Goal: Book appointment/travel/reservation

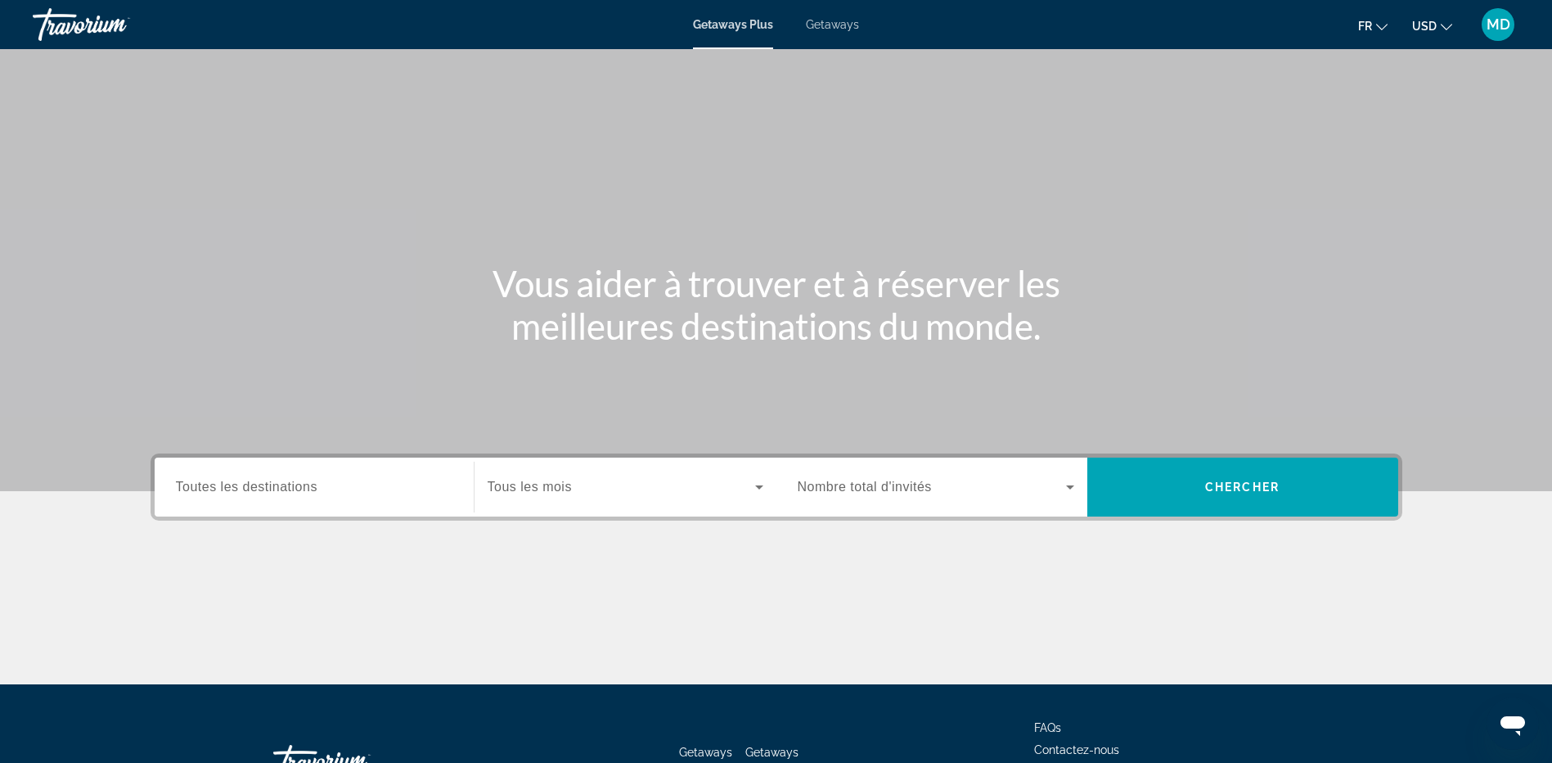
click at [1445, 27] on icon "Change currency" at bounding box center [1446, 26] width 11 height 11
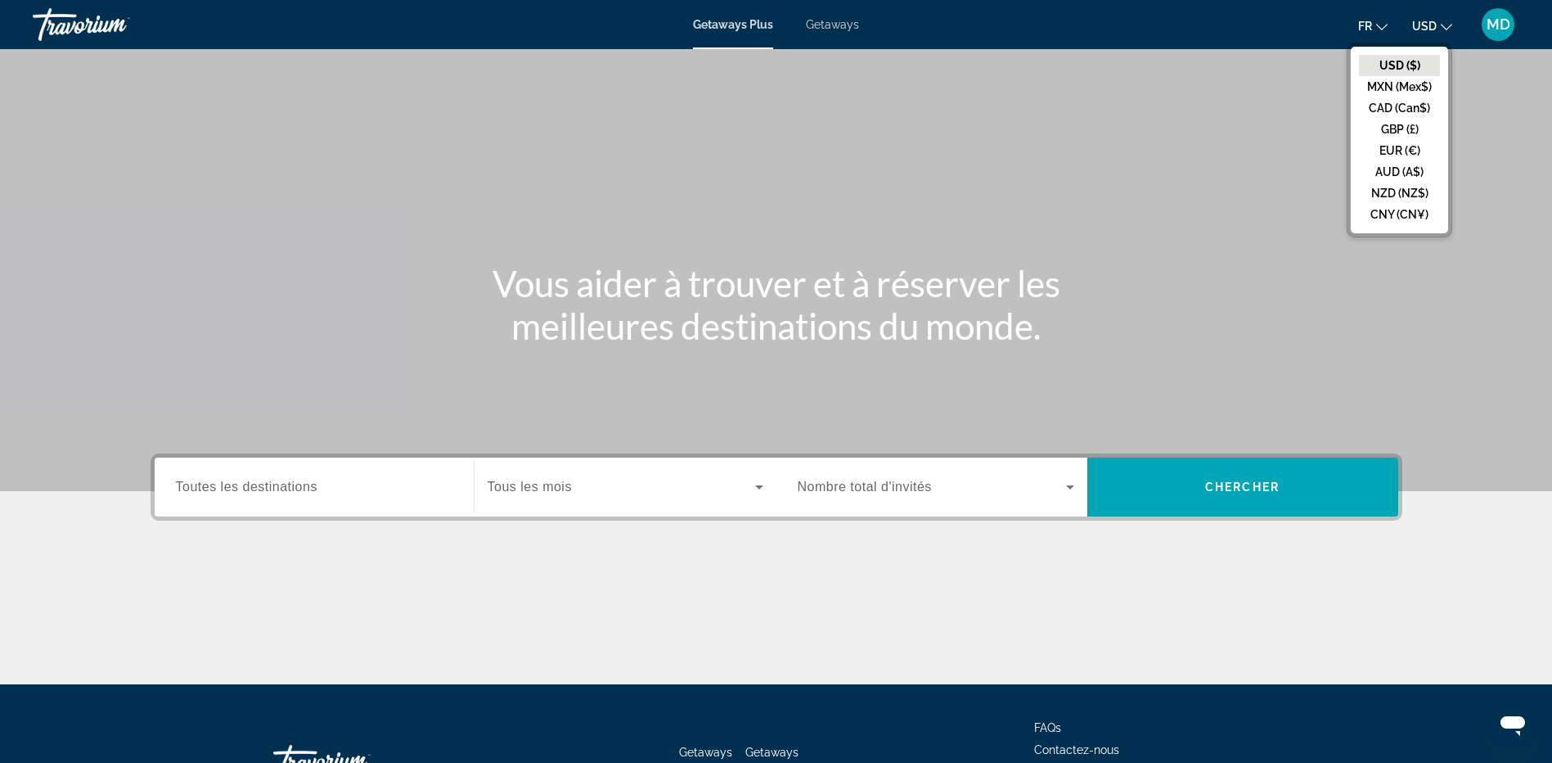
click at [1401, 146] on button "EUR (€)" at bounding box center [1399, 150] width 81 height 21
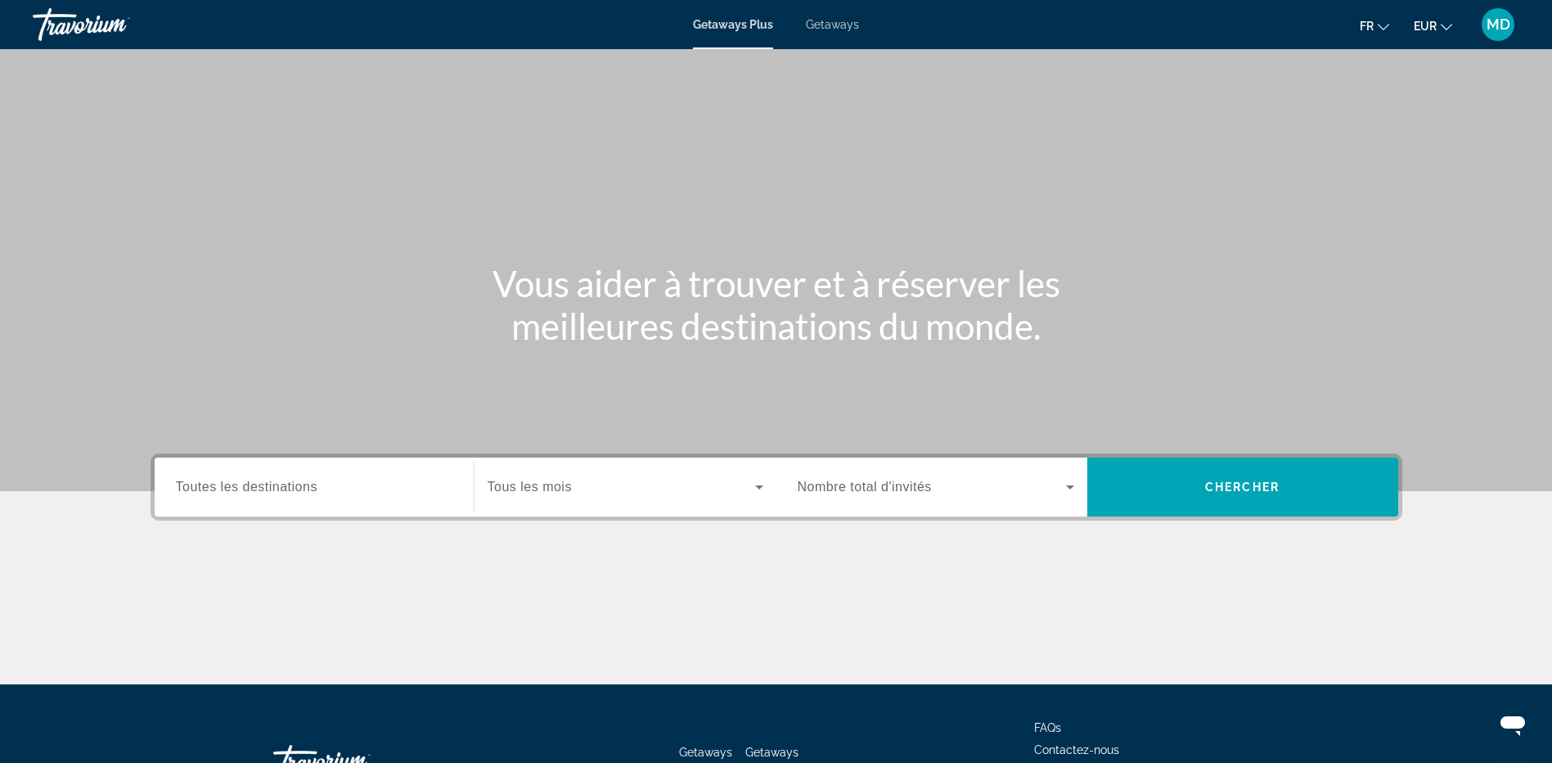
click at [1070, 490] on icon "Search widget" at bounding box center [1070, 487] width 20 height 20
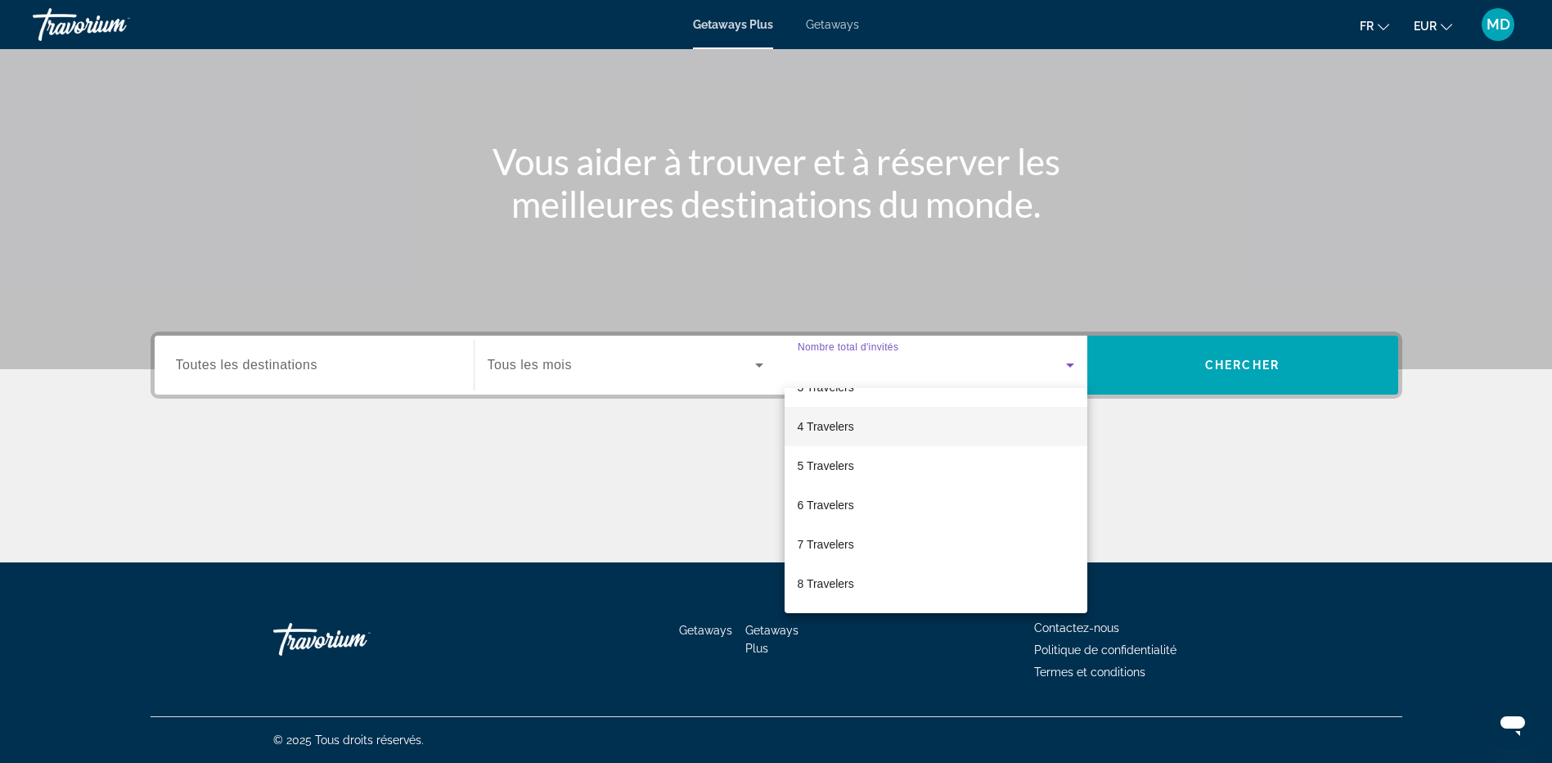
scroll to position [82, 0]
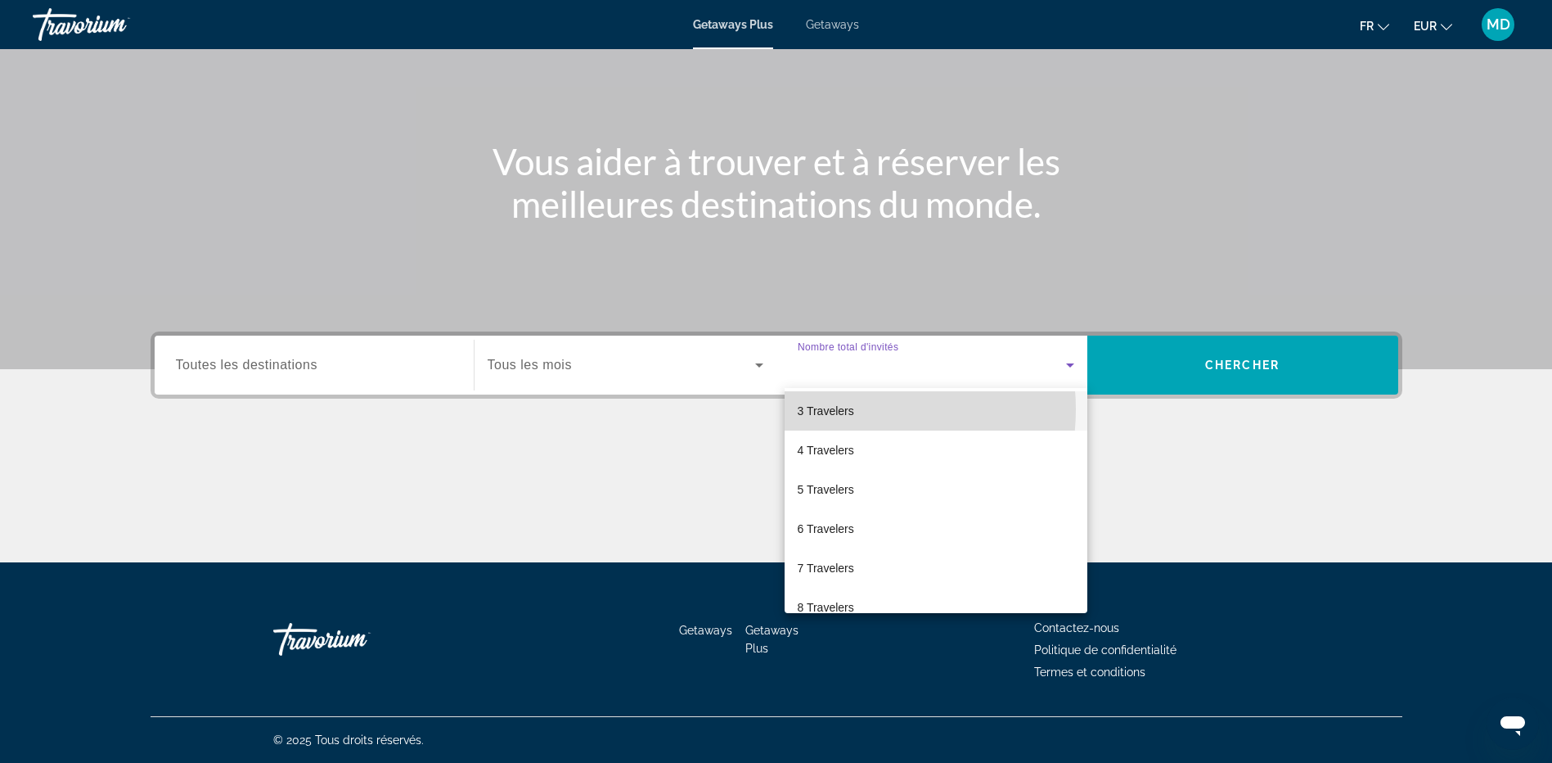
click at [844, 409] on span "3 Travelers" at bounding box center [826, 411] width 56 height 20
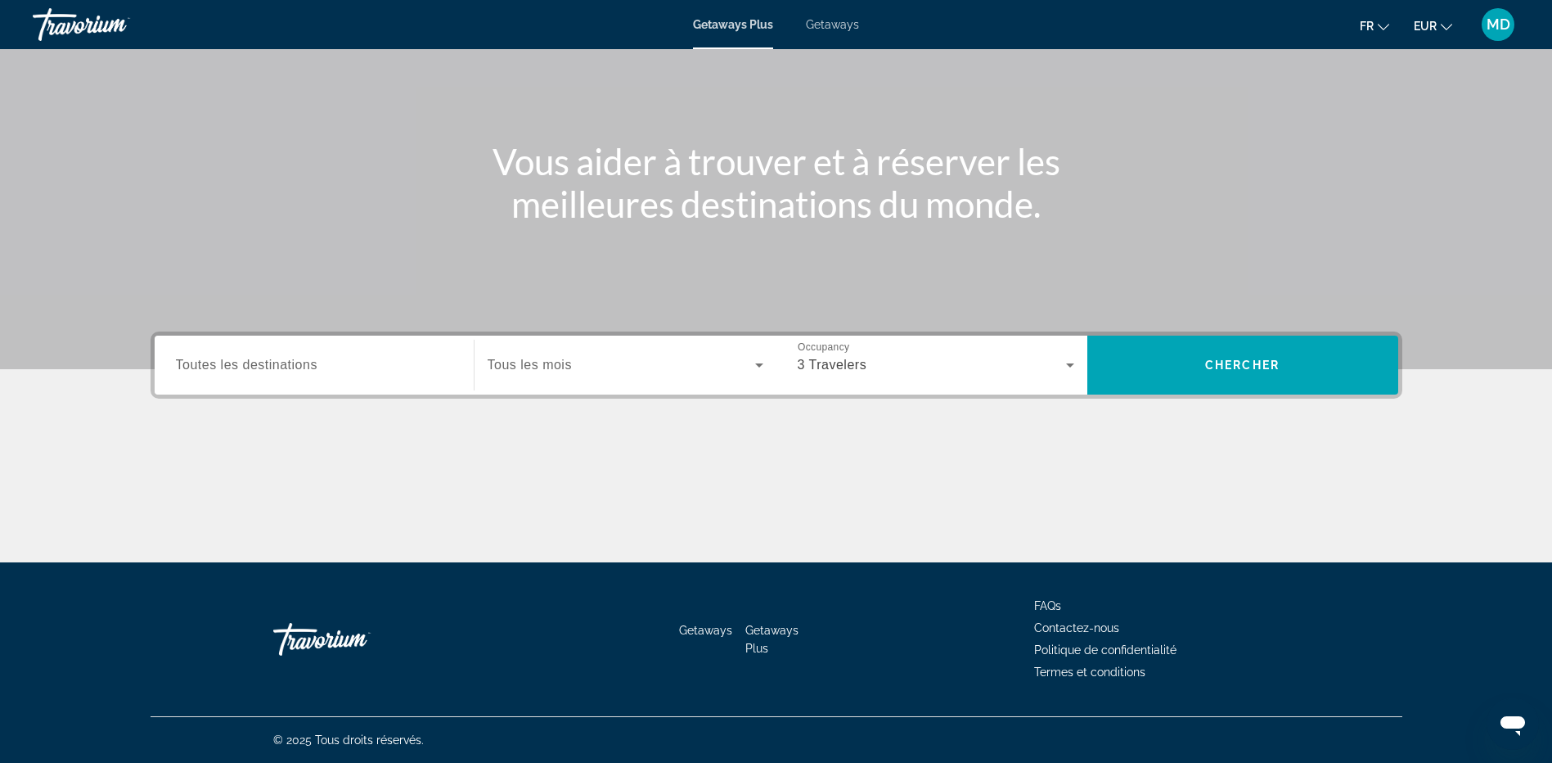
click at [542, 371] on span "Tous les mois" at bounding box center [530, 365] width 84 height 14
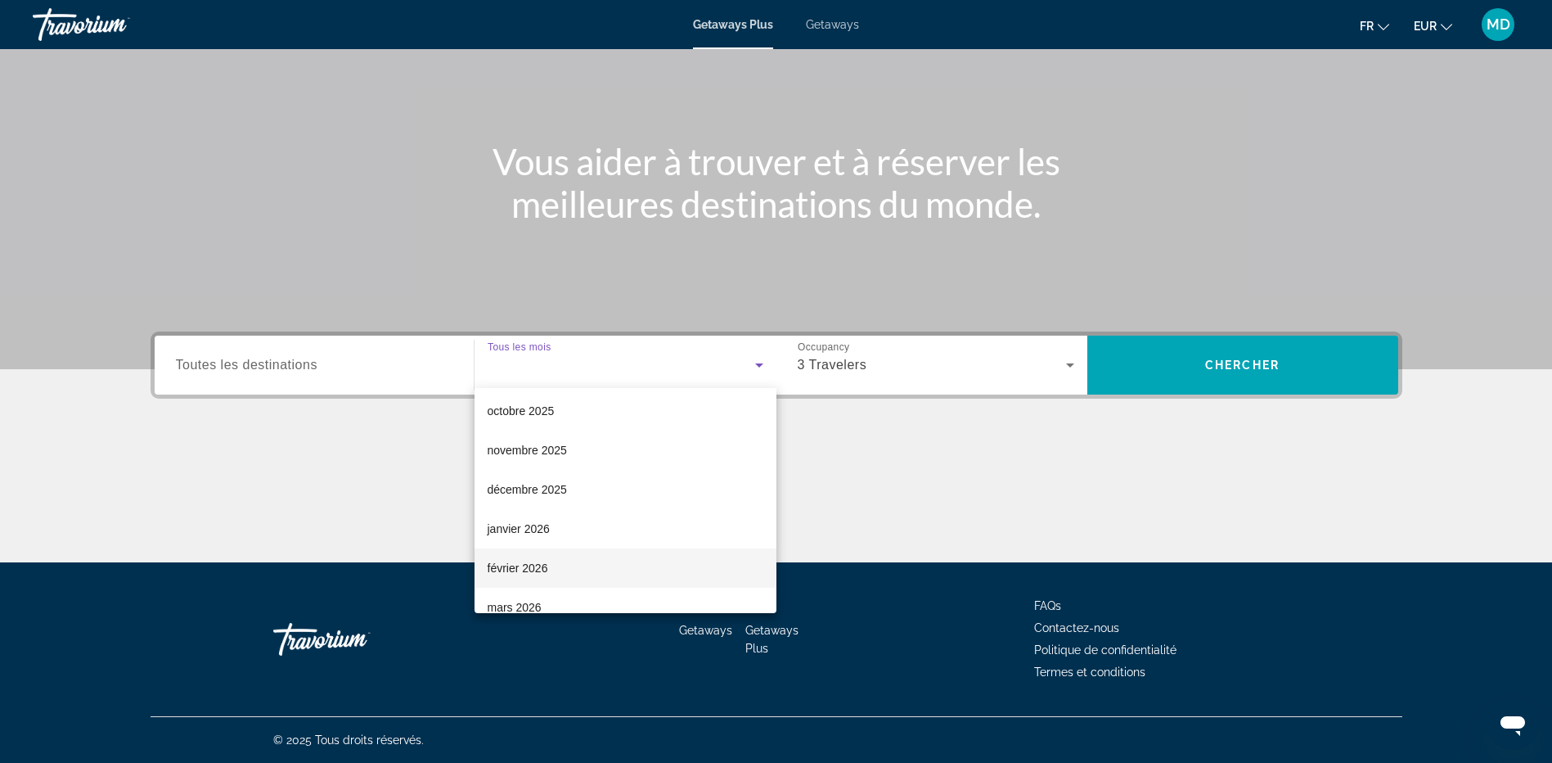
scroll to position [164, 0]
click at [559, 491] on mat-option "février 2026" at bounding box center [626, 485] width 302 height 39
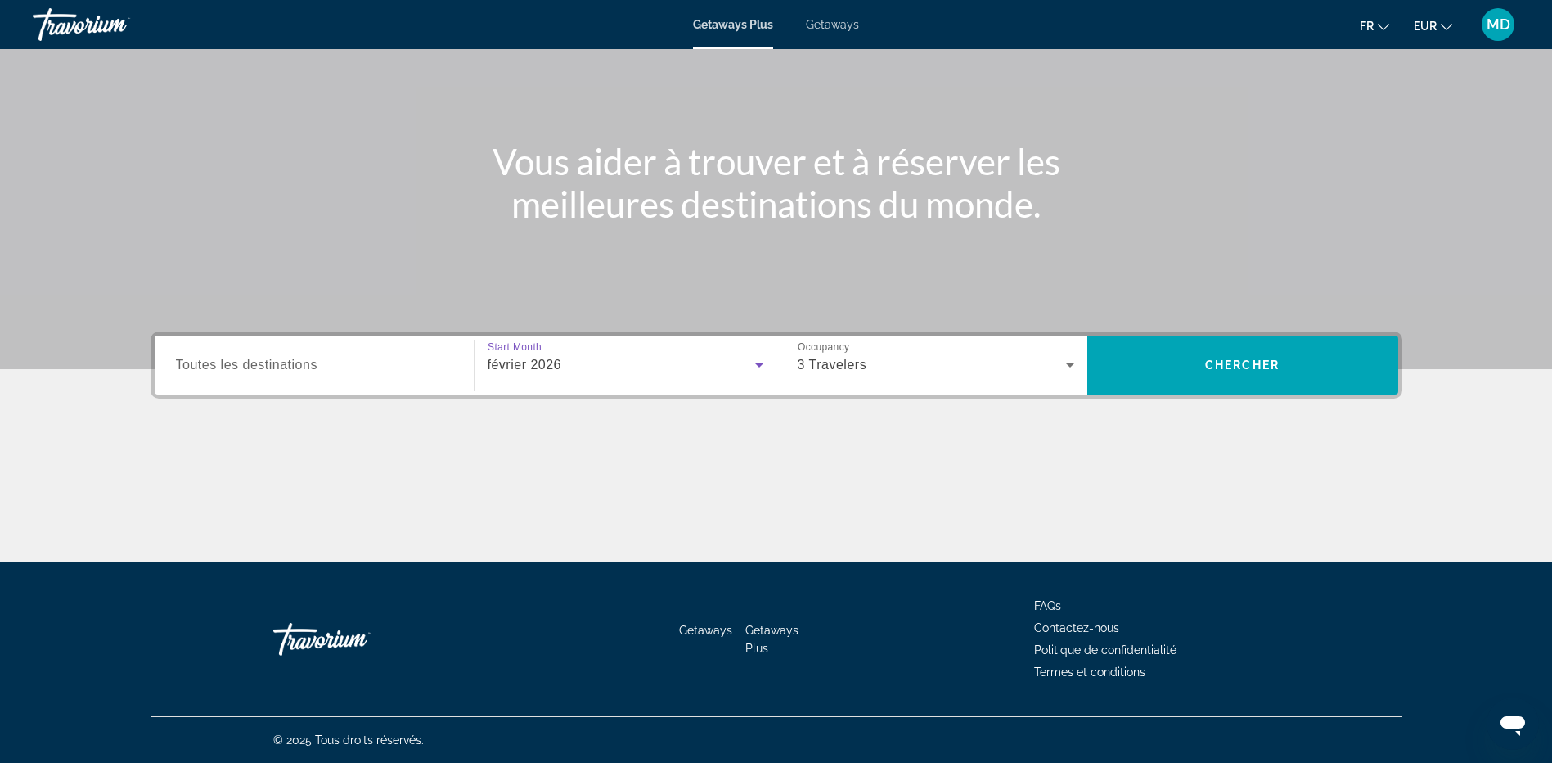
click at [624, 371] on div "février 2026" at bounding box center [622, 365] width 268 height 20
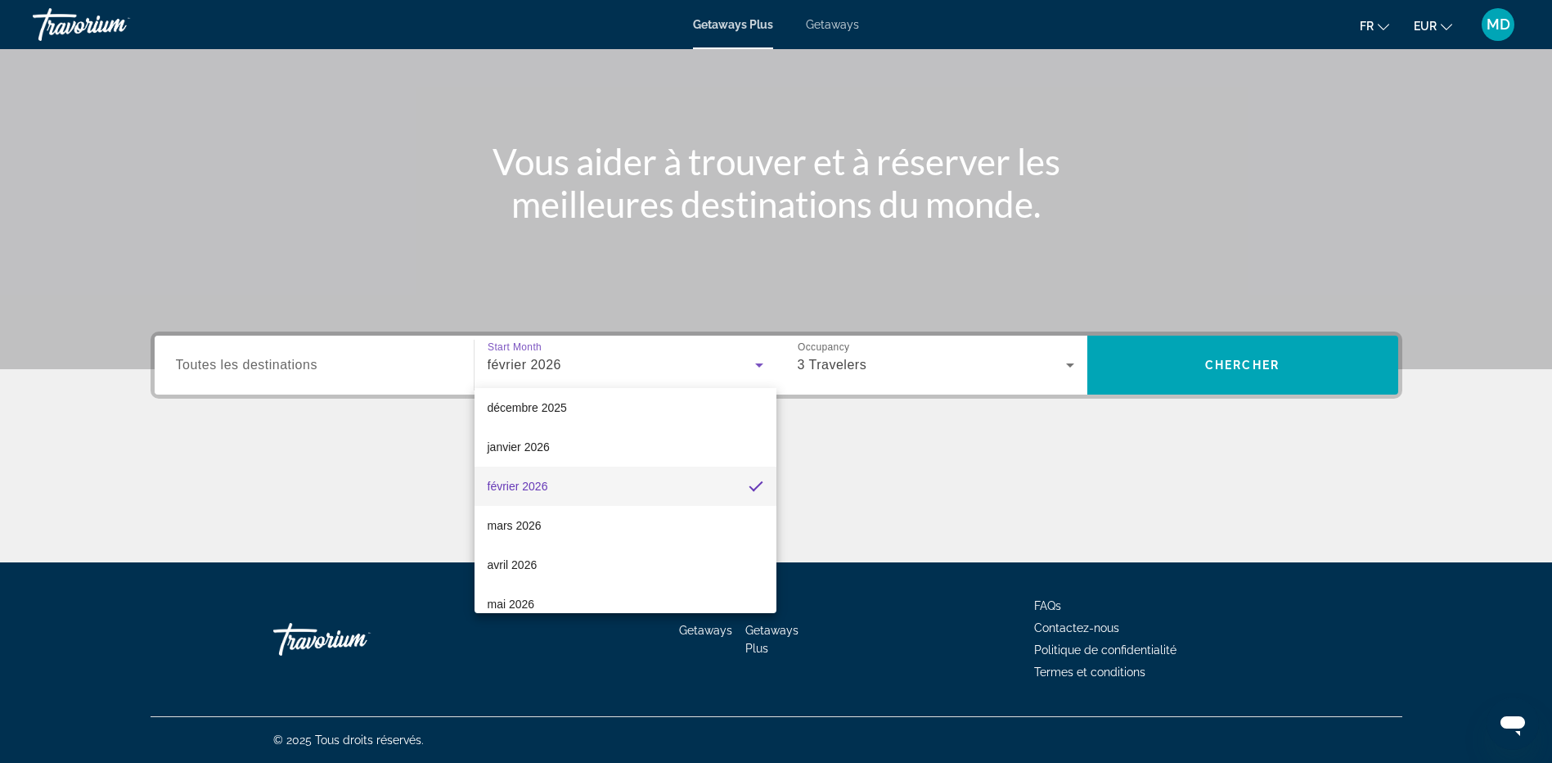
click at [1246, 369] on div at bounding box center [776, 381] width 1552 height 763
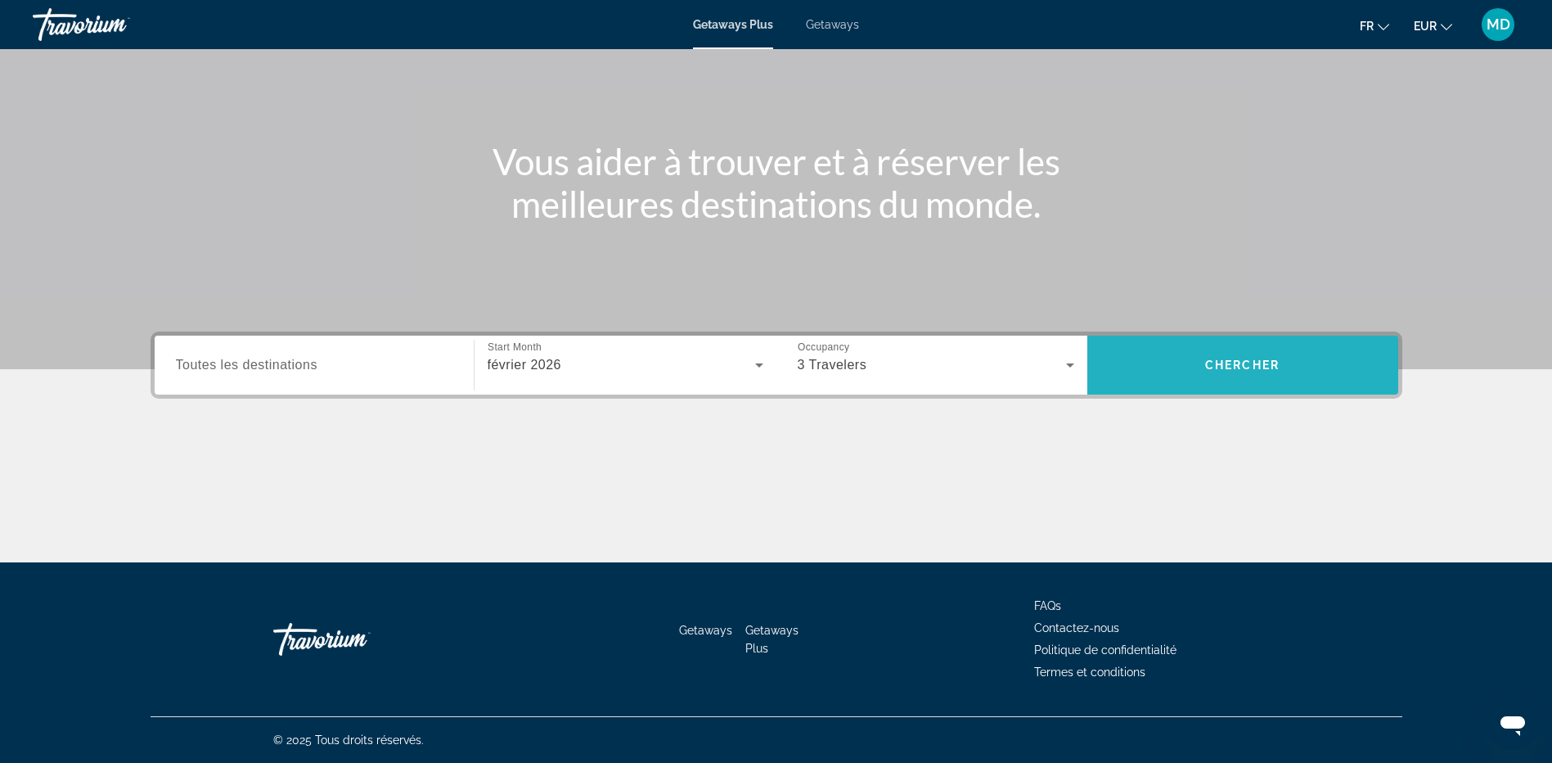
click at [1190, 368] on span "Search widget" at bounding box center [1242, 364] width 311 height 39
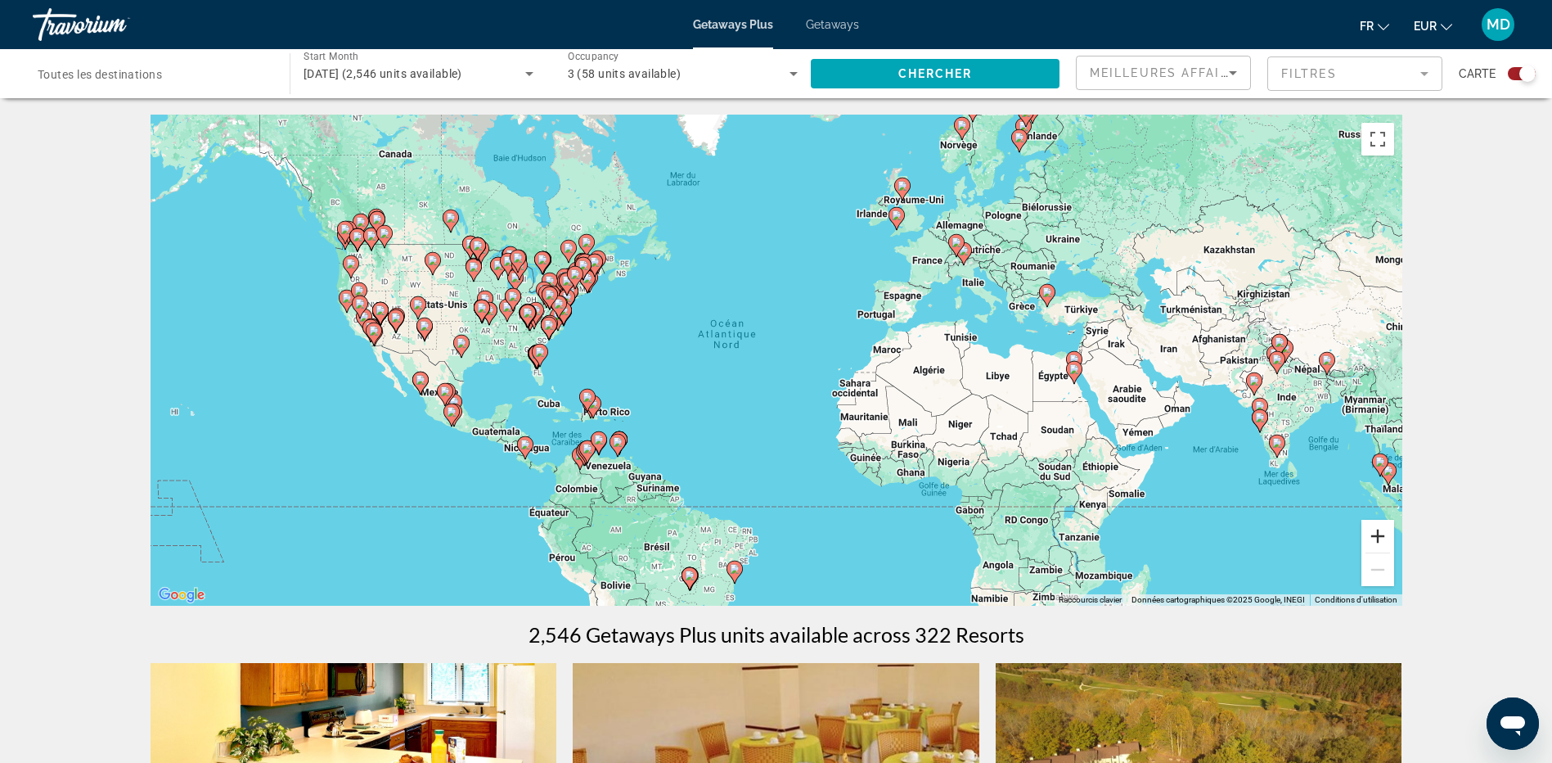
click at [1379, 531] on button "Zoom avant" at bounding box center [1377, 536] width 33 height 33
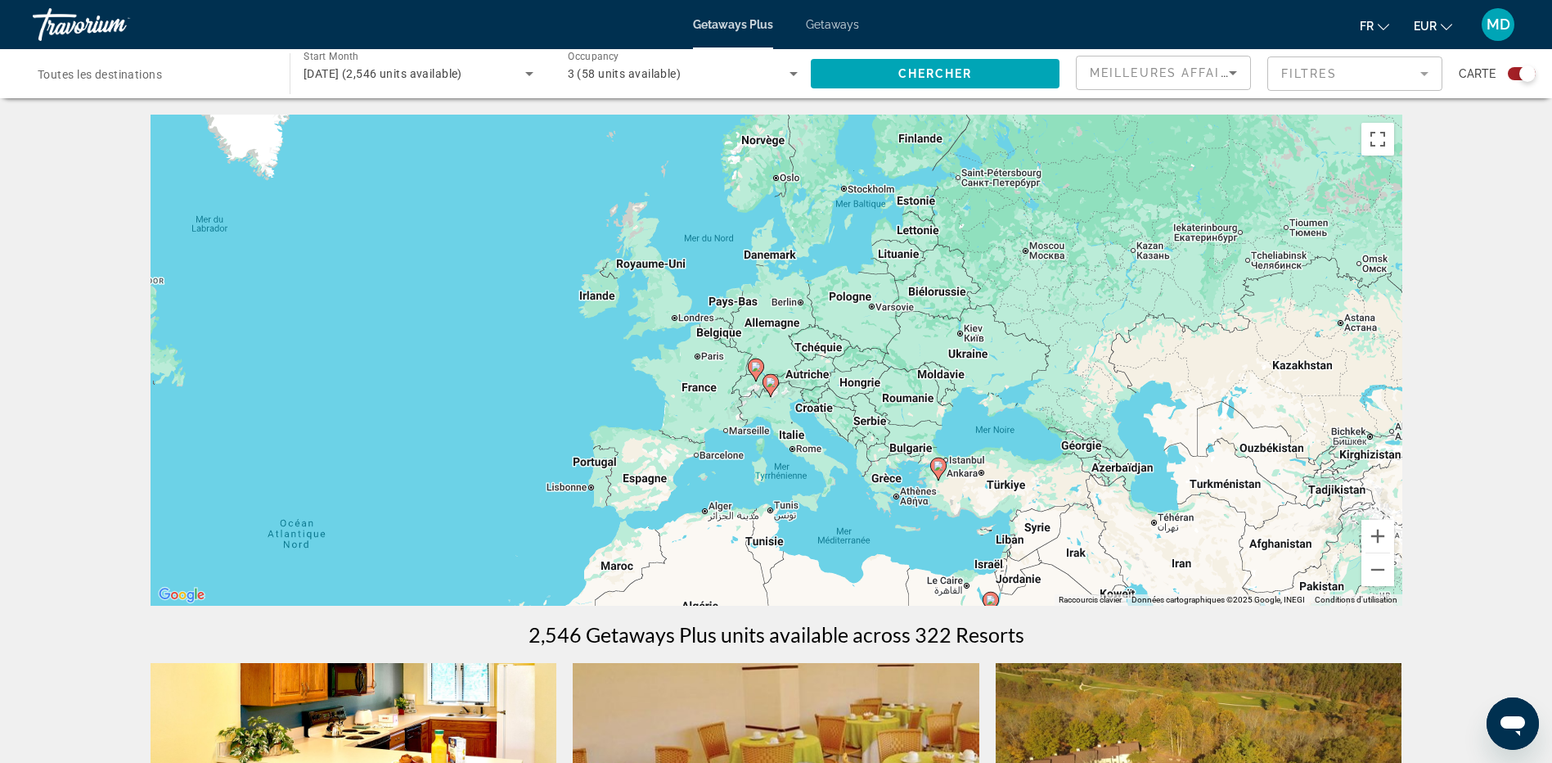
drag, startPoint x: 1206, startPoint y: 263, endPoint x: 894, endPoint y: 463, distance: 370.2
click at [897, 463] on div "Pour activer le glissement avec le clavier, appuyez sur Alt+Entrée. Une fois ce…" at bounding box center [777, 360] width 1252 height 491
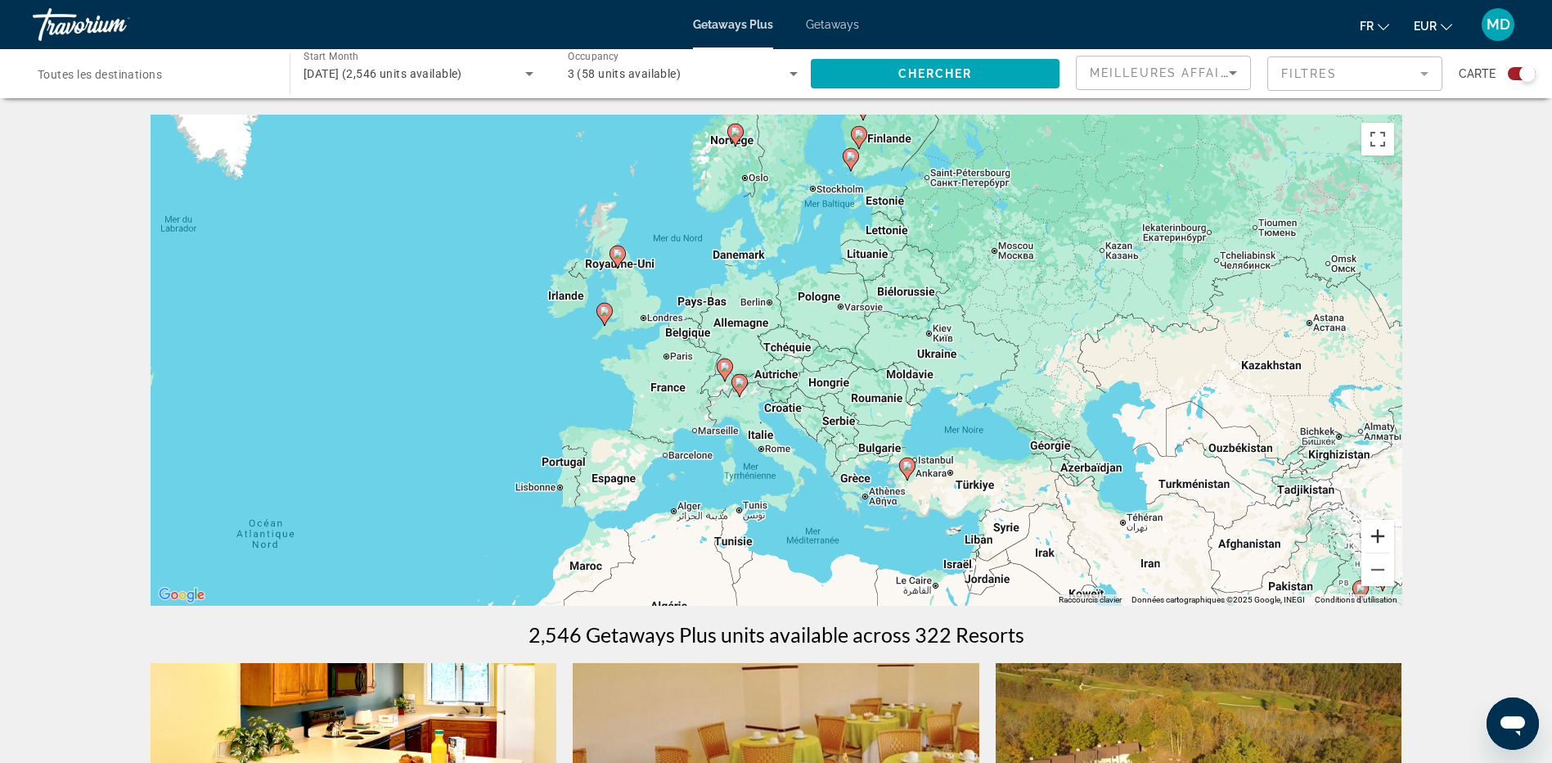
click at [1376, 536] on button "Zoom avant" at bounding box center [1377, 536] width 33 height 33
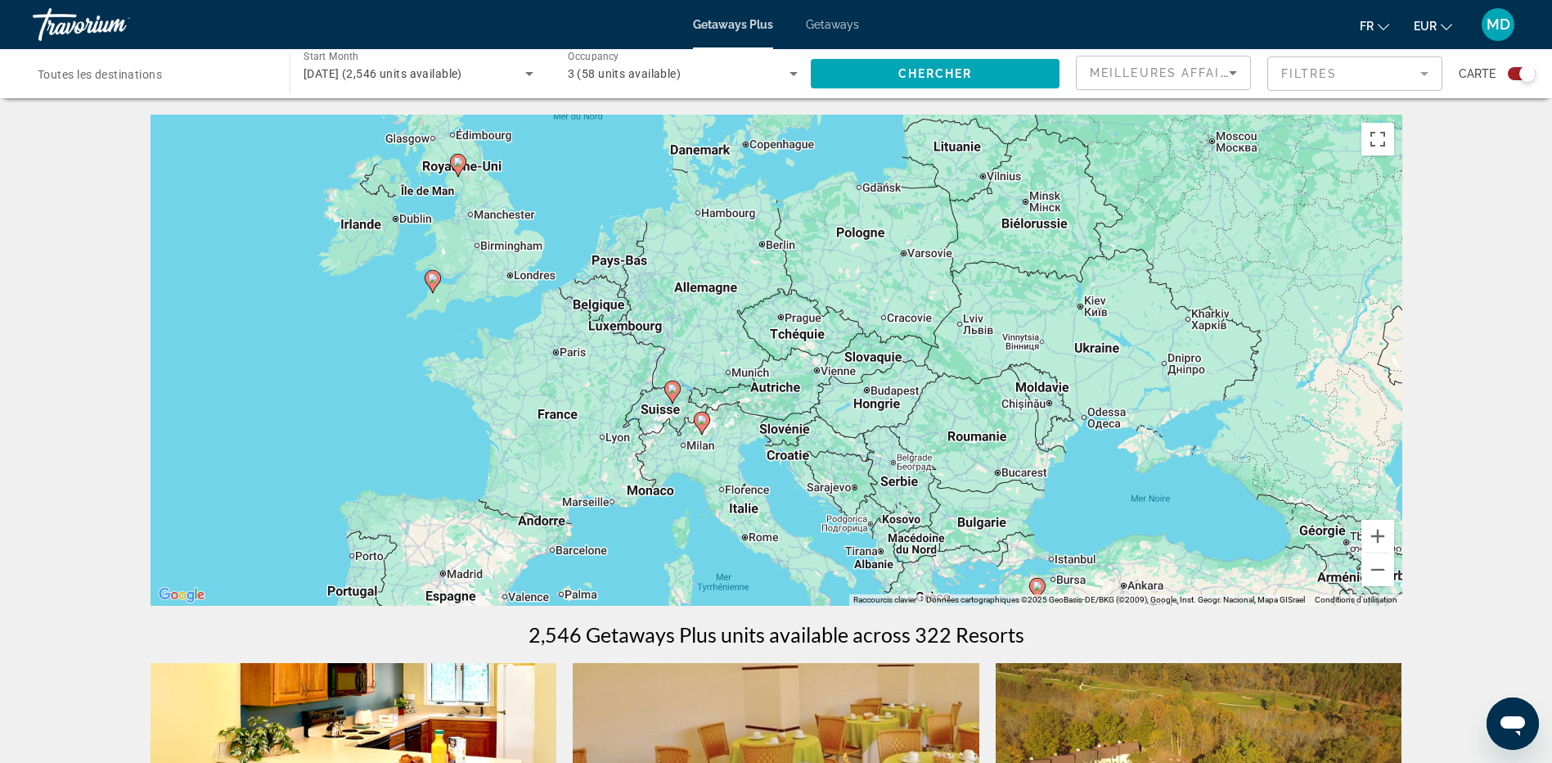
click at [672, 392] on image "Main content" at bounding box center [673, 389] width 10 height 10
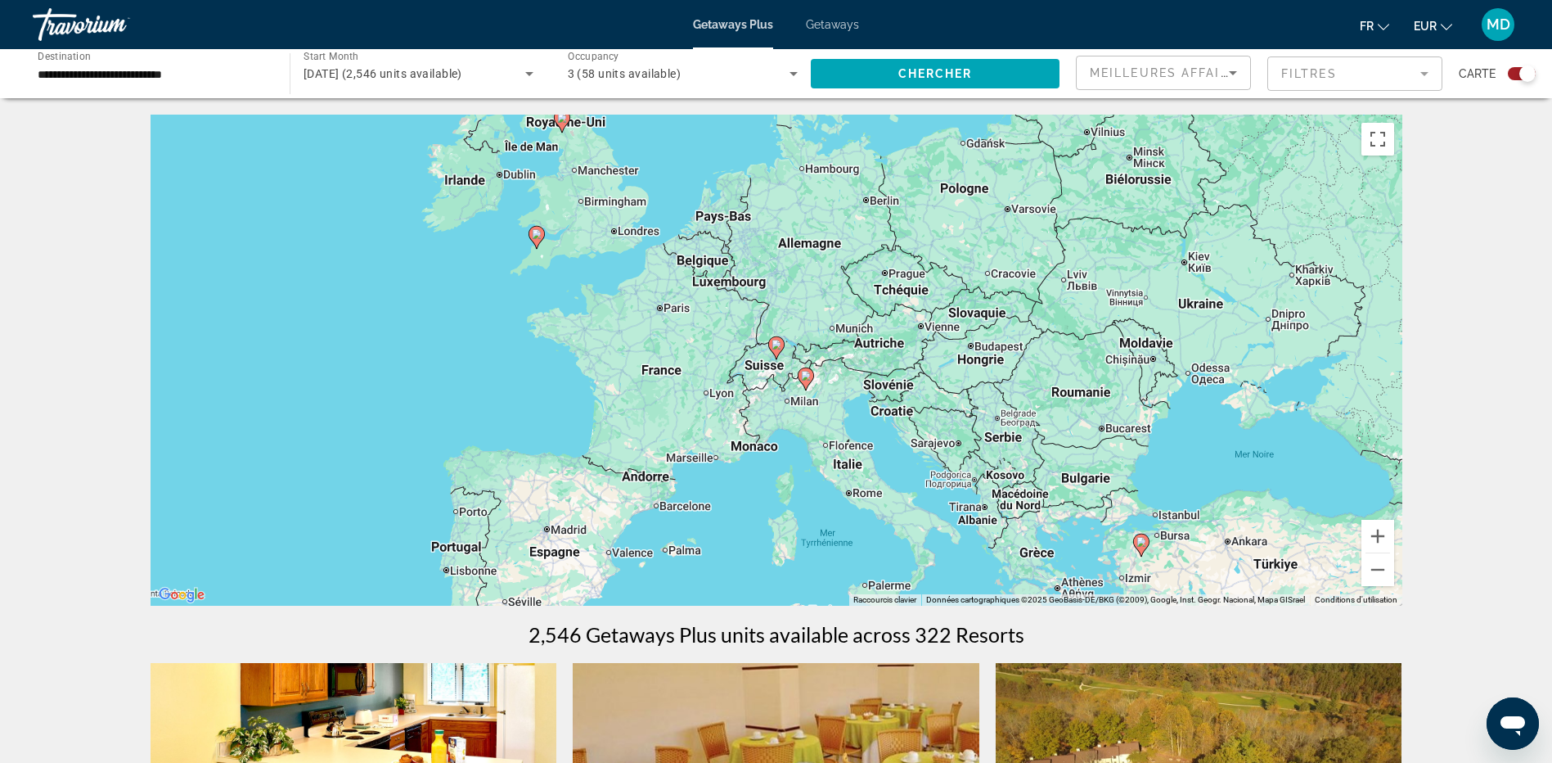
click at [781, 345] on image "Main content" at bounding box center [777, 345] width 10 height 10
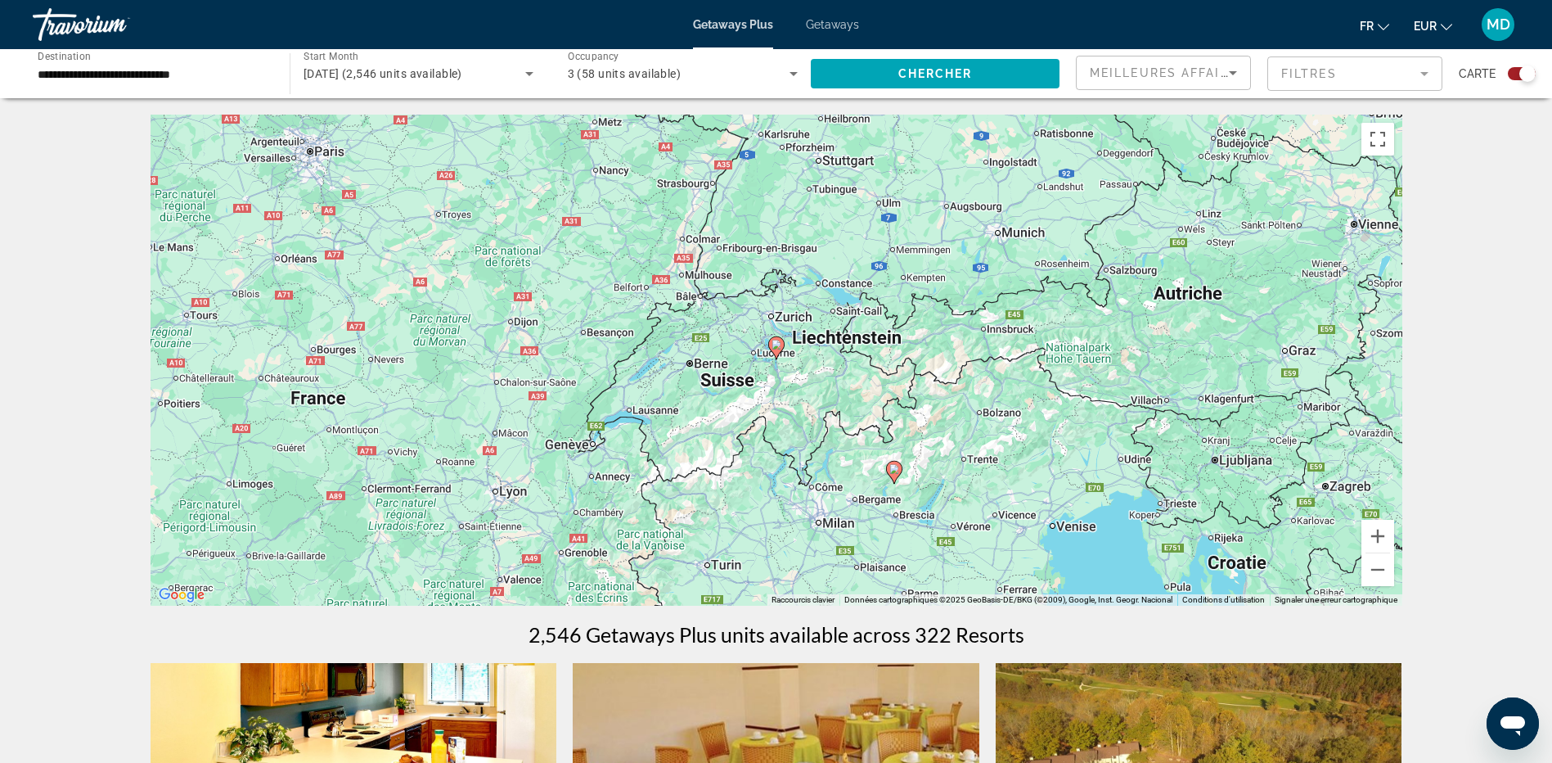
click at [778, 345] on image "Main content" at bounding box center [777, 345] width 10 height 10
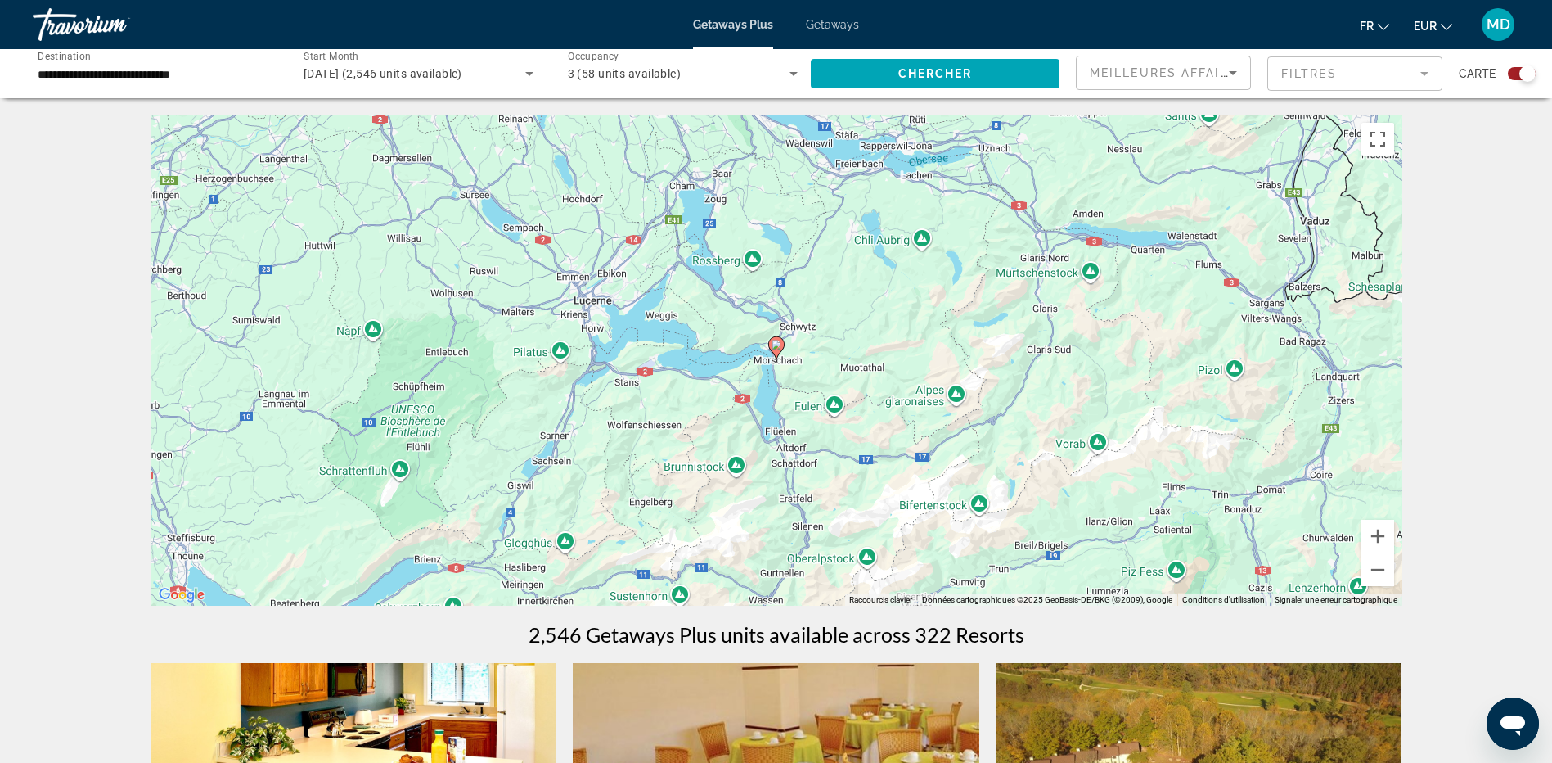
click at [778, 345] on image "Main content" at bounding box center [777, 345] width 10 height 10
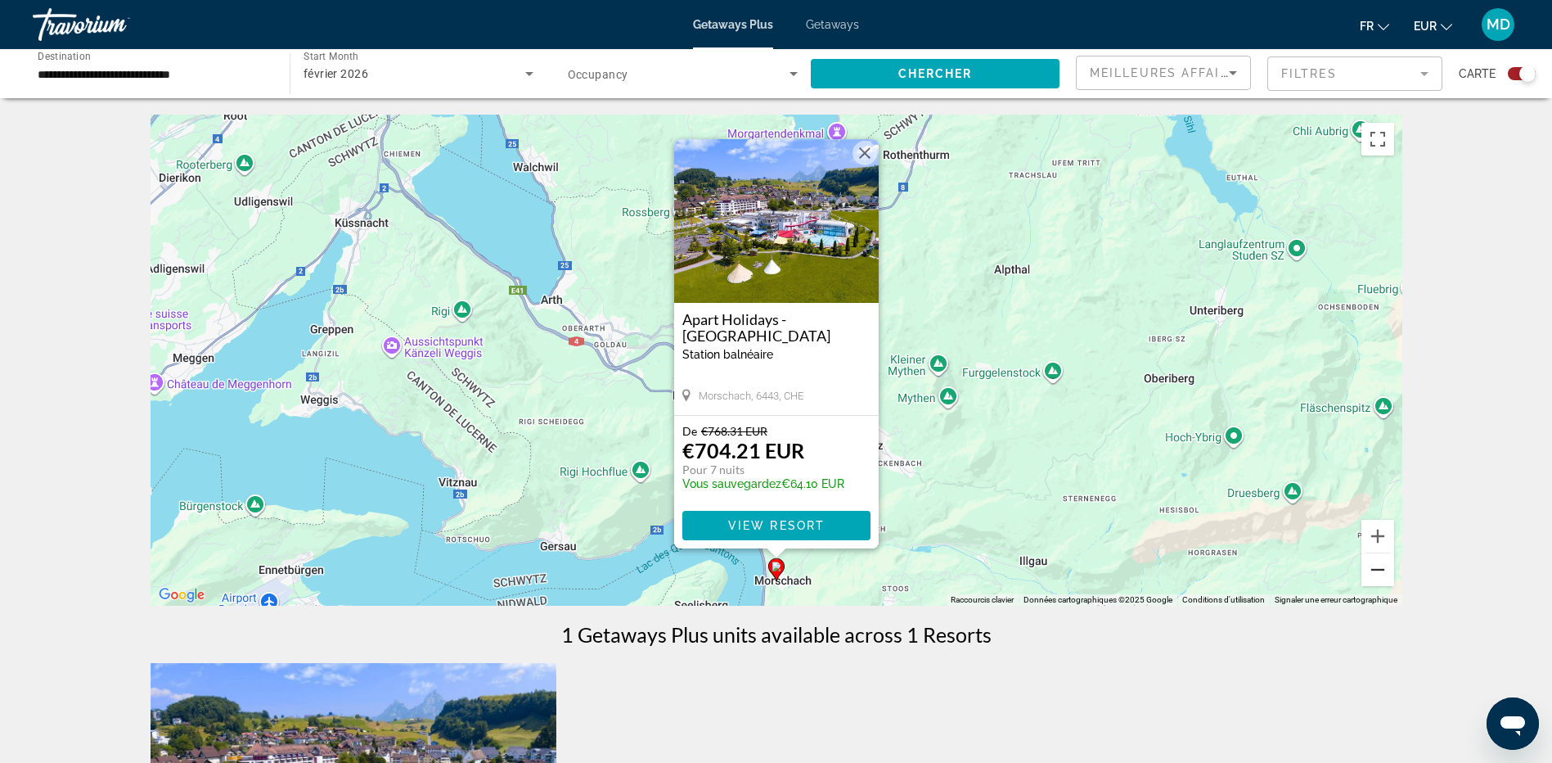
click at [1383, 569] on button "Zoom arrière" at bounding box center [1377, 569] width 33 height 33
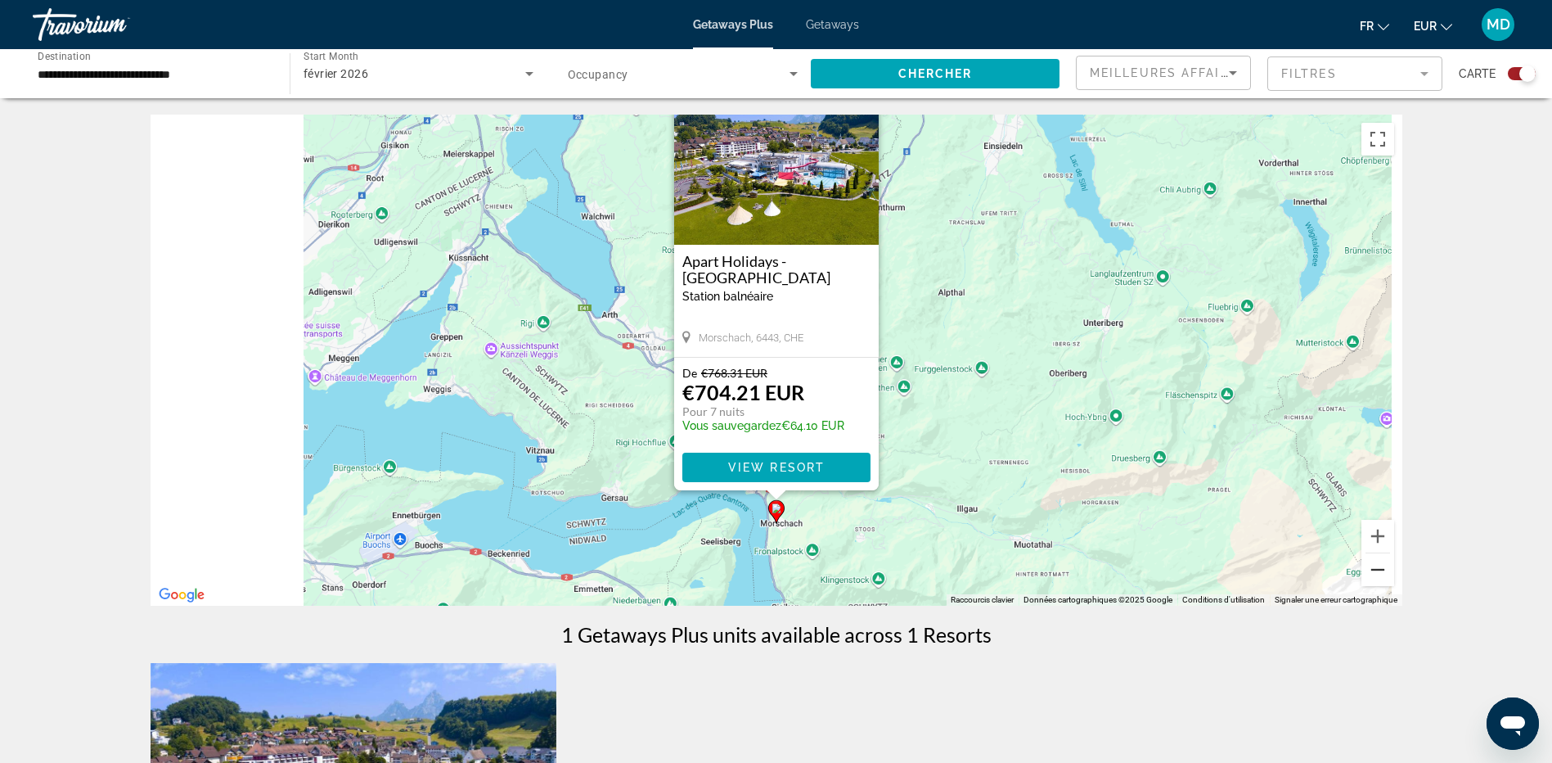
click at [1383, 569] on button "Zoom arrière" at bounding box center [1377, 569] width 33 height 33
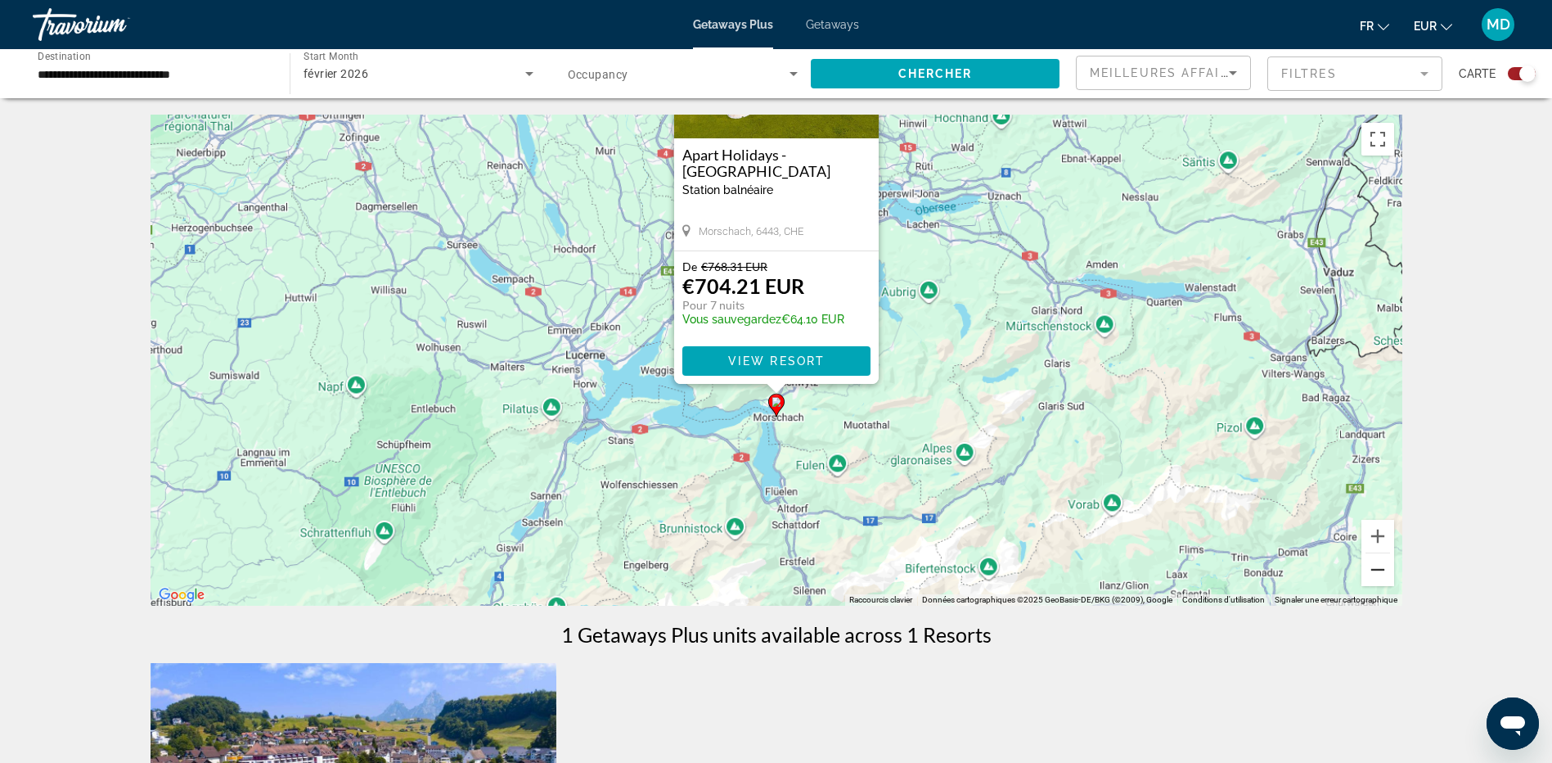
click at [1383, 569] on button "Zoom arrière" at bounding box center [1377, 569] width 33 height 33
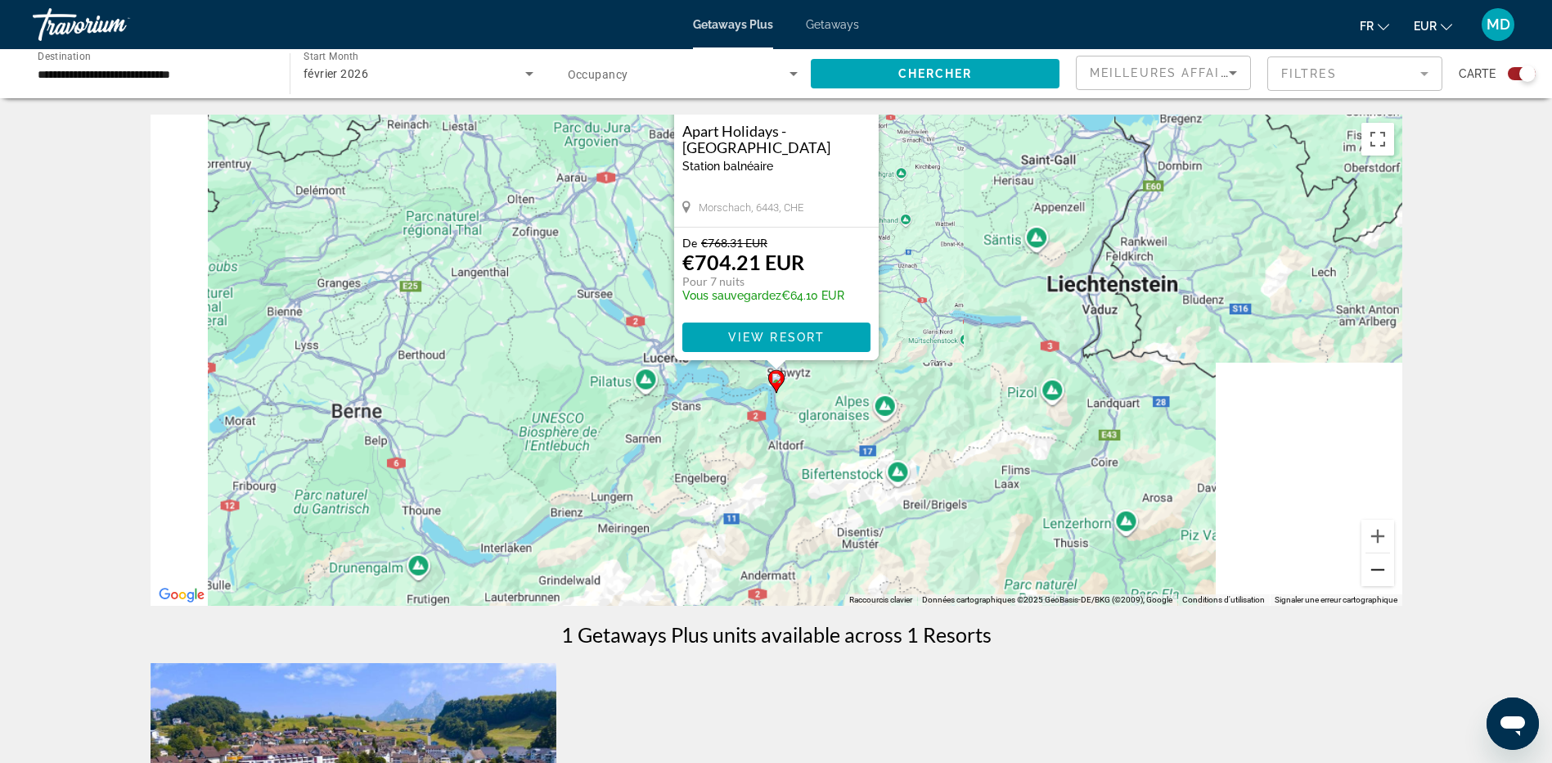
click at [1383, 569] on button "Zoom arrière" at bounding box center [1377, 569] width 33 height 33
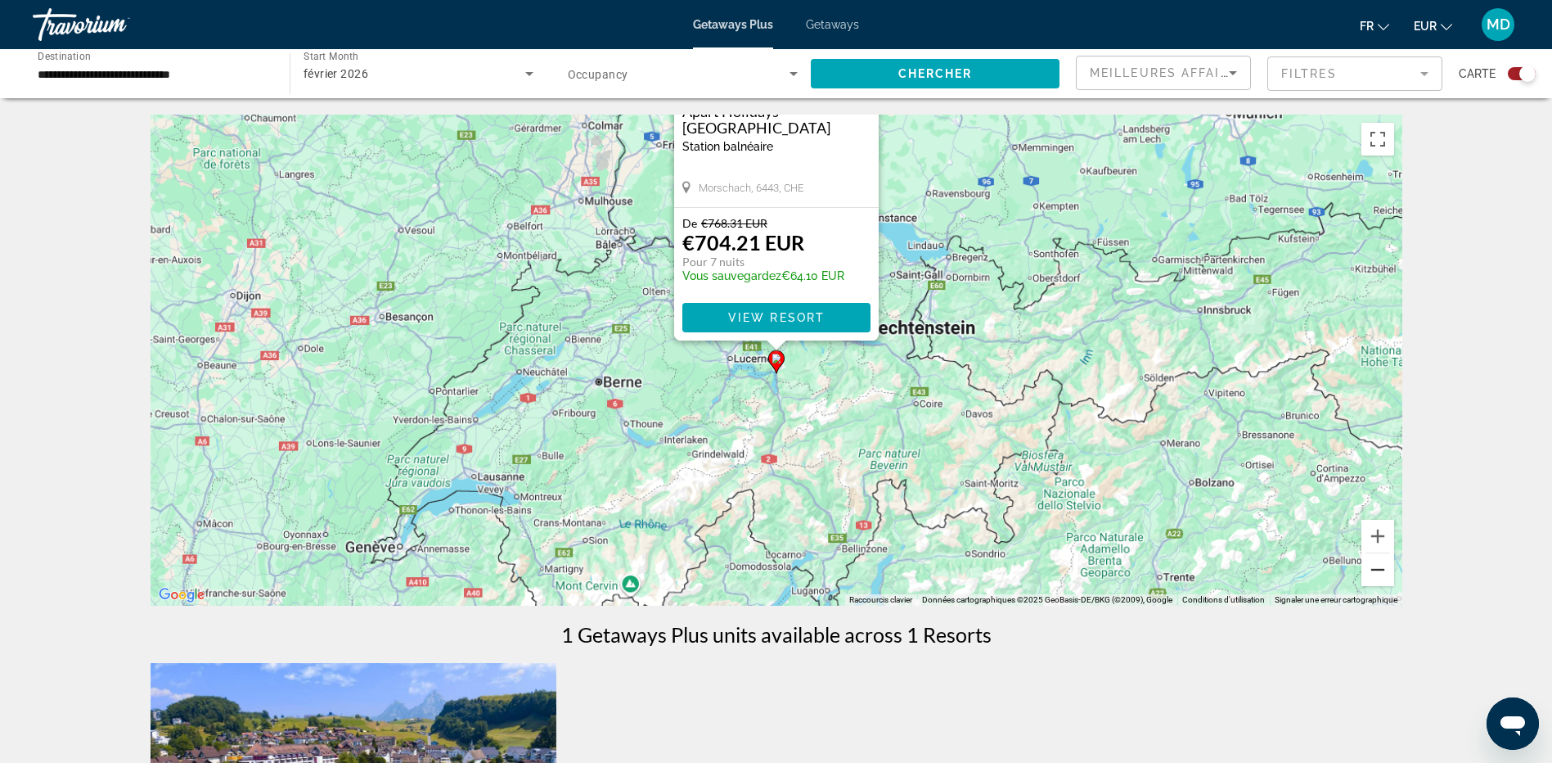
click at [1383, 569] on button "Zoom arrière" at bounding box center [1377, 569] width 33 height 33
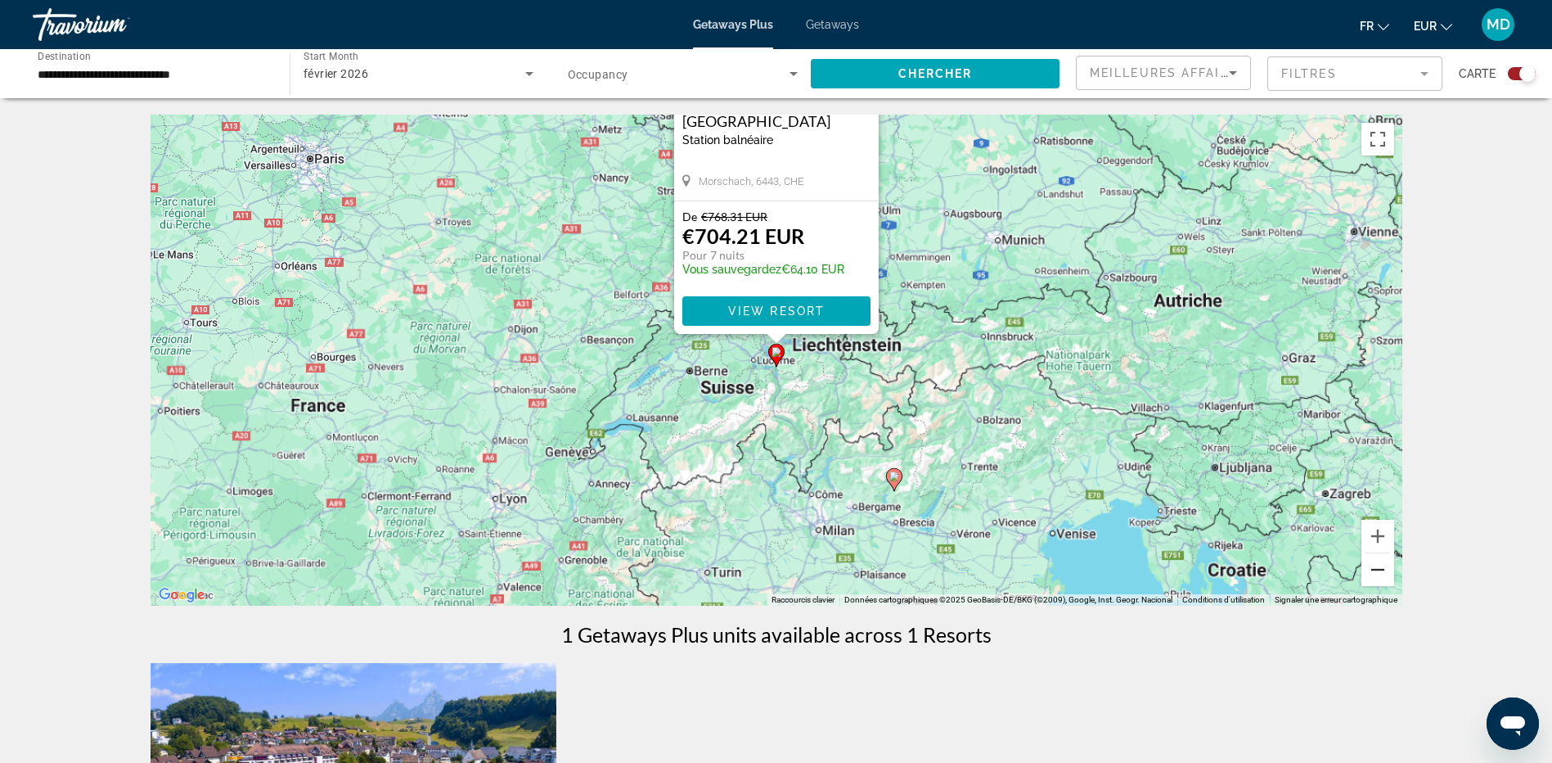
click at [1383, 569] on button "Zoom arrière" at bounding box center [1377, 569] width 33 height 33
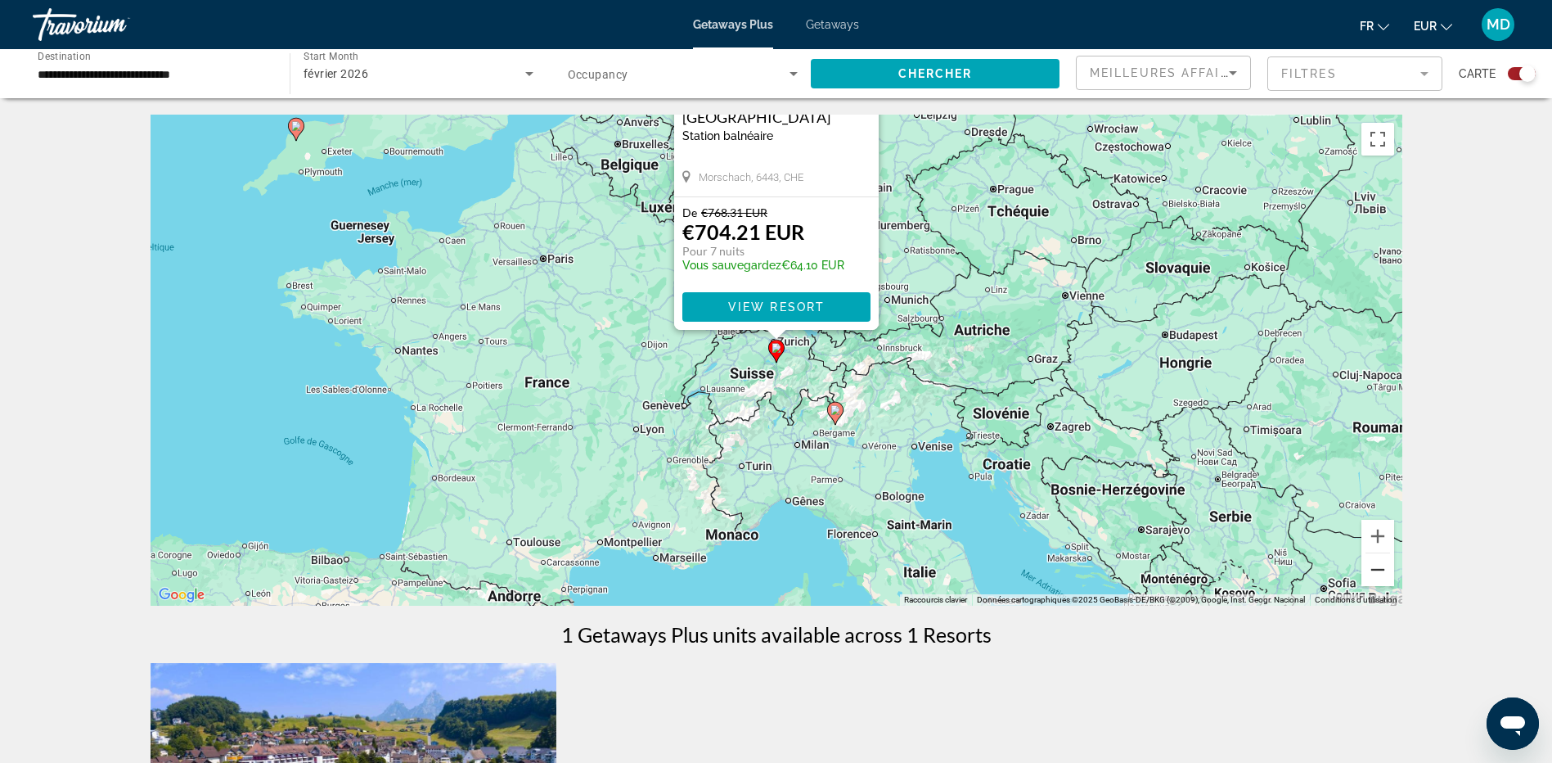
click at [1383, 569] on button "Zoom arrière" at bounding box center [1377, 569] width 33 height 33
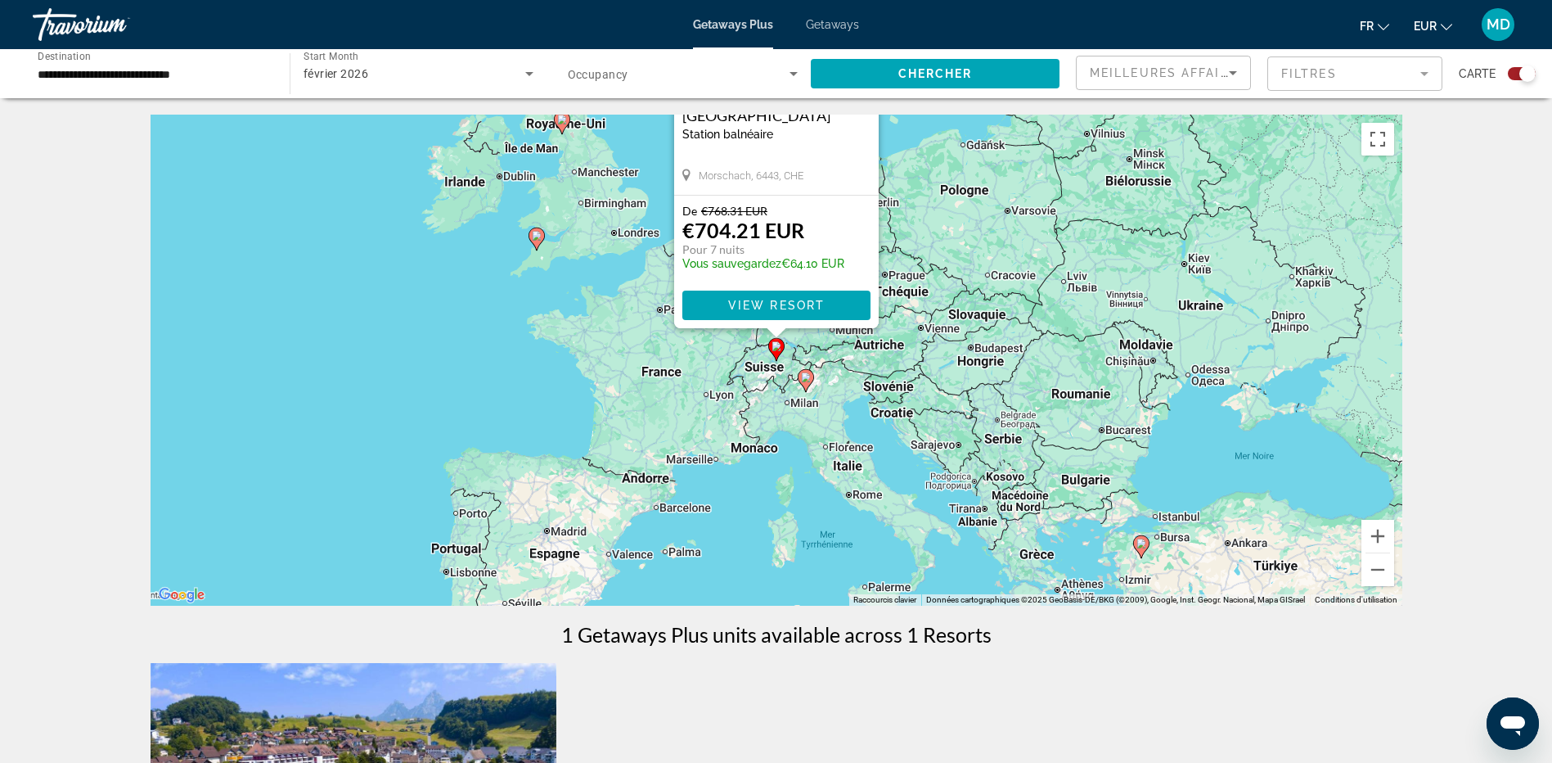
click at [808, 380] on image "Main content" at bounding box center [806, 377] width 10 height 10
type input "**********"
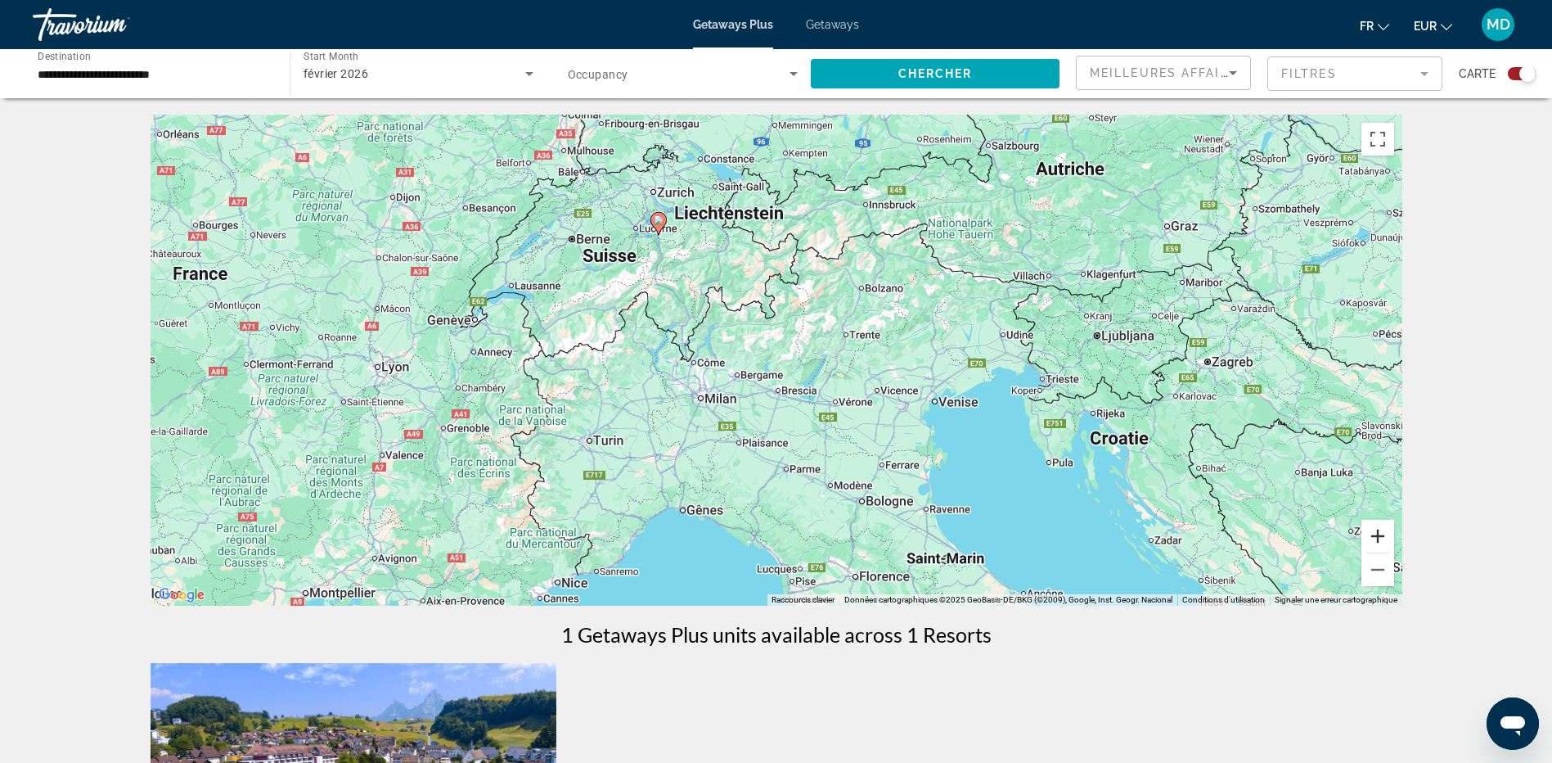
click at [1374, 533] on button "Zoom avant" at bounding box center [1377, 536] width 33 height 33
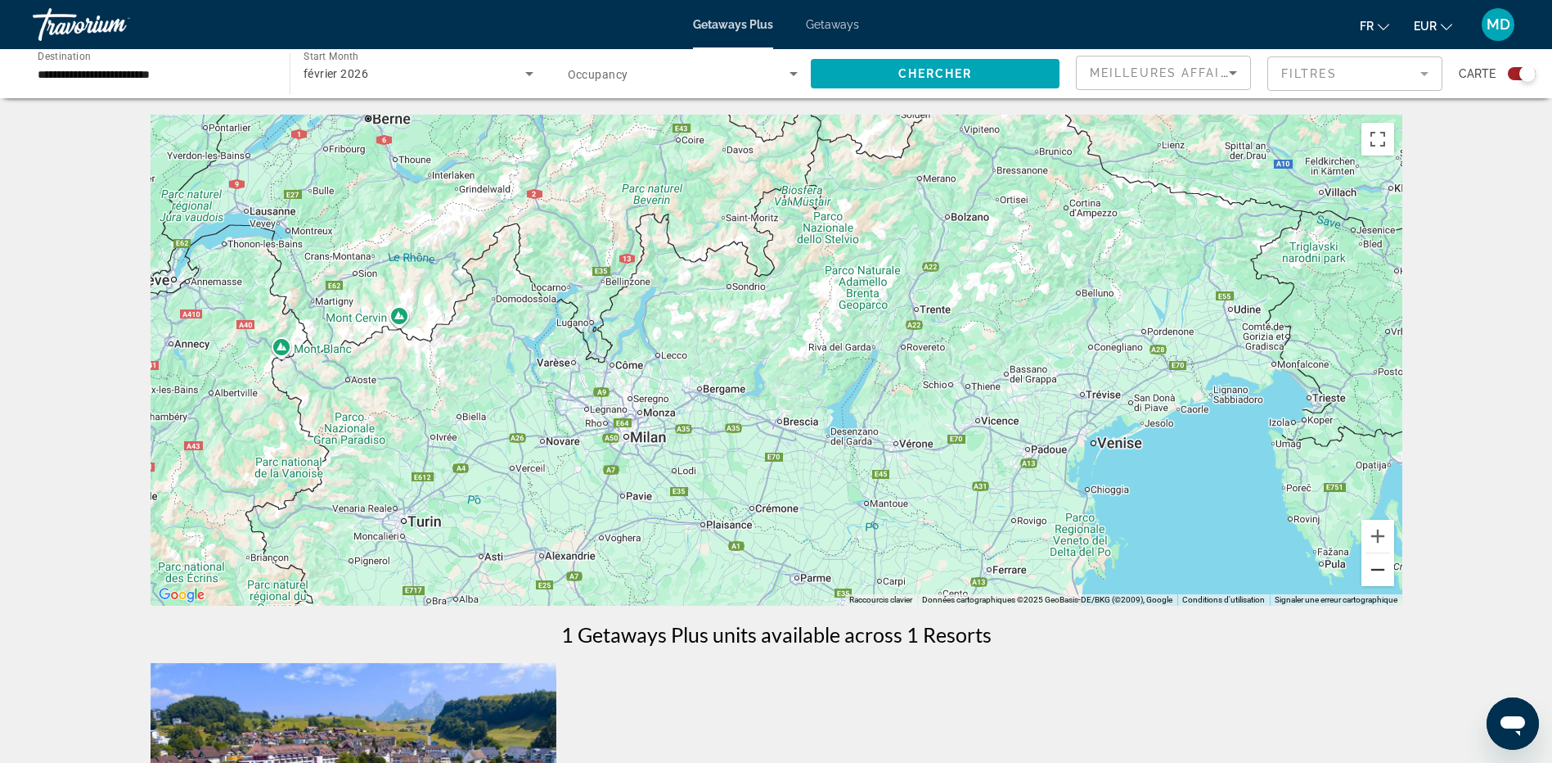
click at [1388, 569] on button "Zoom arrière" at bounding box center [1377, 569] width 33 height 33
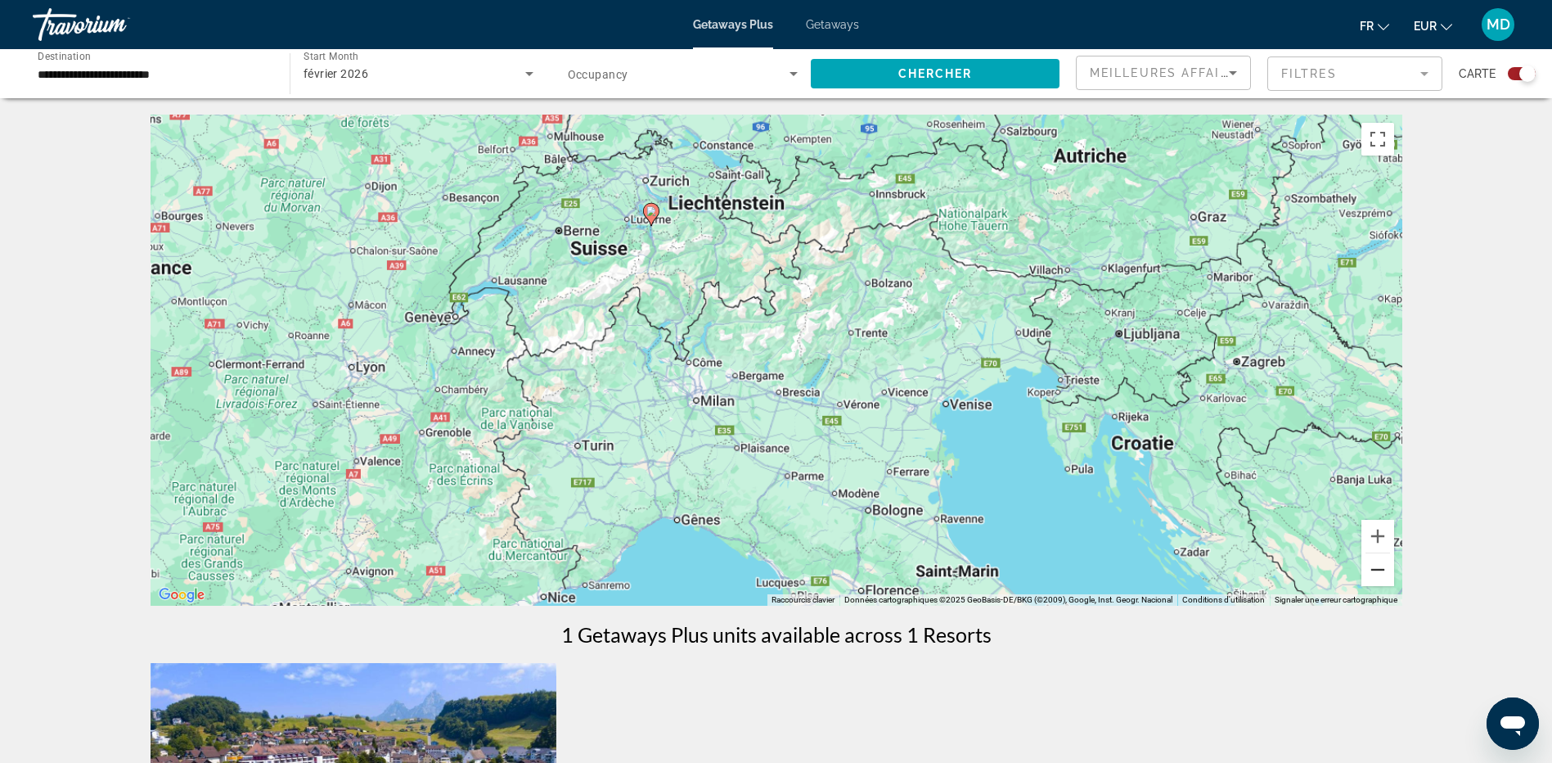
click at [1388, 569] on button "Zoom arrière" at bounding box center [1377, 569] width 33 height 33
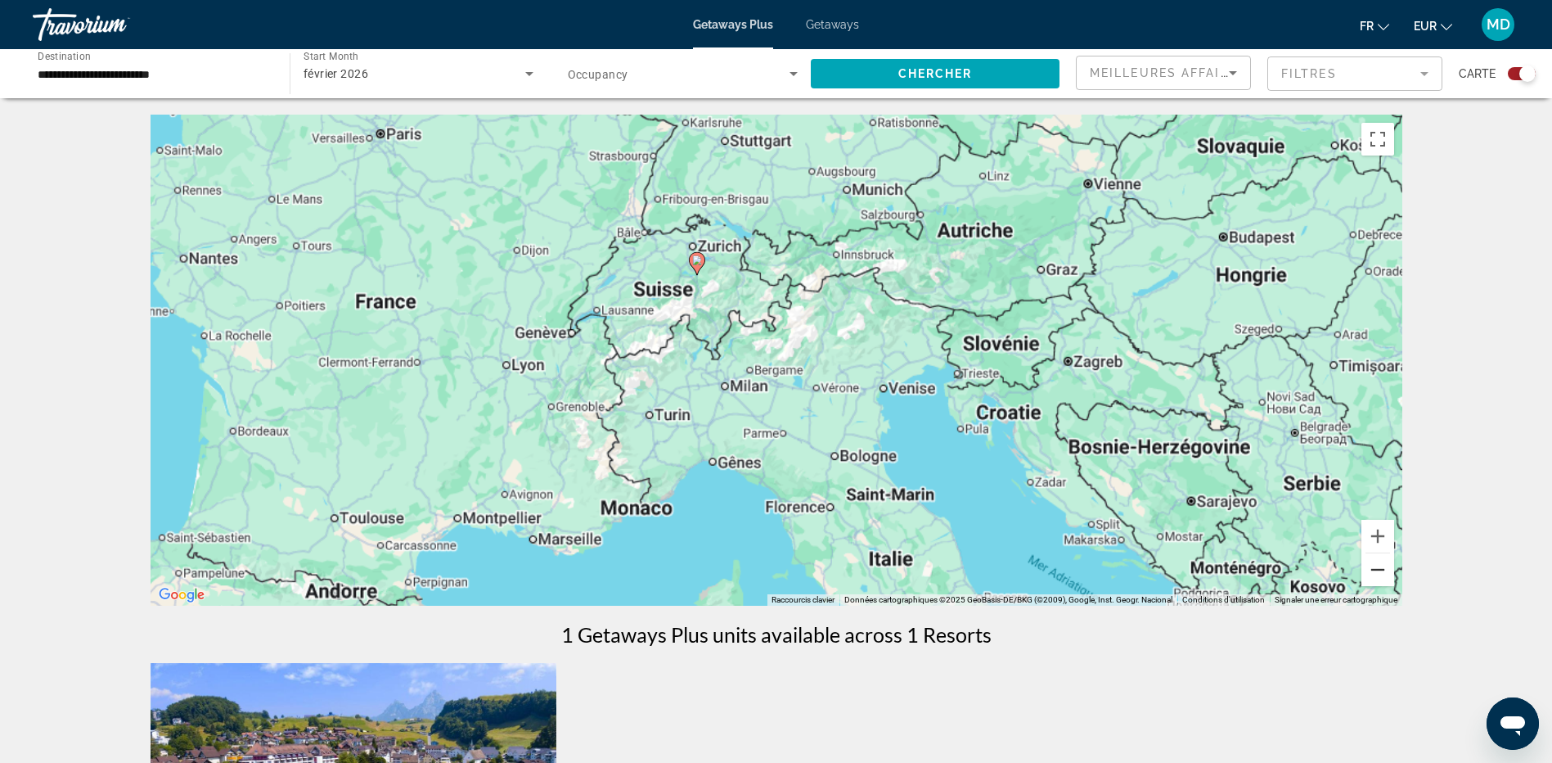
click at [1388, 569] on button "Zoom arrière" at bounding box center [1377, 569] width 33 height 33
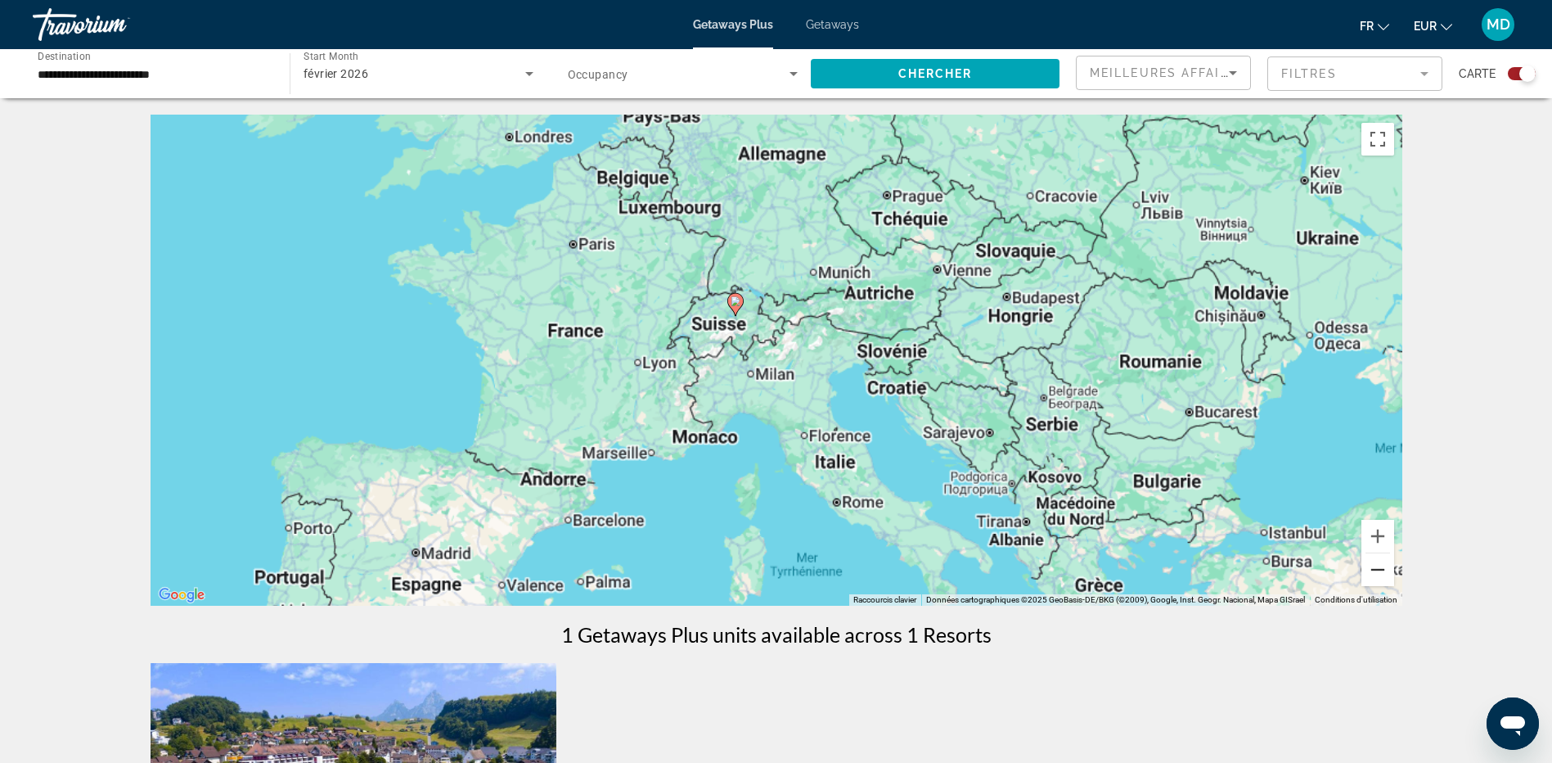
click at [1388, 569] on button "Zoom arrière" at bounding box center [1377, 569] width 33 height 33
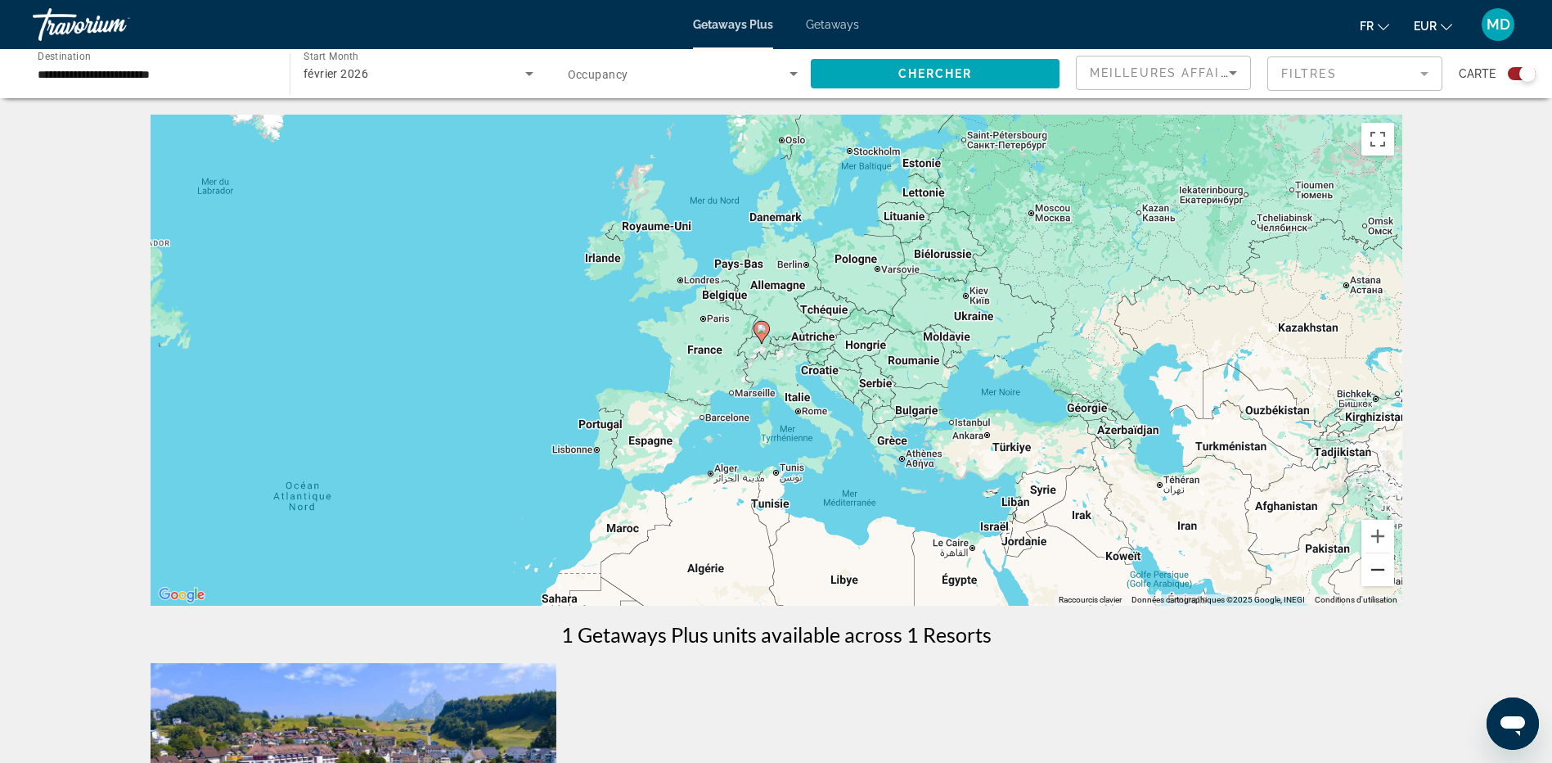
click at [1388, 569] on button "Zoom arrière" at bounding box center [1377, 569] width 33 height 33
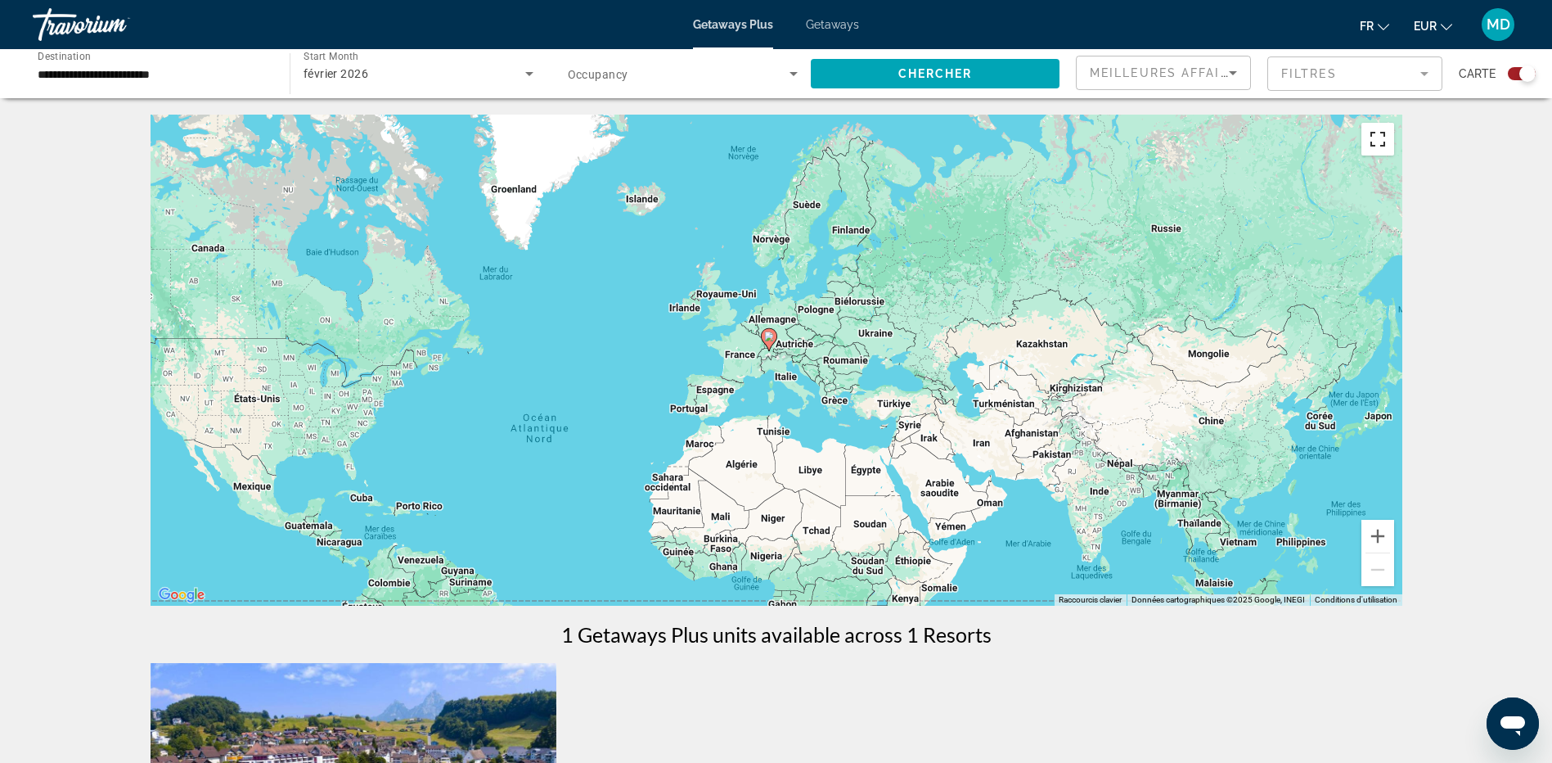
click at [1381, 142] on button "Passer en plein écran" at bounding box center [1377, 139] width 33 height 33
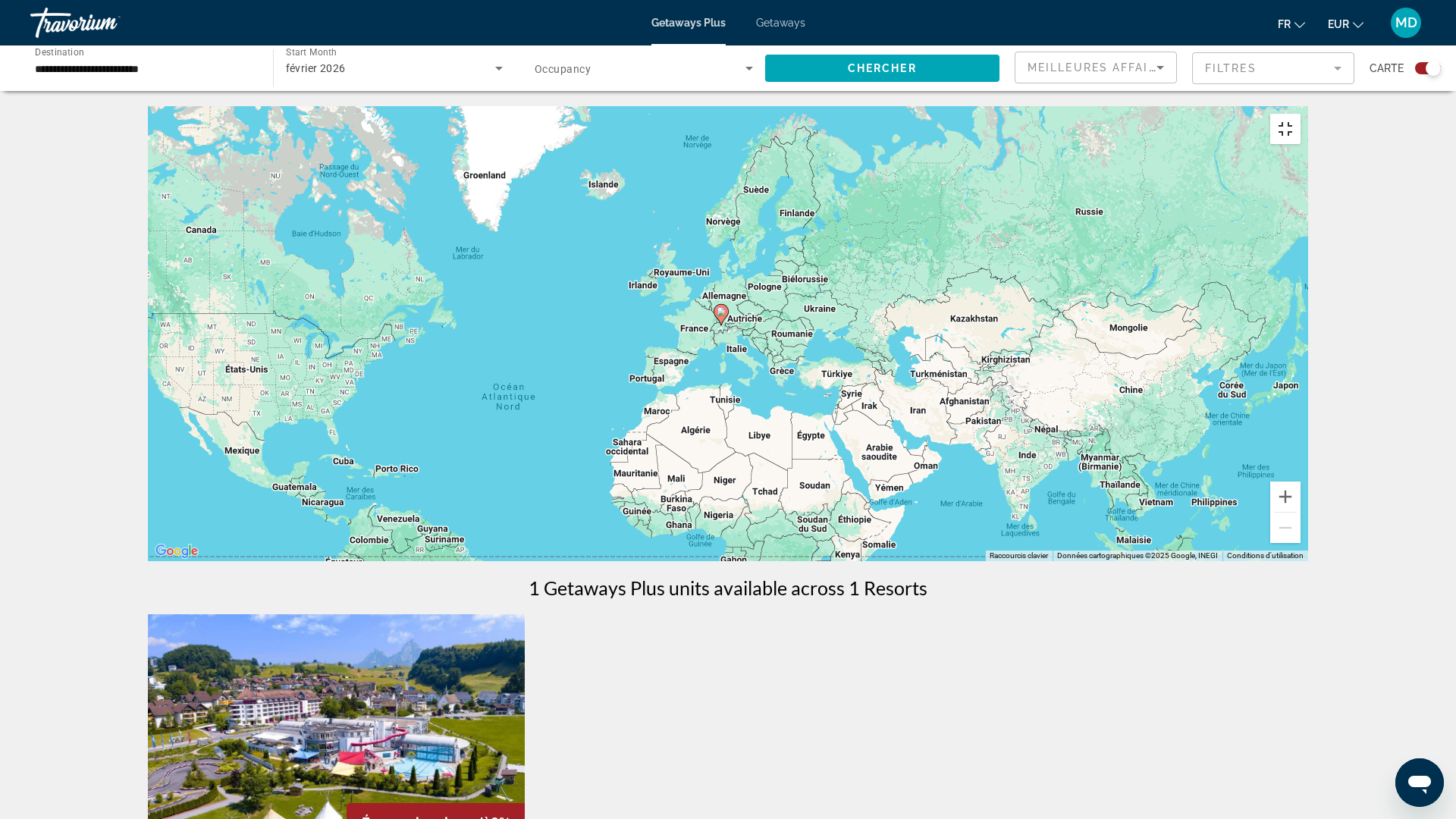
click at [1300, 114] on button "Passer en plein écran" at bounding box center [1285, 129] width 31 height 31
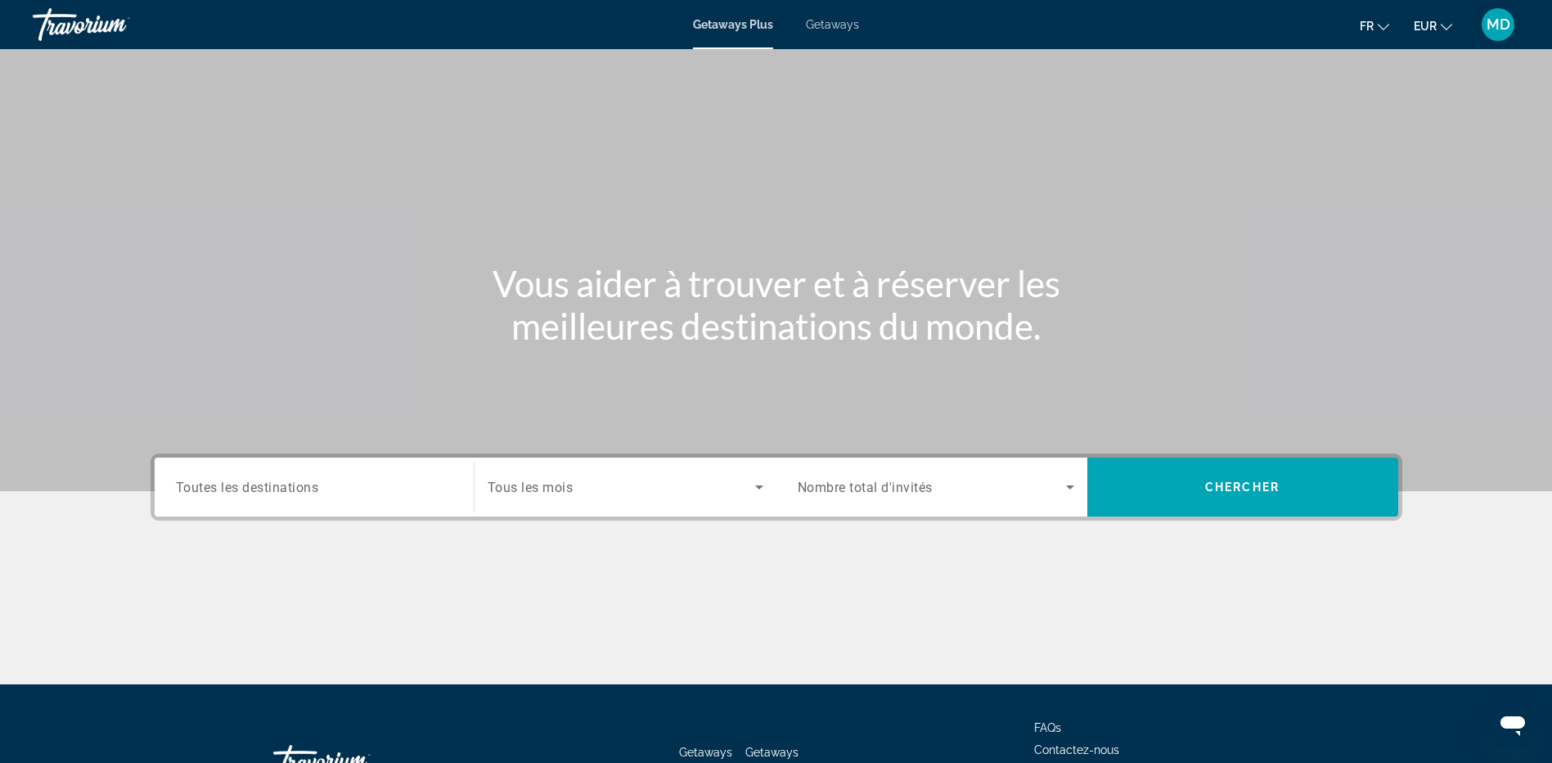
click at [898, 483] on span "Nombre total d'invités" at bounding box center [865, 487] width 135 height 16
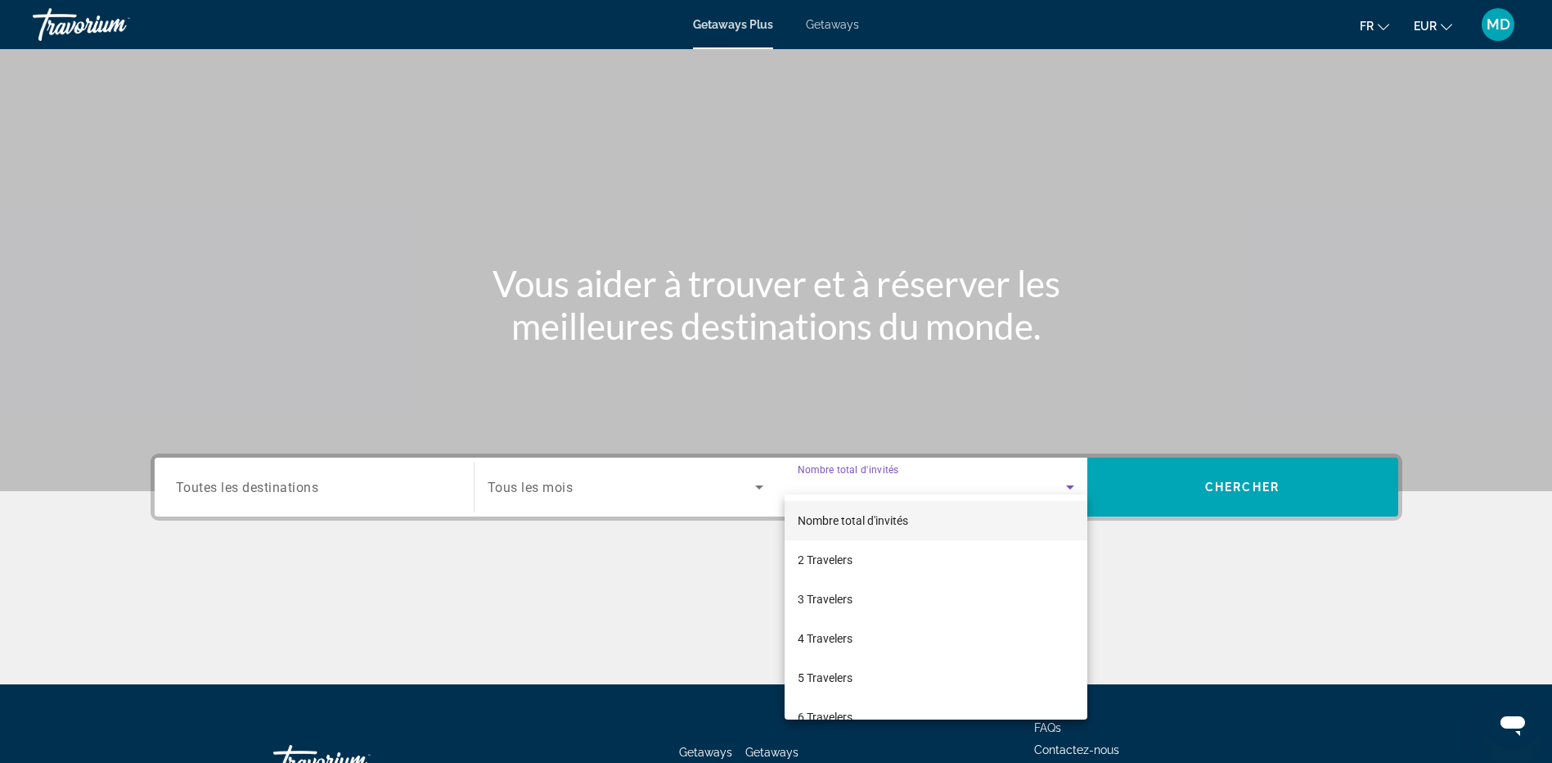
scroll to position [122, 0]
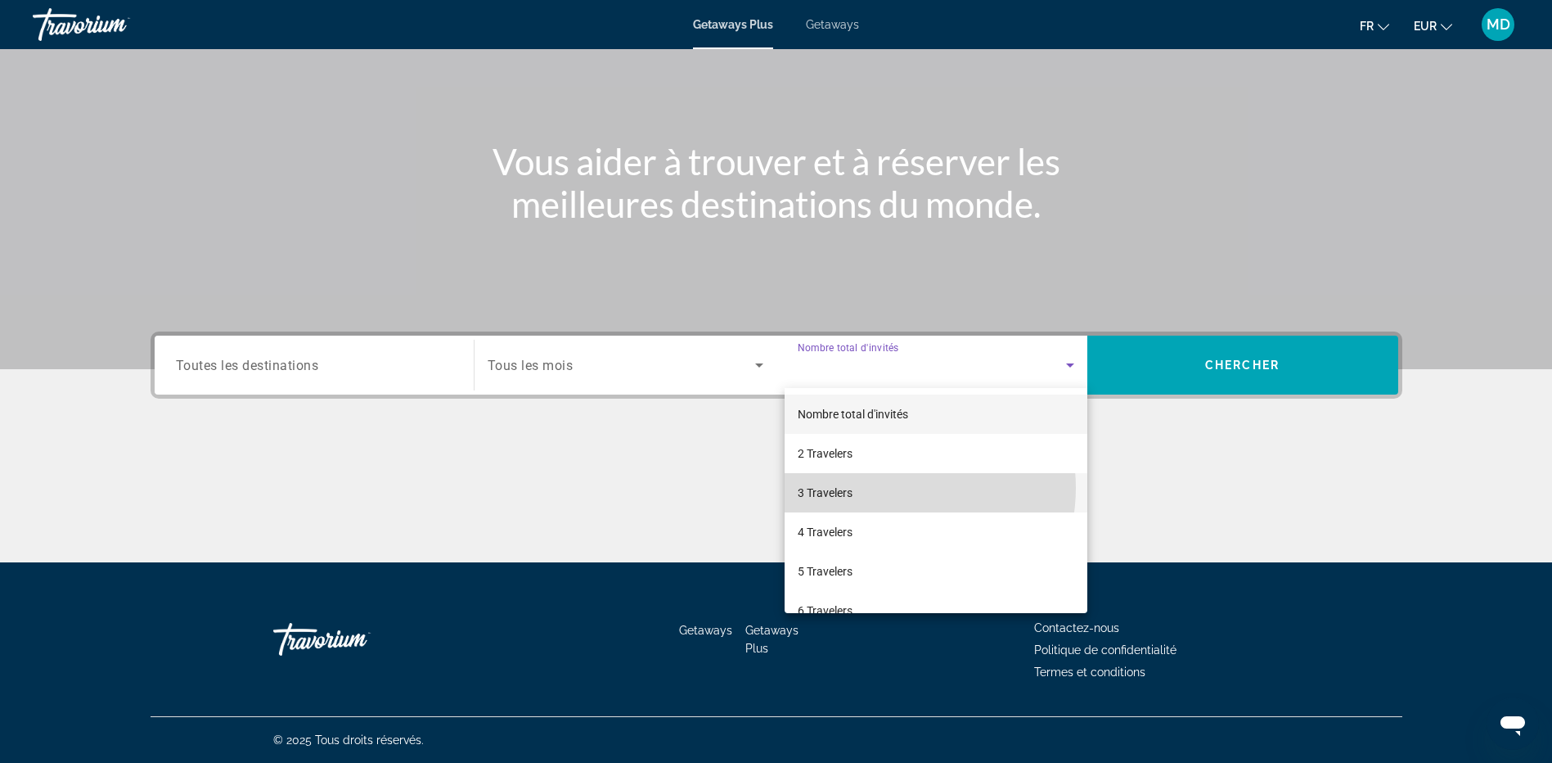
click at [889, 488] on mat-option "3 Travelers" at bounding box center [936, 492] width 303 height 39
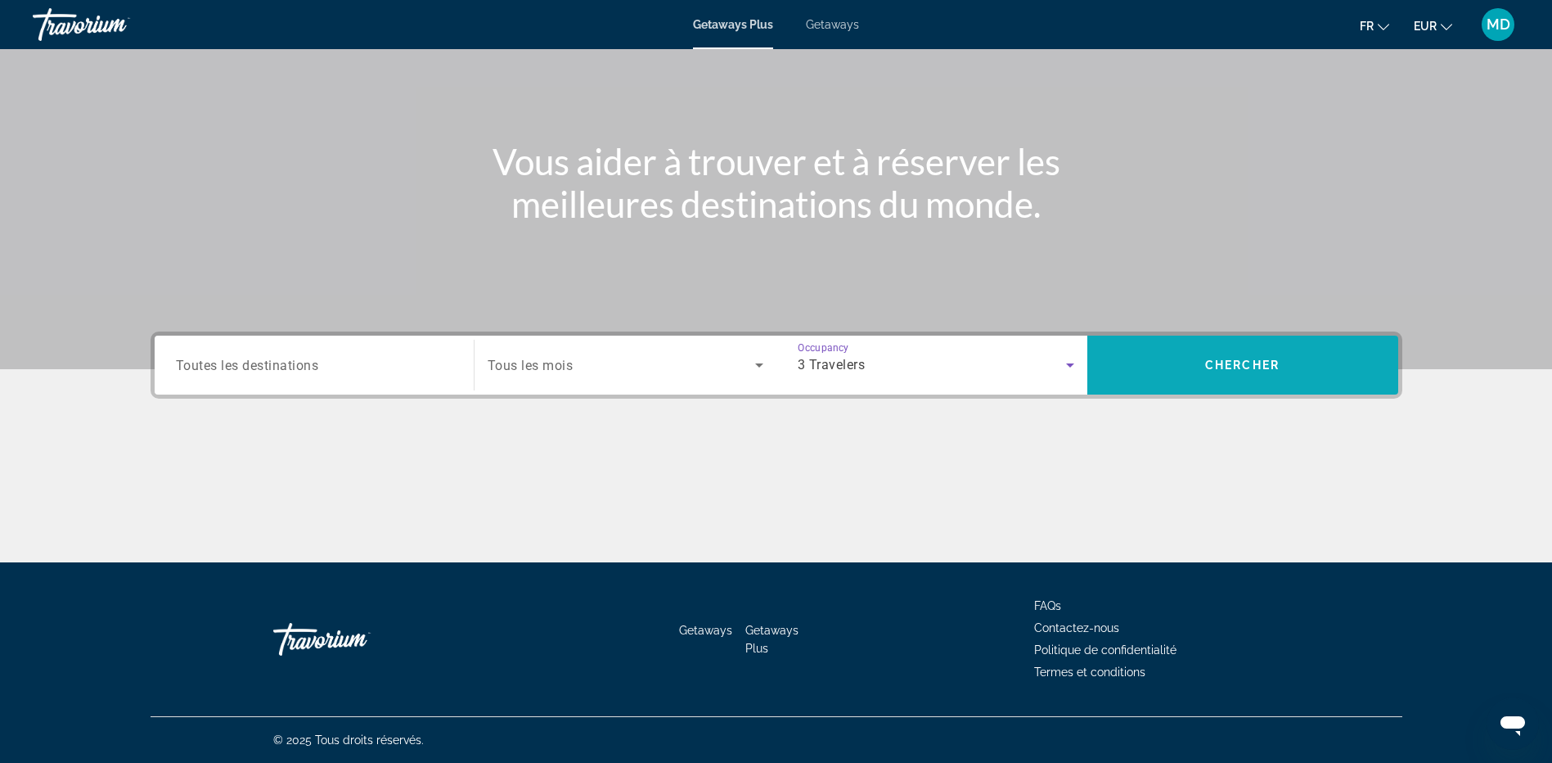
click at [1170, 371] on span "Search widget" at bounding box center [1242, 364] width 311 height 39
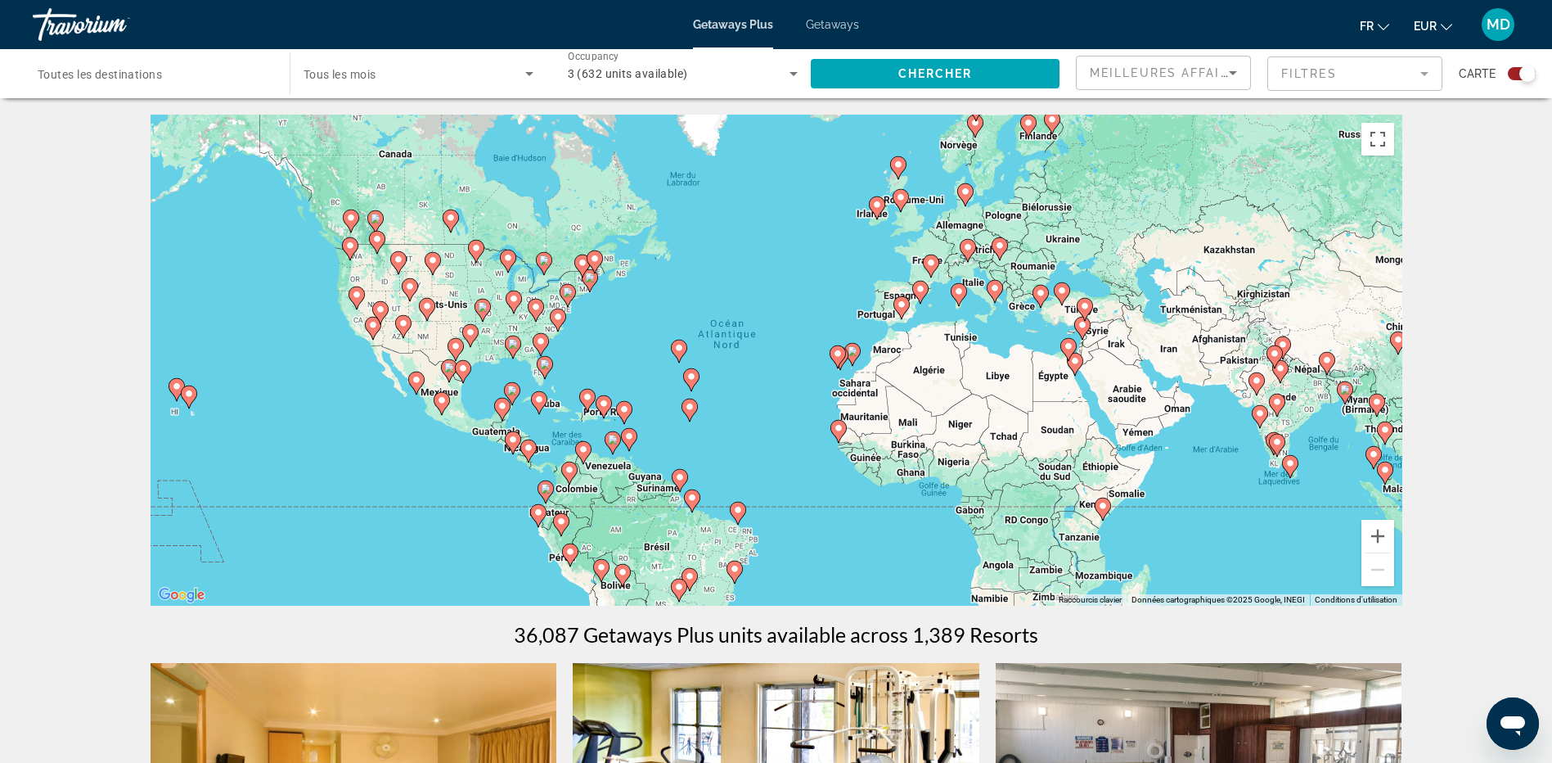
click at [1424, 71] on mat-form-field "Filtres" at bounding box center [1354, 73] width 175 height 34
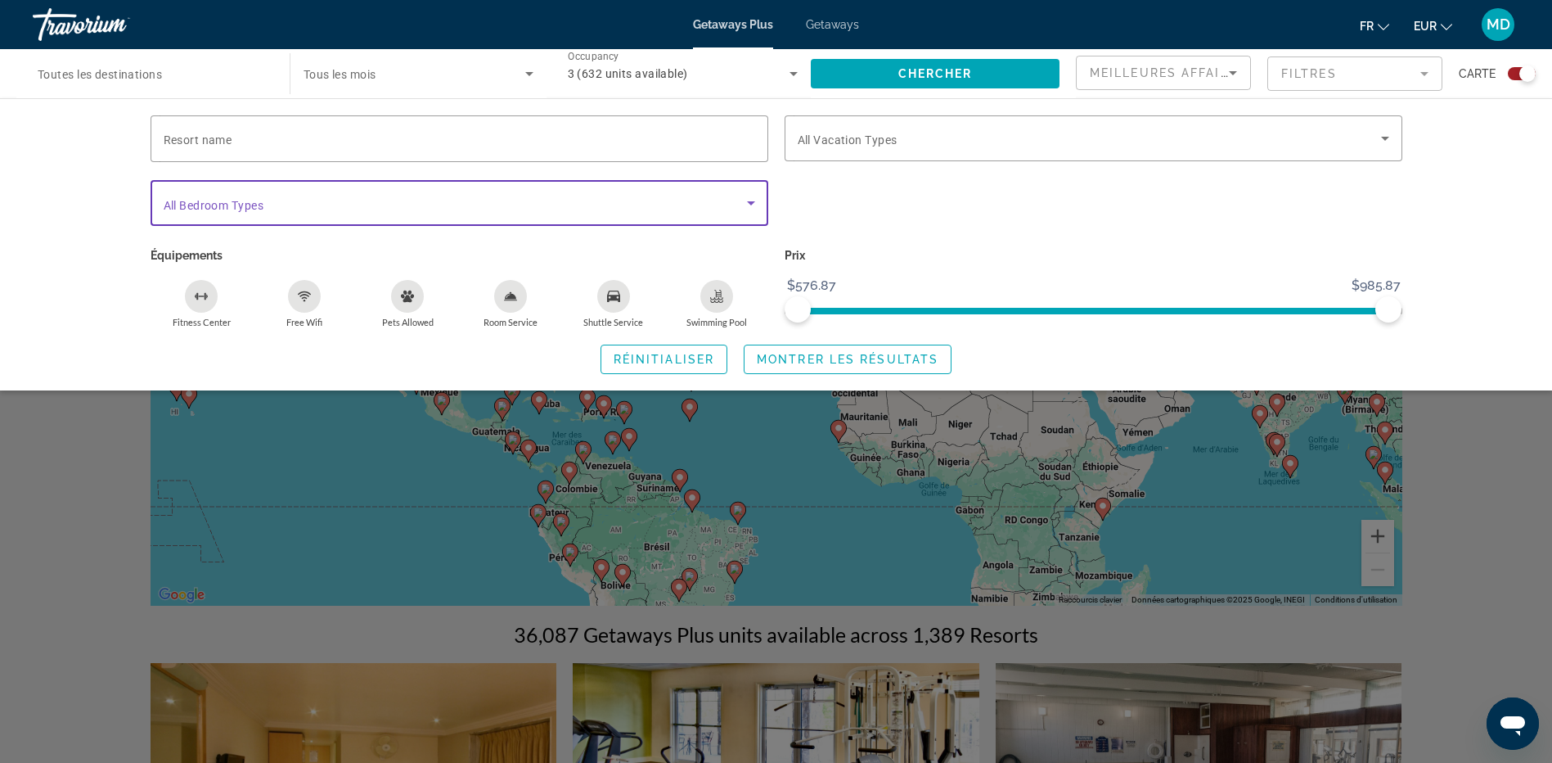
click at [757, 206] on icon "Search widget" at bounding box center [751, 203] width 20 height 20
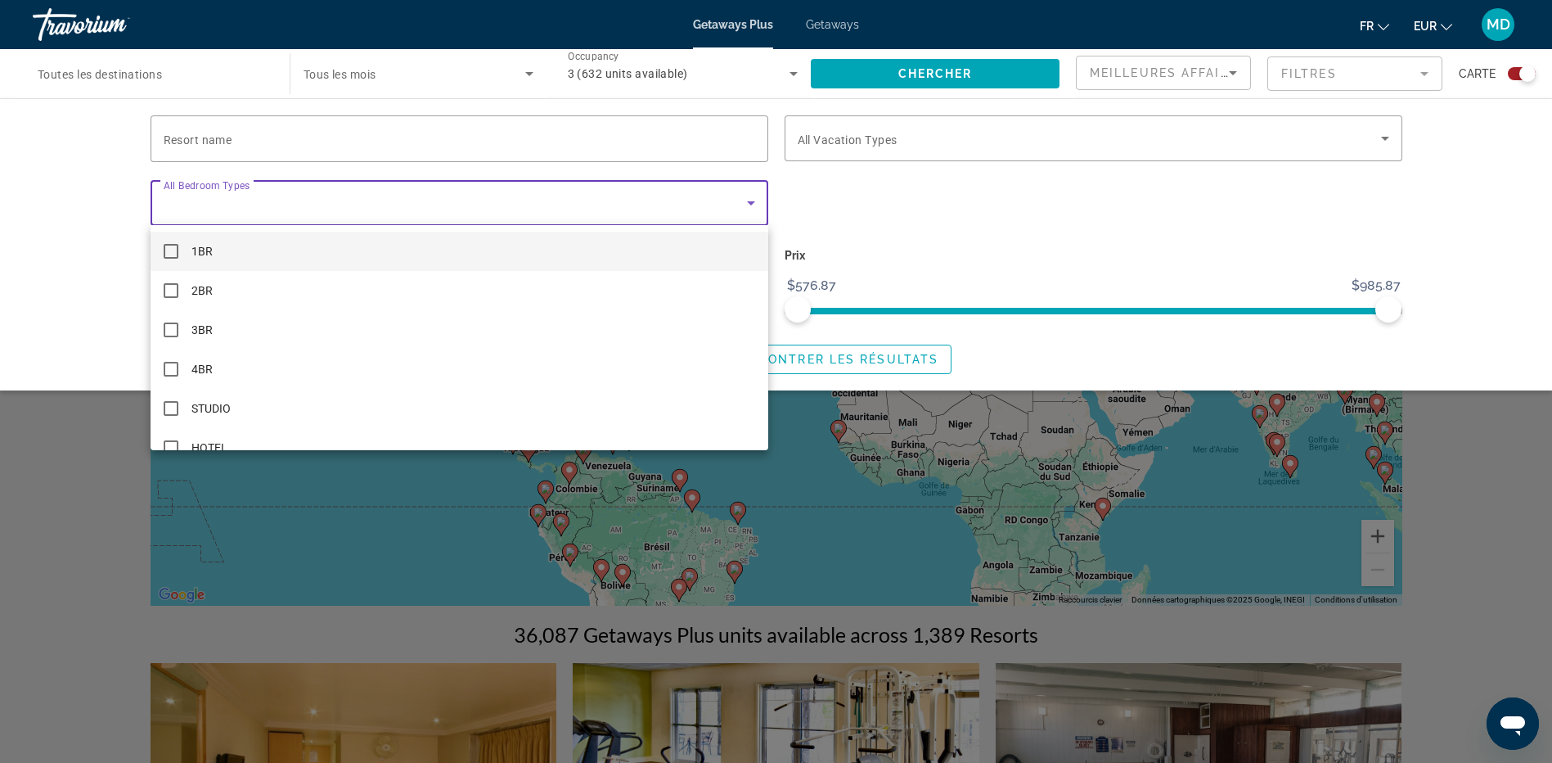
click at [757, 206] on div at bounding box center [776, 381] width 1552 height 763
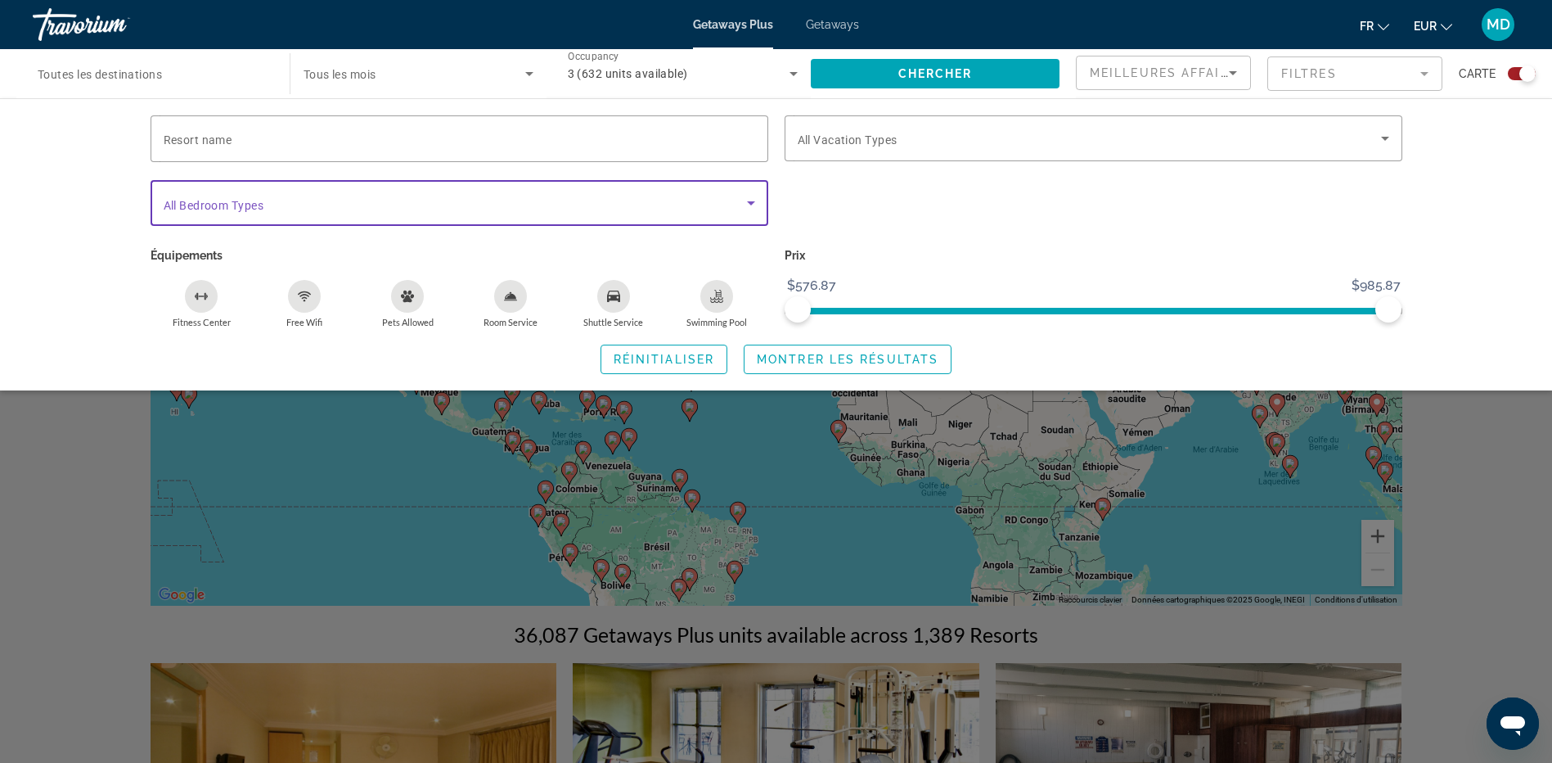
click at [750, 205] on icon "Search widget" at bounding box center [751, 203] width 20 height 20
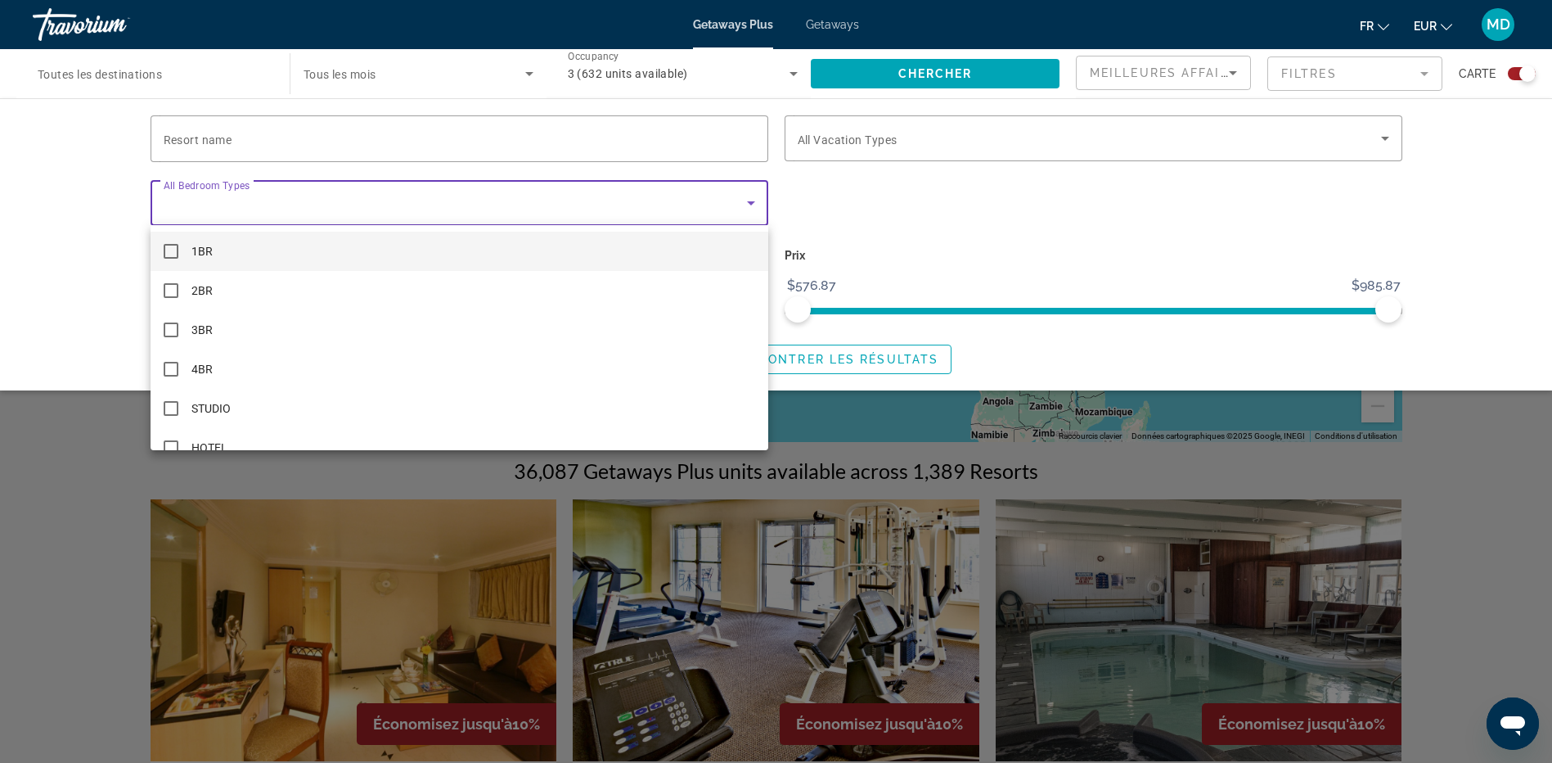
click at [754, 195] on div at bounding box center [776, 381] width 1552 height 763
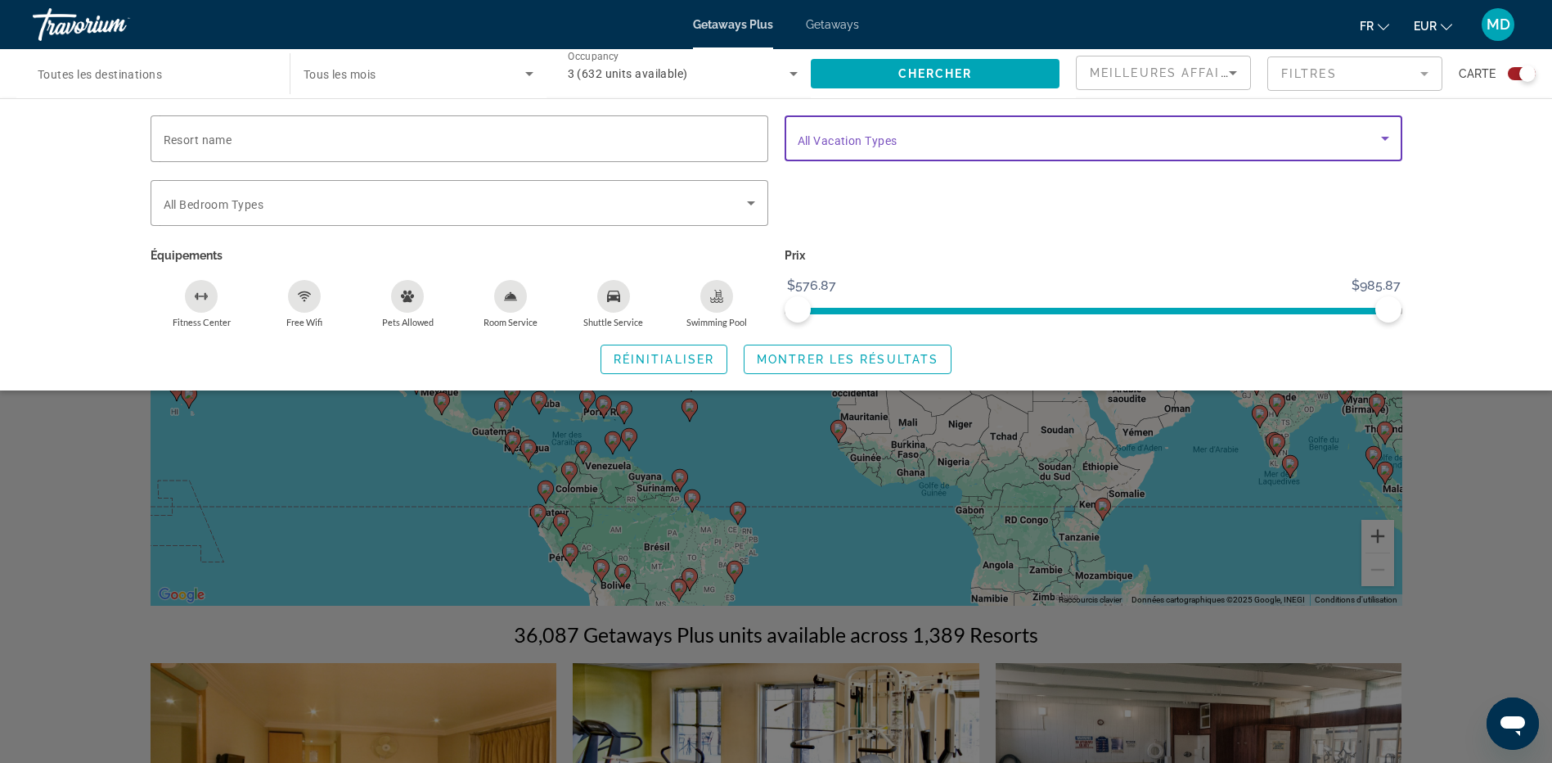
click at [1387, 140] on icon "Search widget" at bounding box center [1385, 138] width 20 height 20
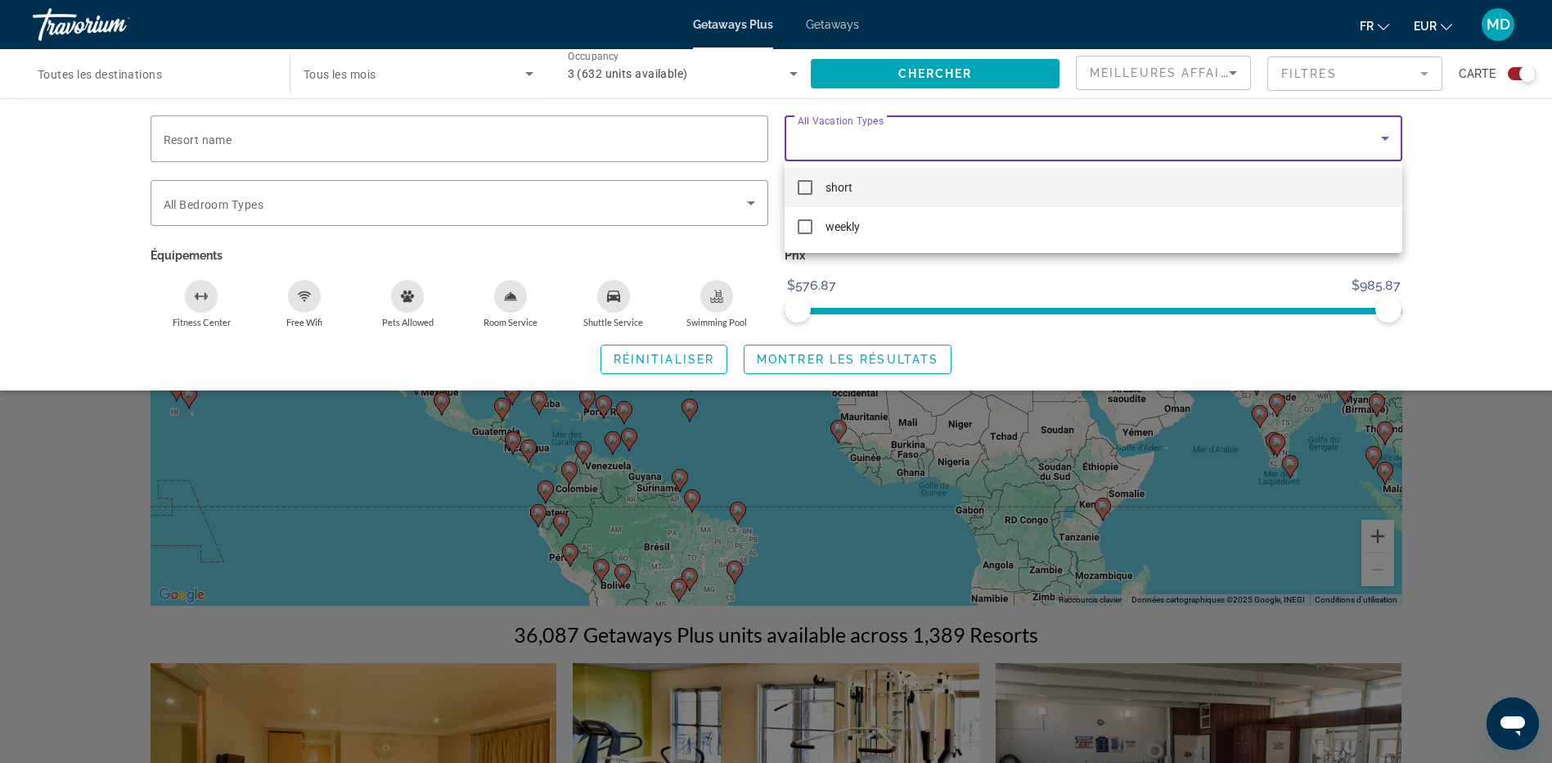
click at [1387, 140] on div at bounding box center [776, 381] width 1552 height 763
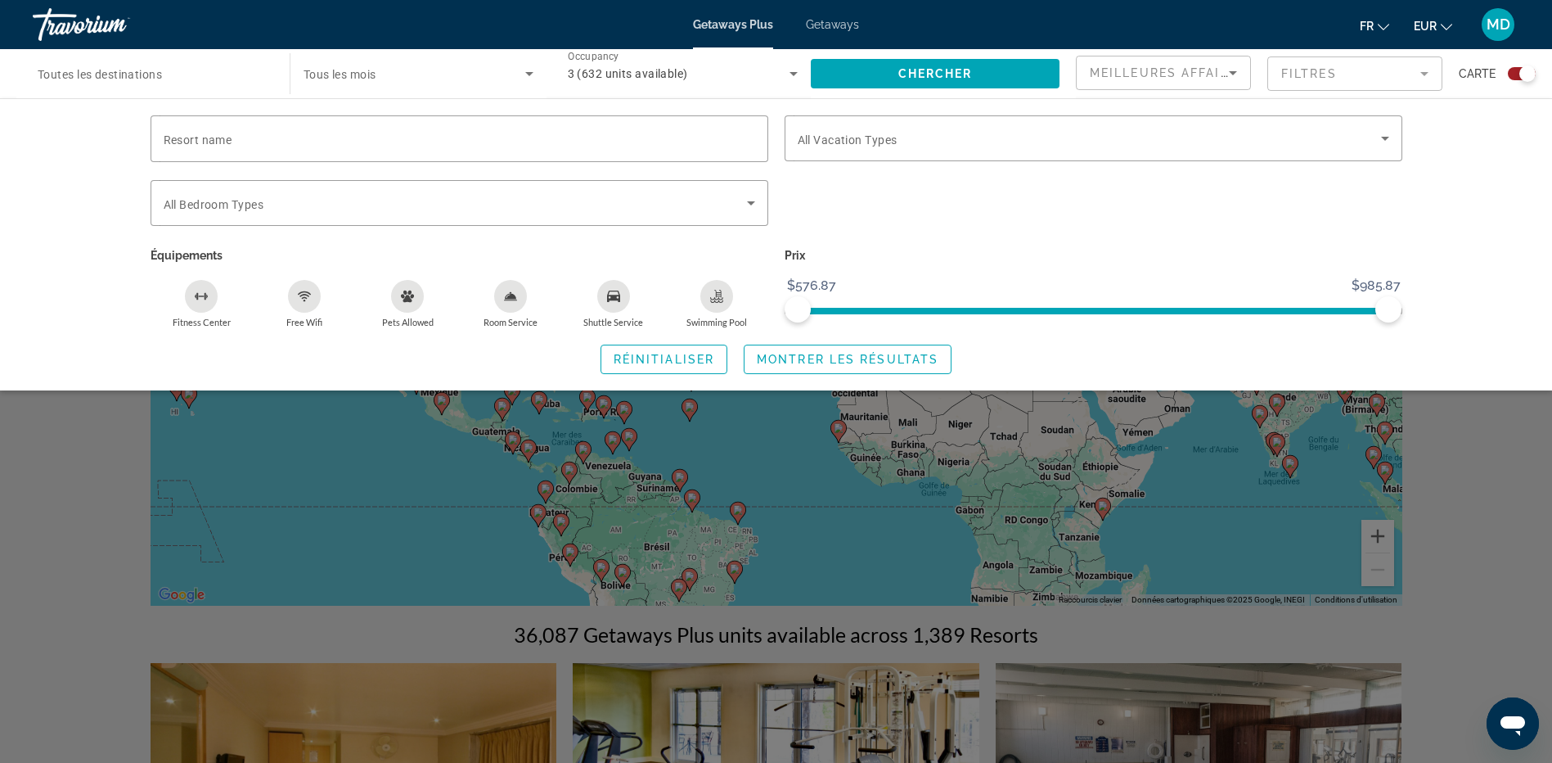
click at [1428, 72] on mat-form-field "Filtres" at bounding box center [1354, 73] width 175 height 34
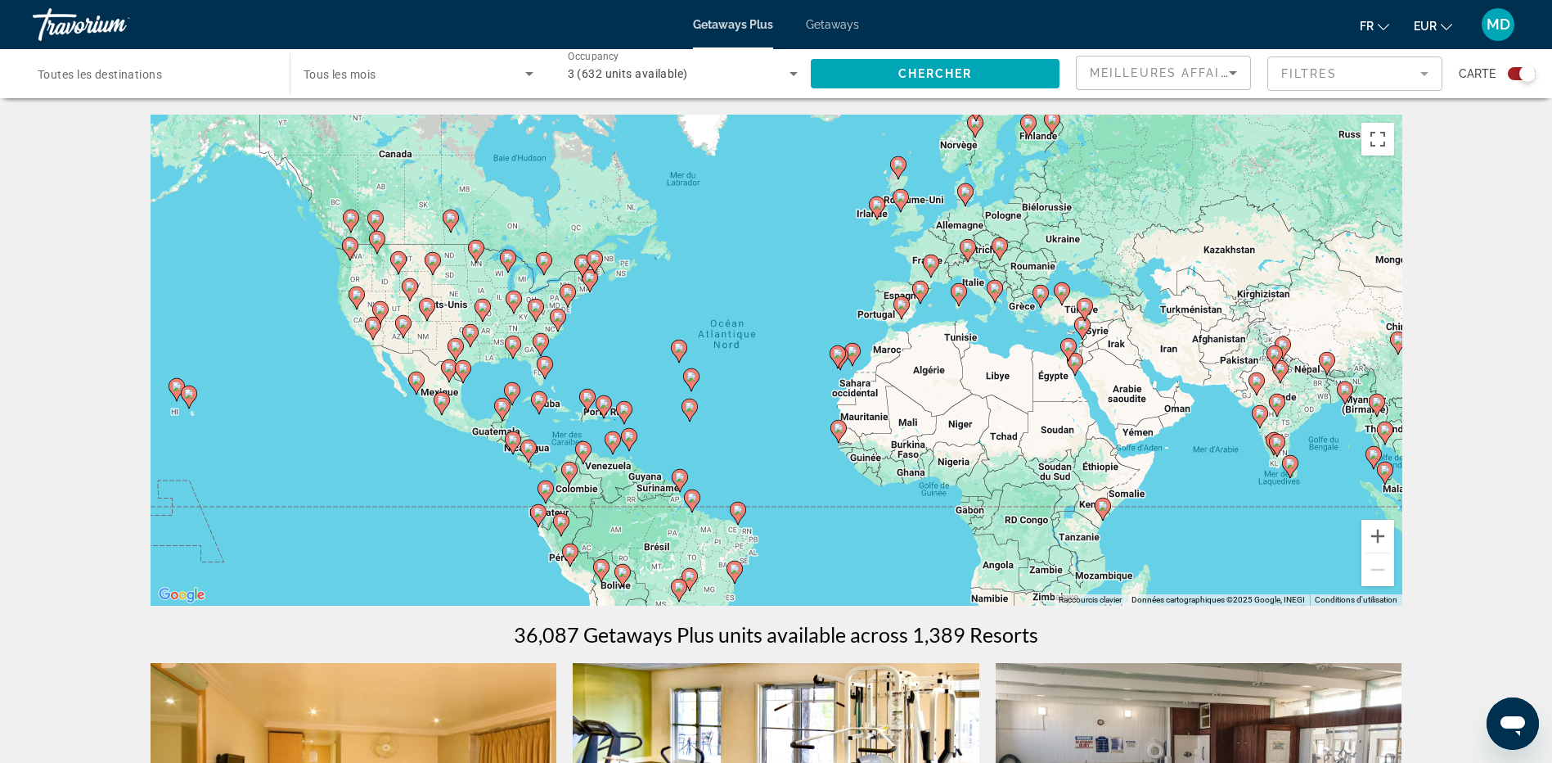
click at [1428, 72] on mat-form-field "Filtres" at bounding box center [1354, 73] width 175 height 34
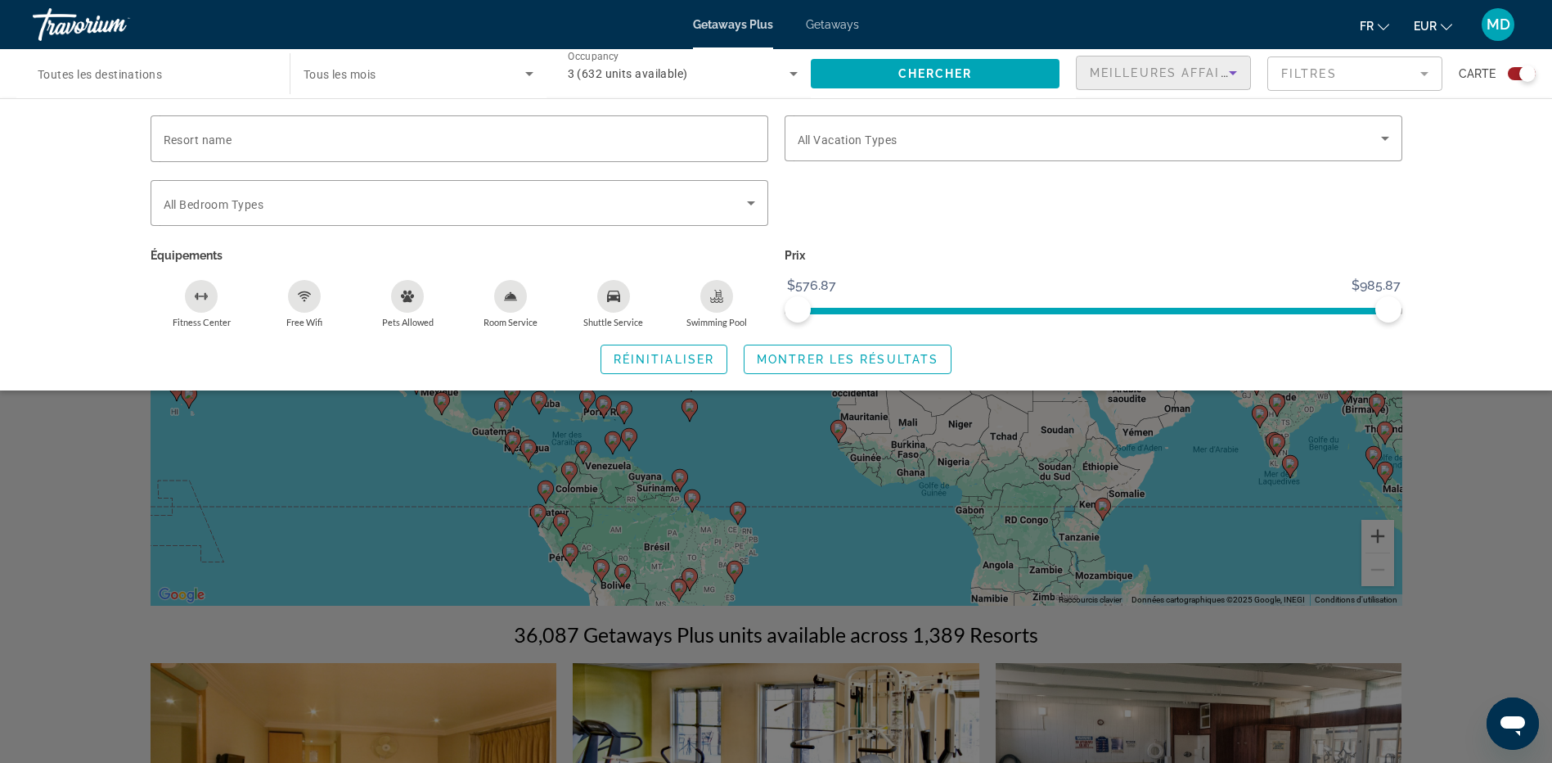
click at [1238, 74] on icon "Sort by" at bounding box center [1233, 73] width 20 height 20
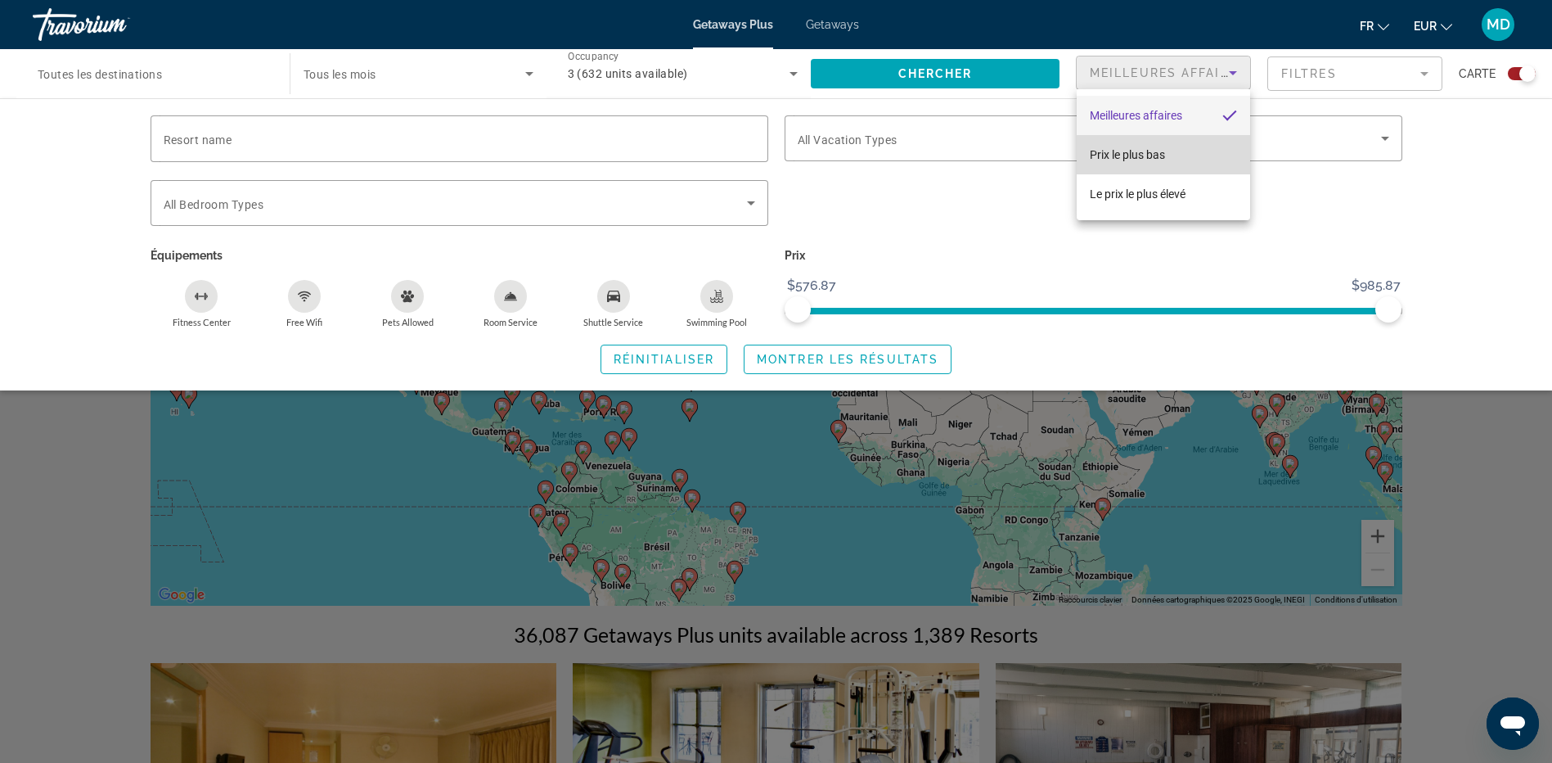
click at [1176, 160] on mat-option "Prix ​​le plus bas" at bounding box center [1163, 154] width 173 height 39
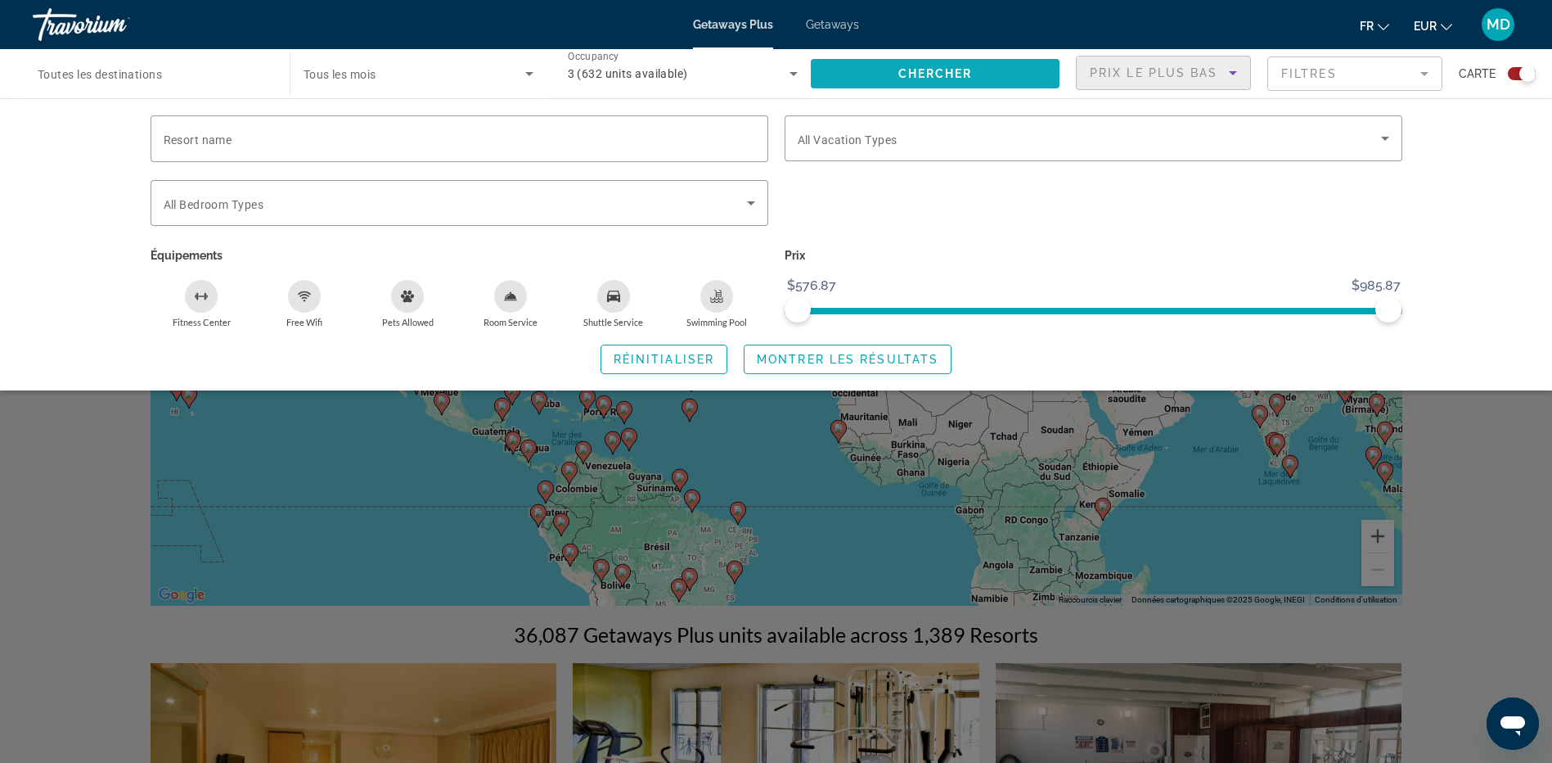
click at [968, 79] on span "Chercher" at bounding box center [935, 73] width 74 height 13
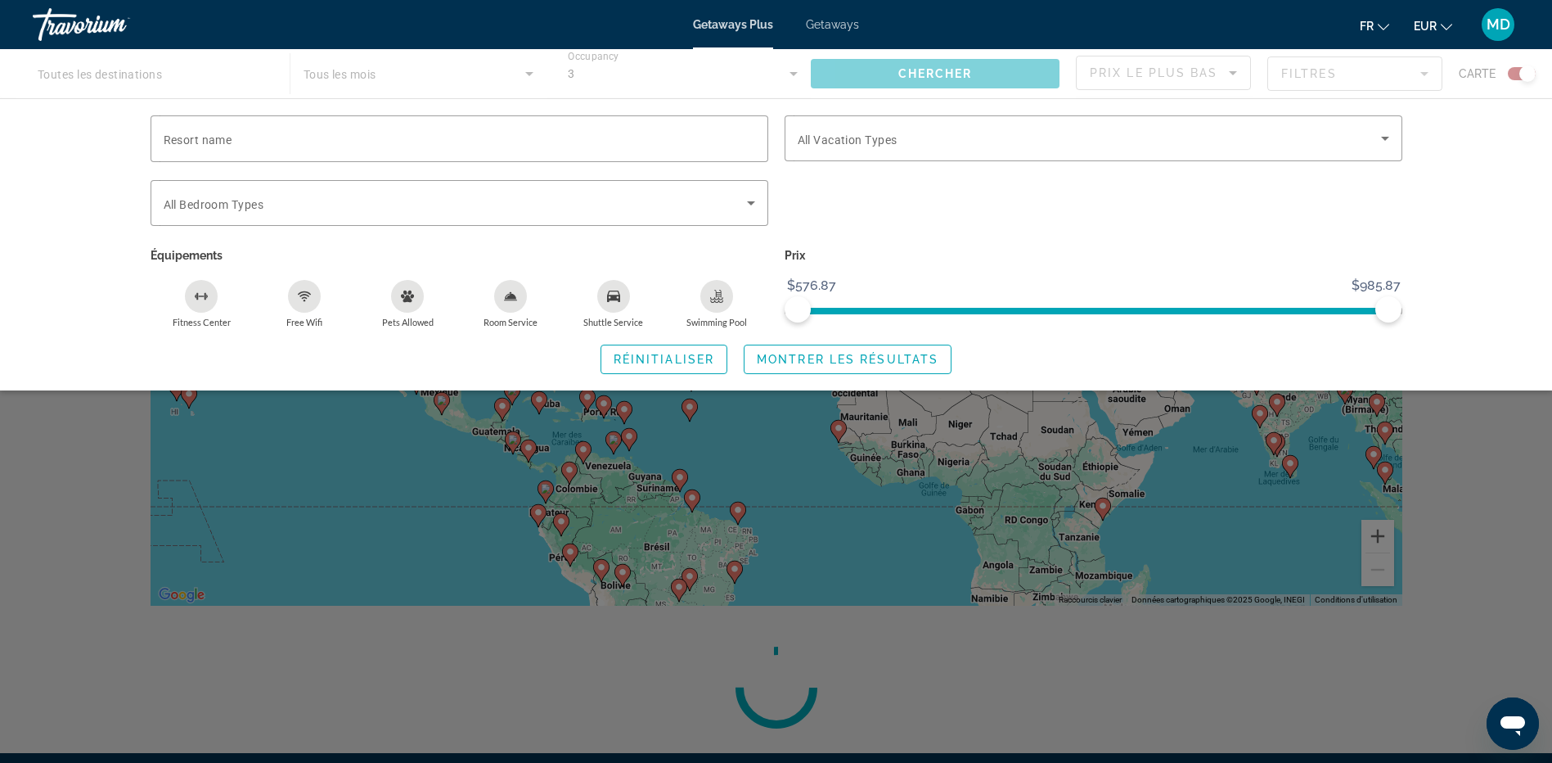
click at [1469, 431] on div "Search widget" at bounding box center [776, 503] width 1552 height 517
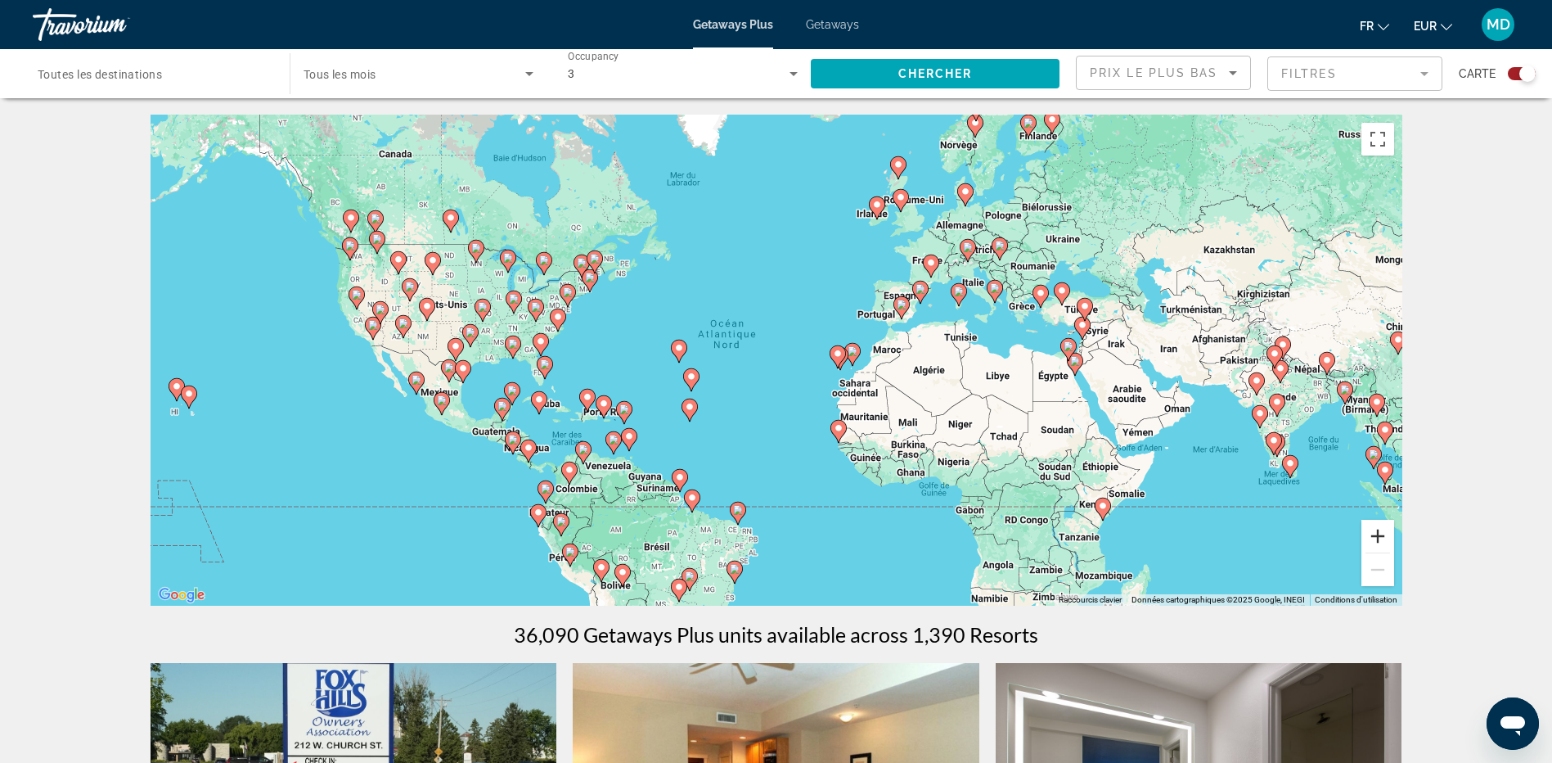
click at [1381, 533] on button "Zoom avant" at bounding box center [1377, 536] width 33 height 33
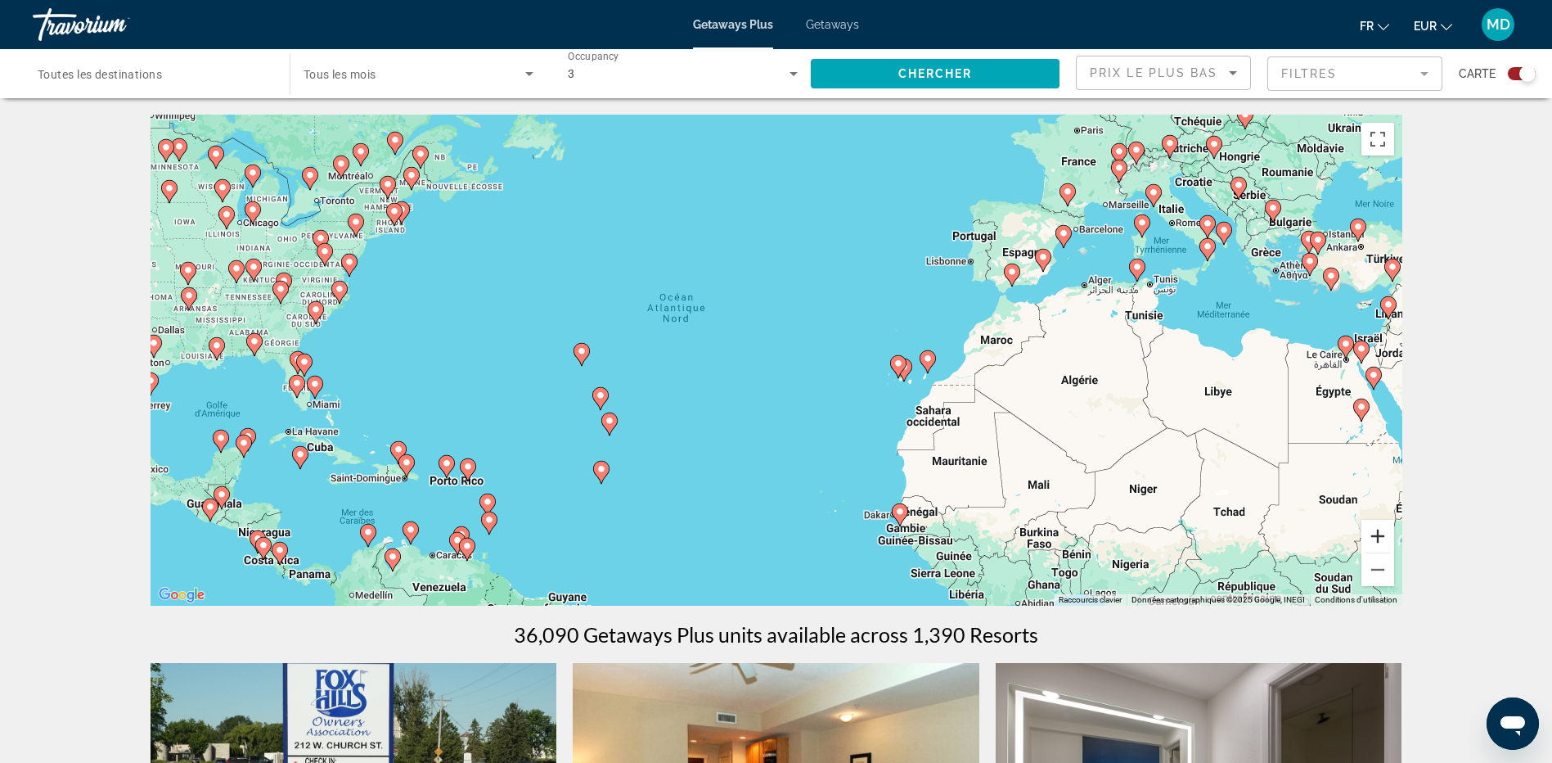
click at [1381, 533] on button "Zoom avant" at bounding box center [1377, 536] width 33 height 33
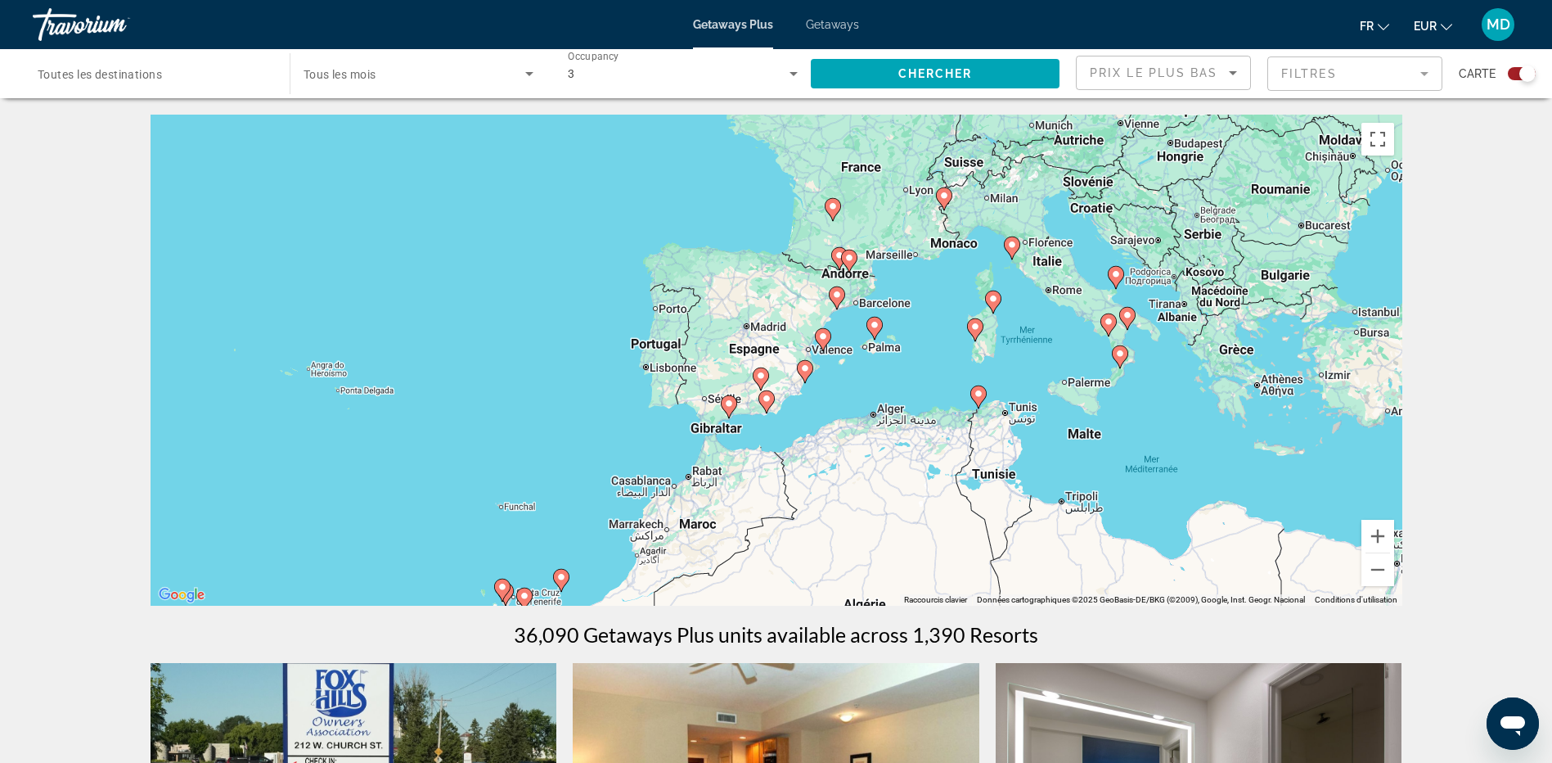
drag, startPoint x: 1245, startPoint y: 367, endPoint x: 736, endPoint y: 562, distance: 545.9
click at [737, 574] on div "Pour activer le glissement avec le clavier, appuyez sur Alt+Entrée. Une fois ce…" at bounding box center [777, 360] width 1252 height 491
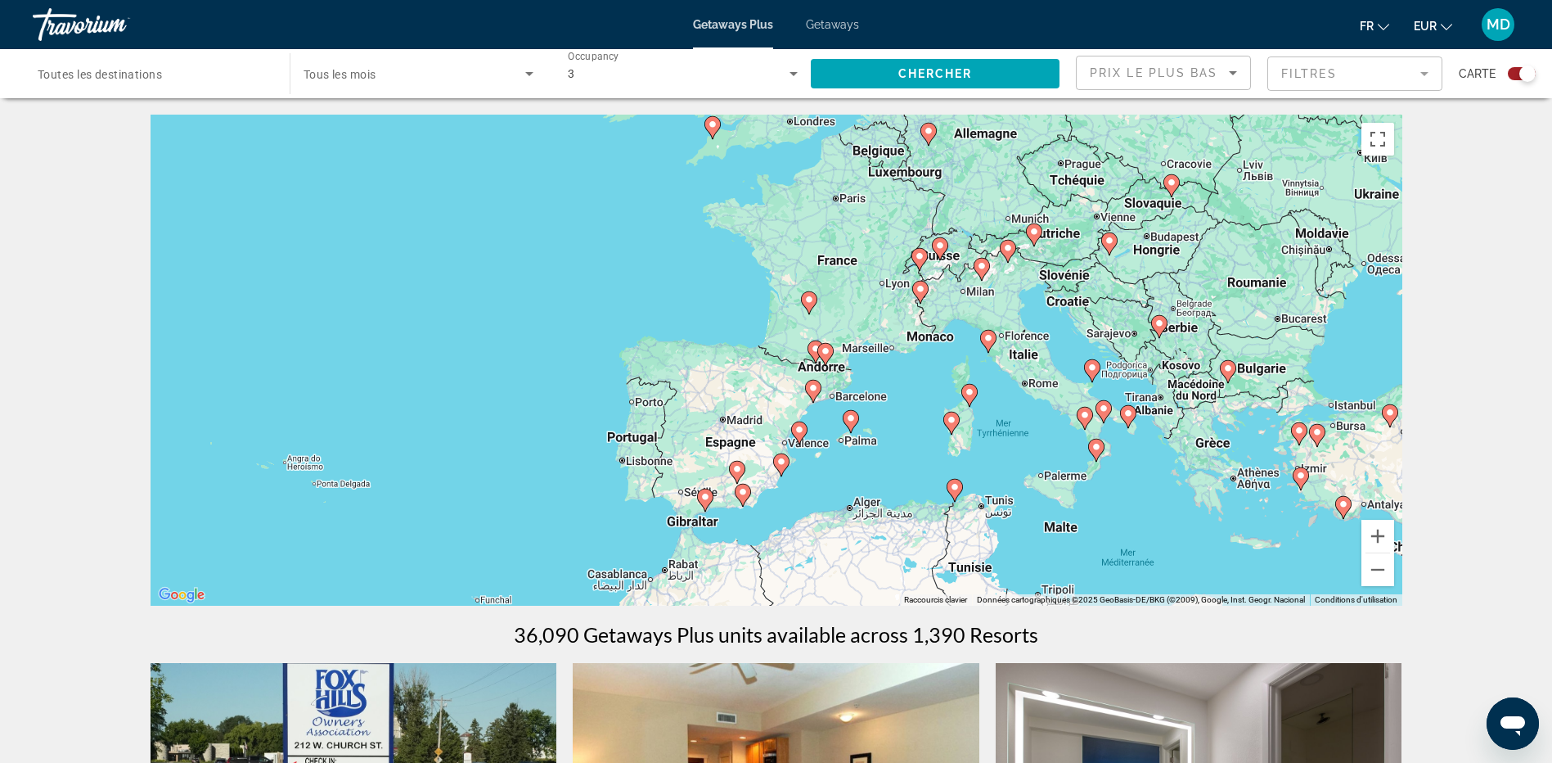
drag, startPoint x: 853, startPoint y: 357, endPoint x: 826, endPoint y: 439, distance: 86.2
click at [814, 448] on div "Pour activer le glissement avec le clavier, appuyez sur Alt+Entrée. Une fois ce…" at bounding box center [777, 360] width 1252 height 491
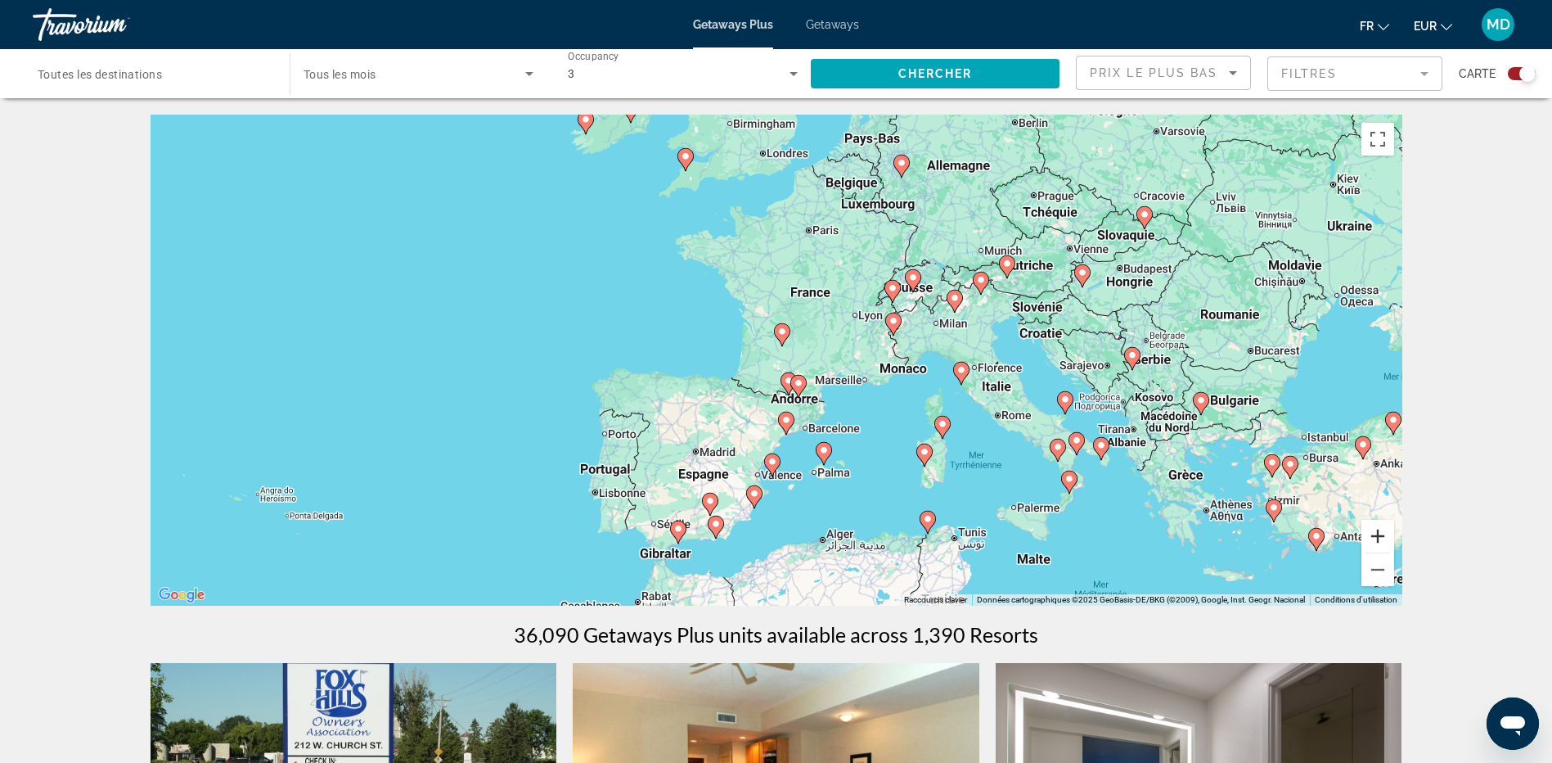
click at [1388, 537] on button "Zoom avant" at bounding box center [1377, 536] width 33 height 33
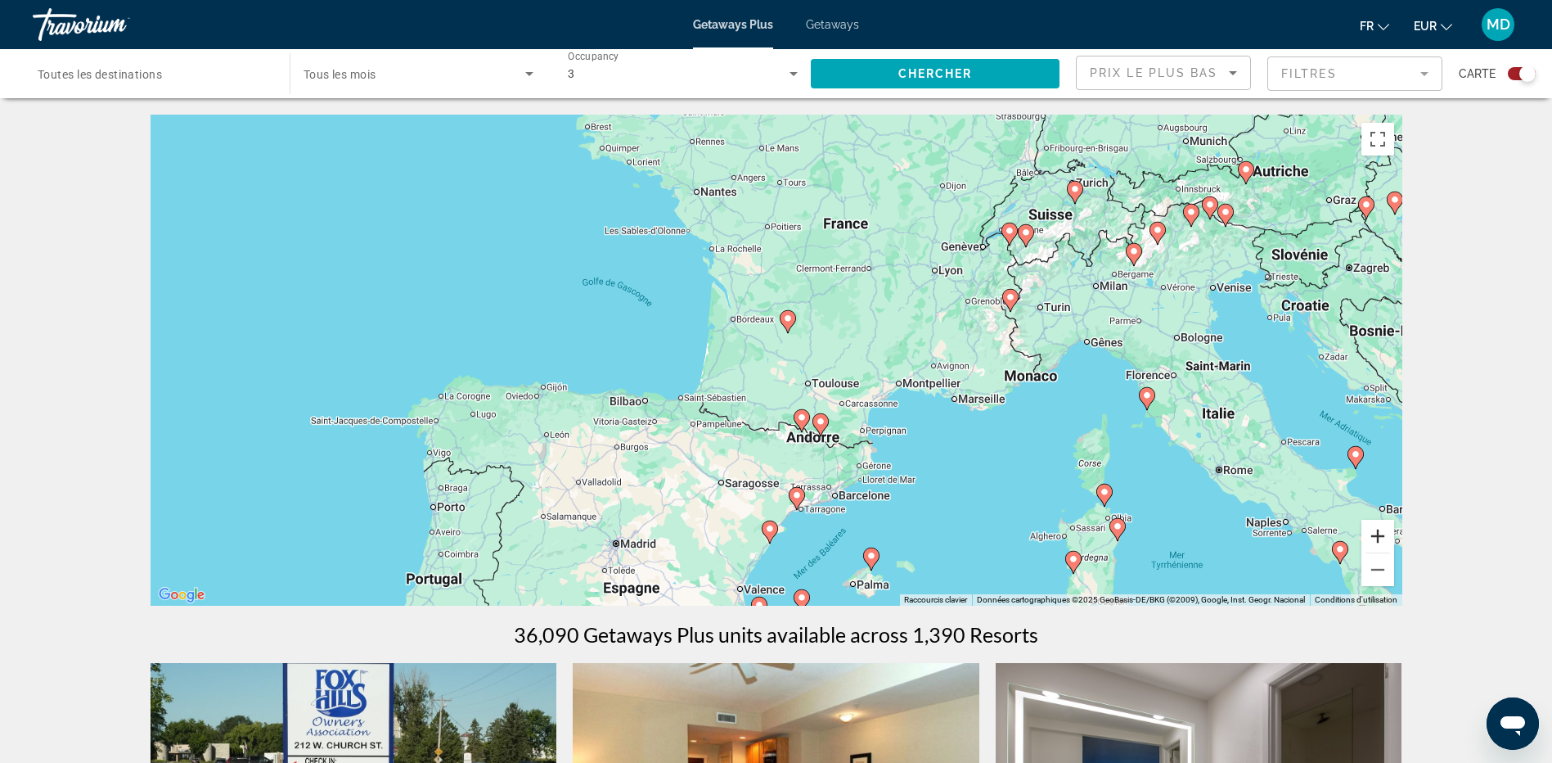
click at [1388, 537] on button "Zoom avant" at bounding box center [1377, 536] width 33 height 33
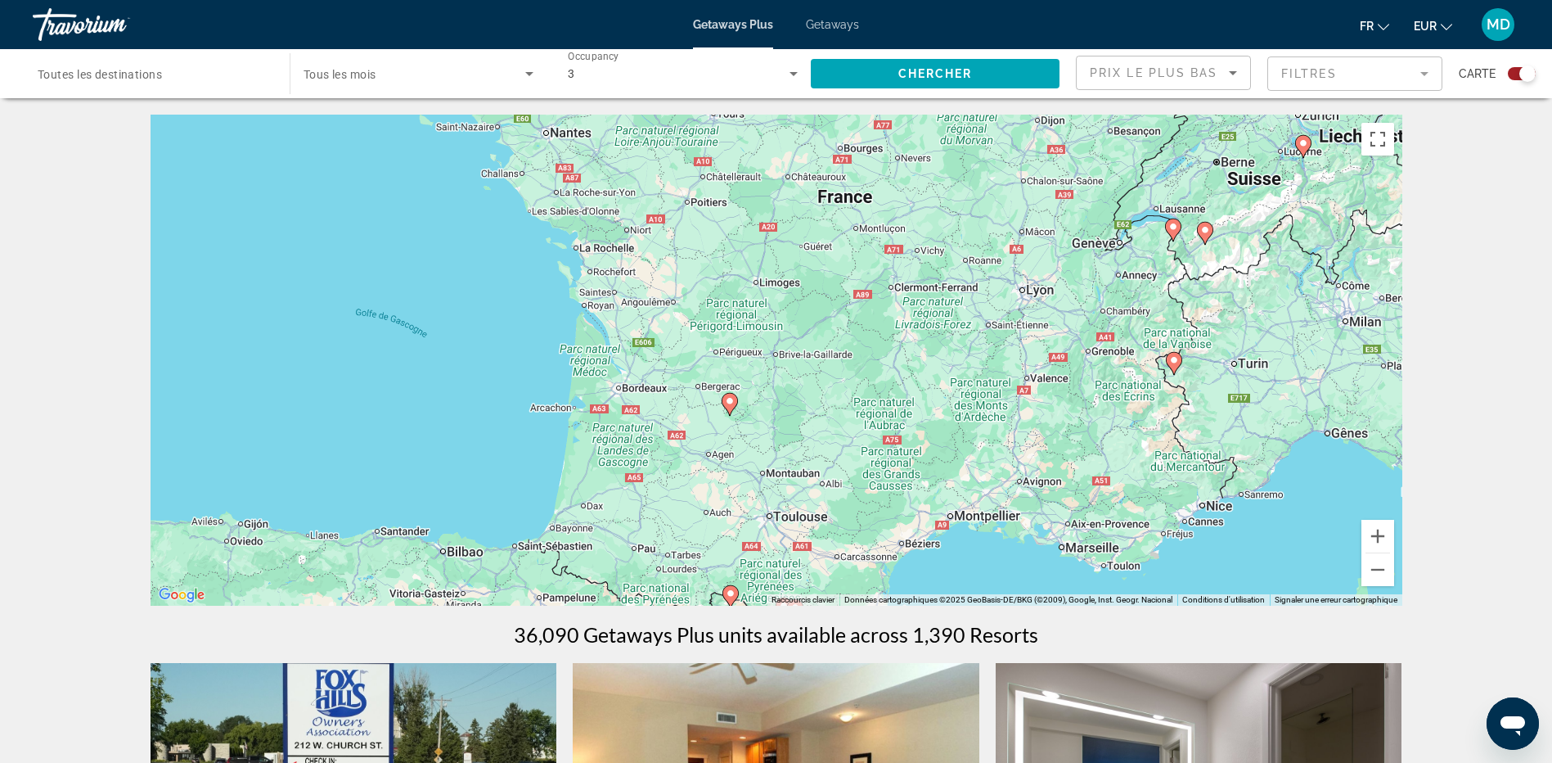
drag, startPoint x: 923, startPoint y: 393, endPoint x: 840, endPoint y: 534, distance: 163.9
click at [840, 534] on div "Pour activer le glissement avec le clavier, appuyez sur Alt+Entrée. Une fois ce…" at bounding box center [777, 360] width 1252 height 491
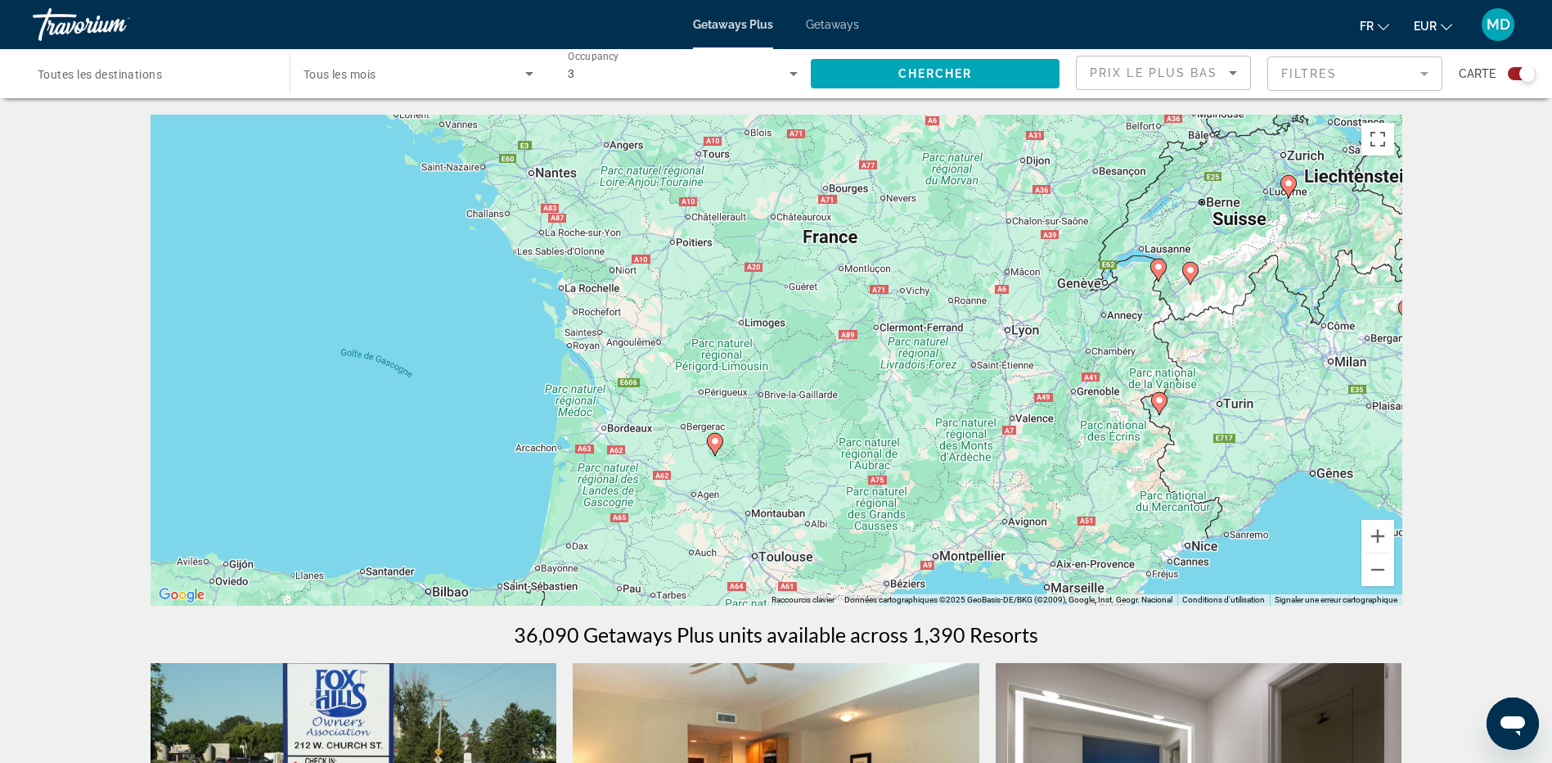
click at [712, 445] on image "Main content" at bounding box center [715, 441] width 10 height 10
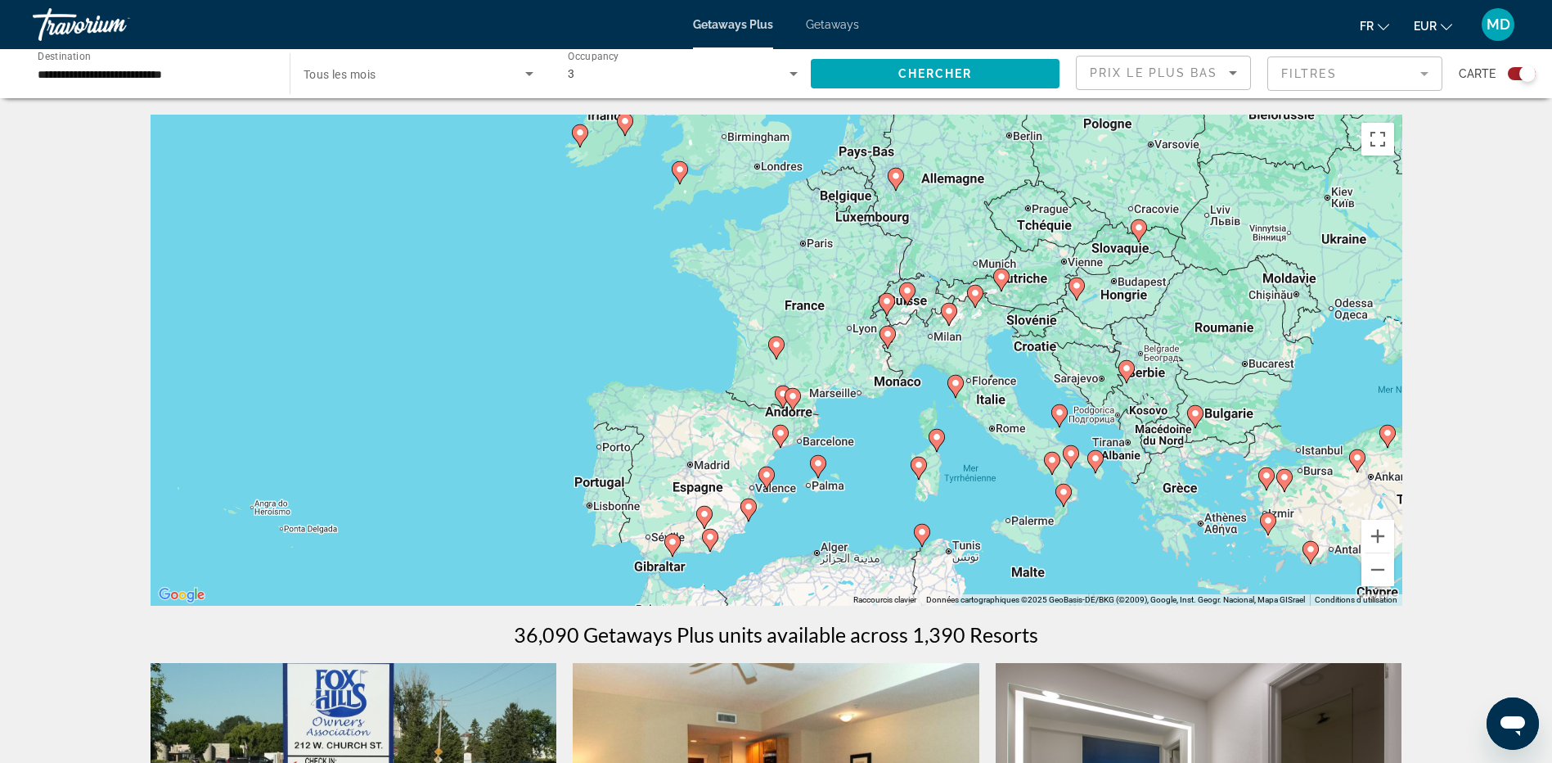
click at [775, 347] on image "Main content" at bounding box center [777, 345] width 10 height 10
type input "**********"
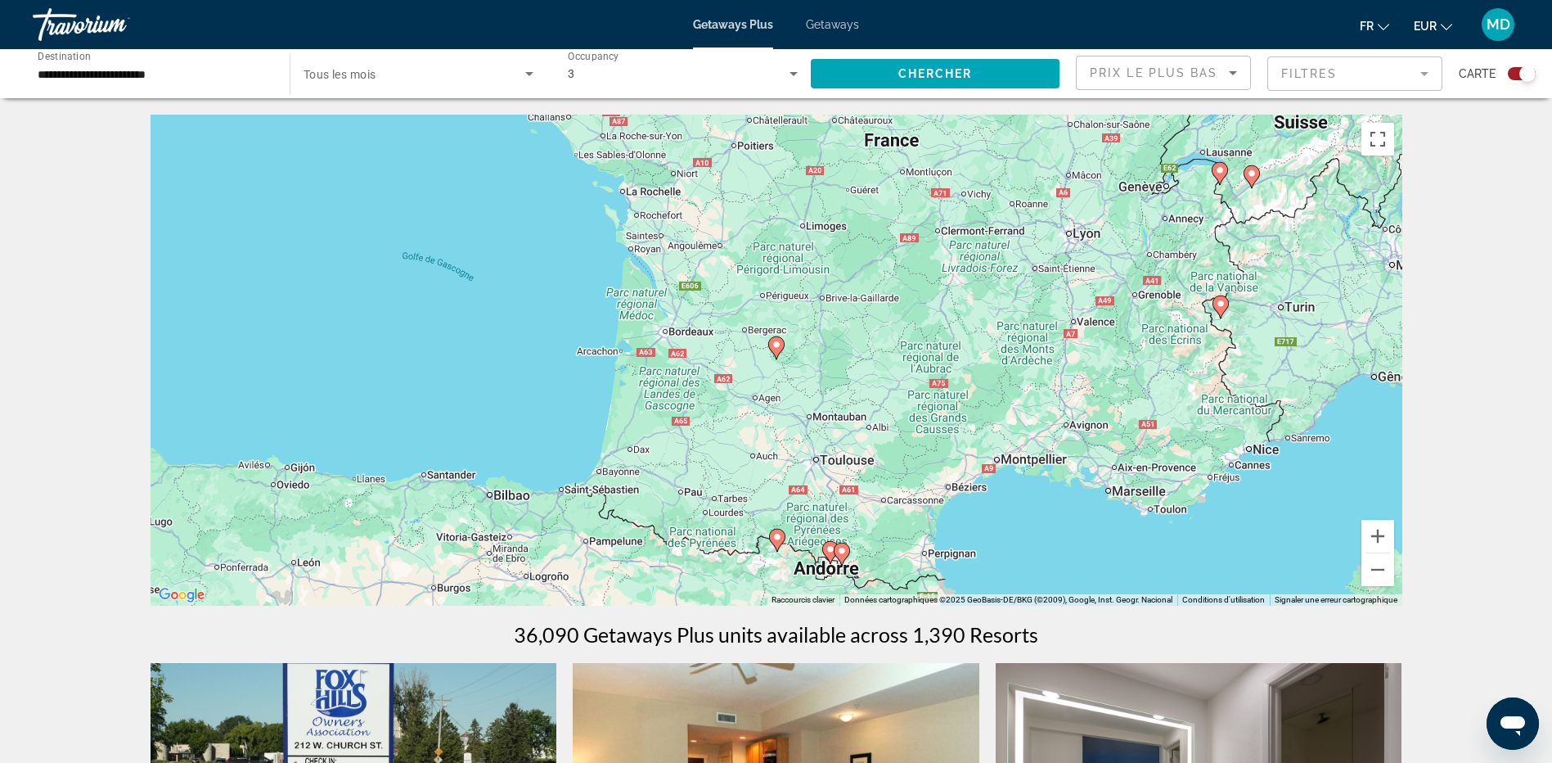
click at [775, 347] on image "Main content" at bounding box center [777, 345] width 10 height 10
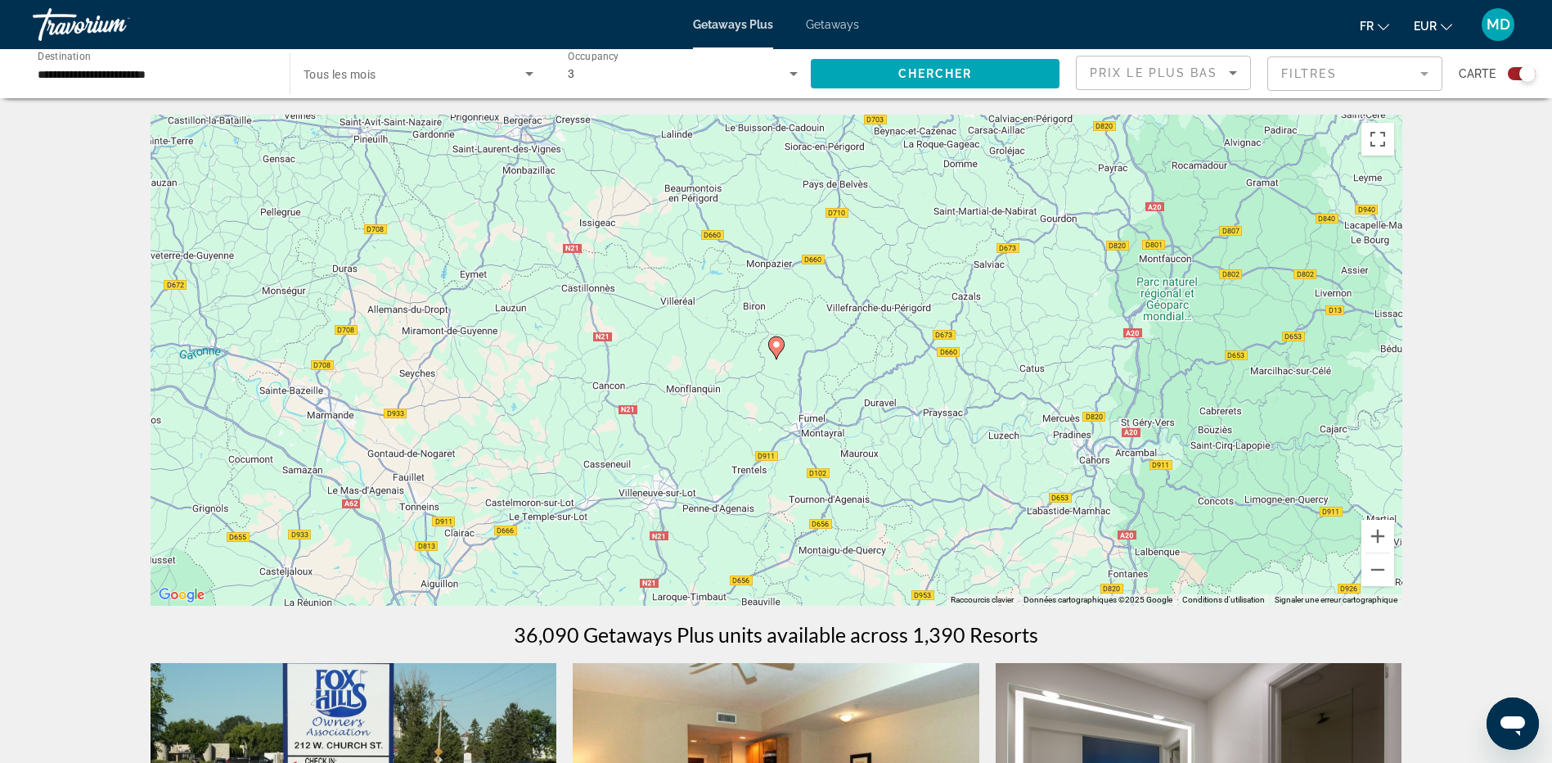
click at [775, 347] on image "Main content" at bounding box center [777, 345] width 10 height 10
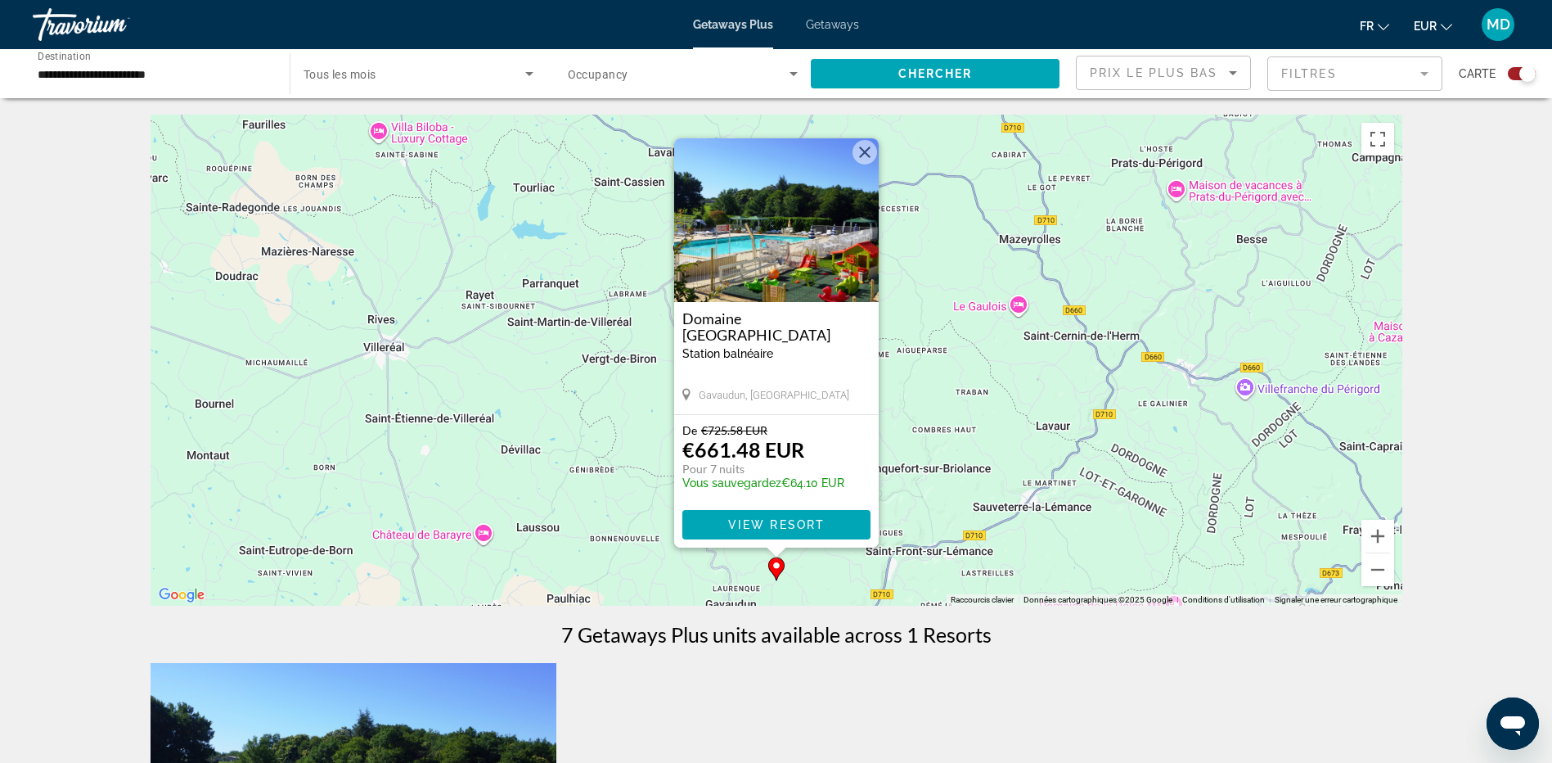
click at [862, 155] on button "Fermer" at bounding box center [865, 152] width 25 height 25
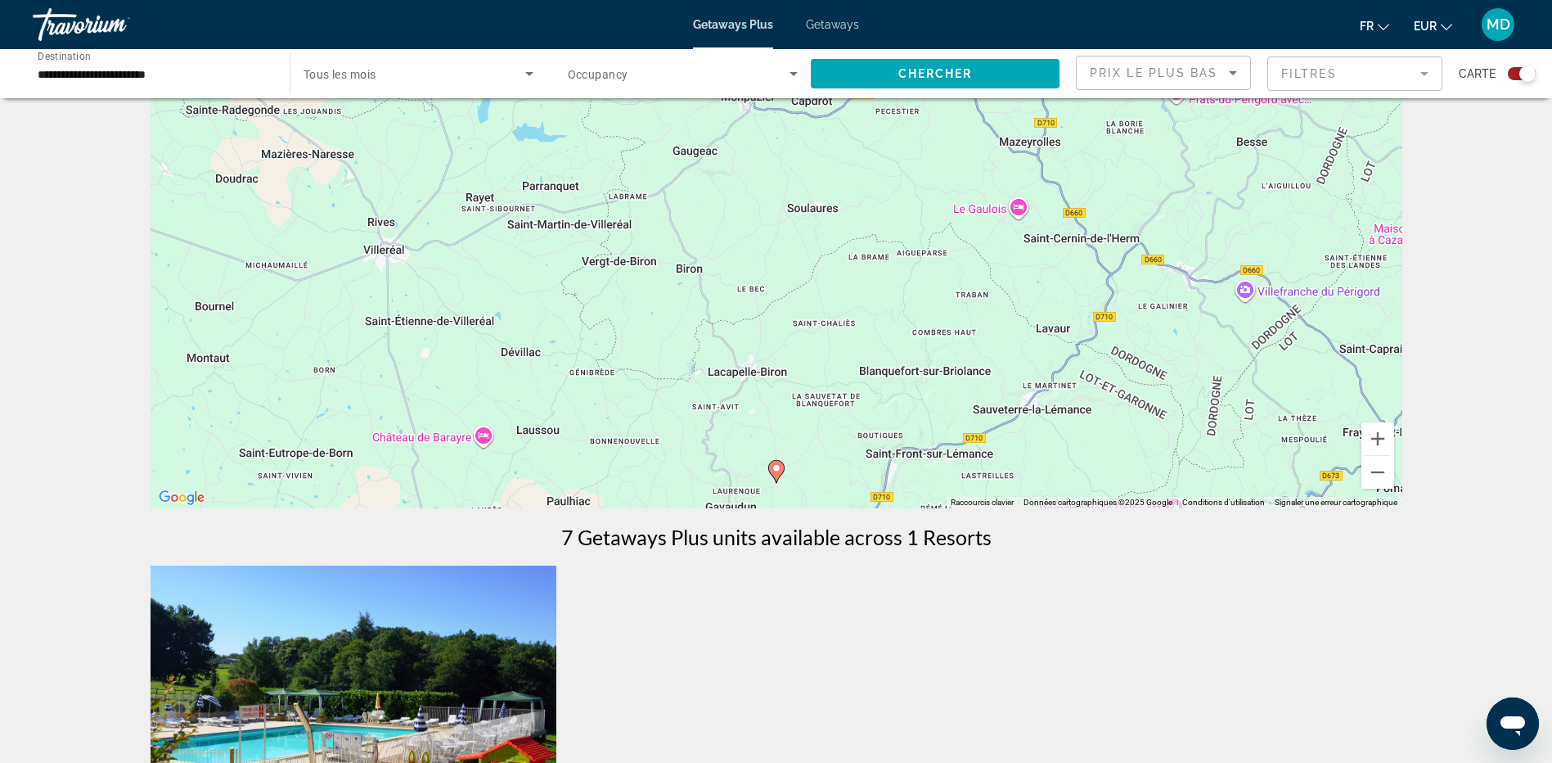
scroll to position [245, 0]
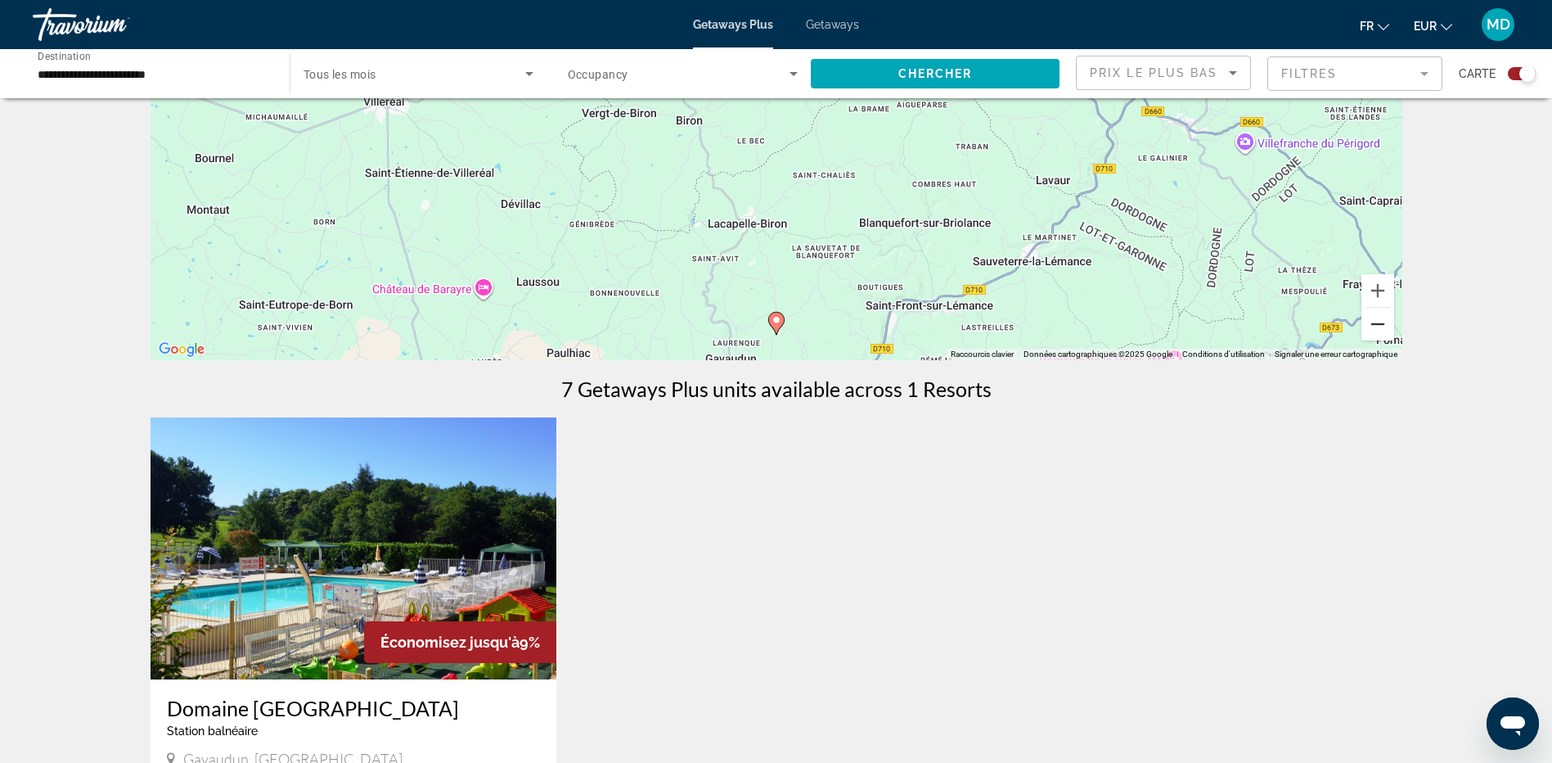
click at [1378, 326] on button "Zoom arrière" at bounding box center [1377, 324] width 33 height 33
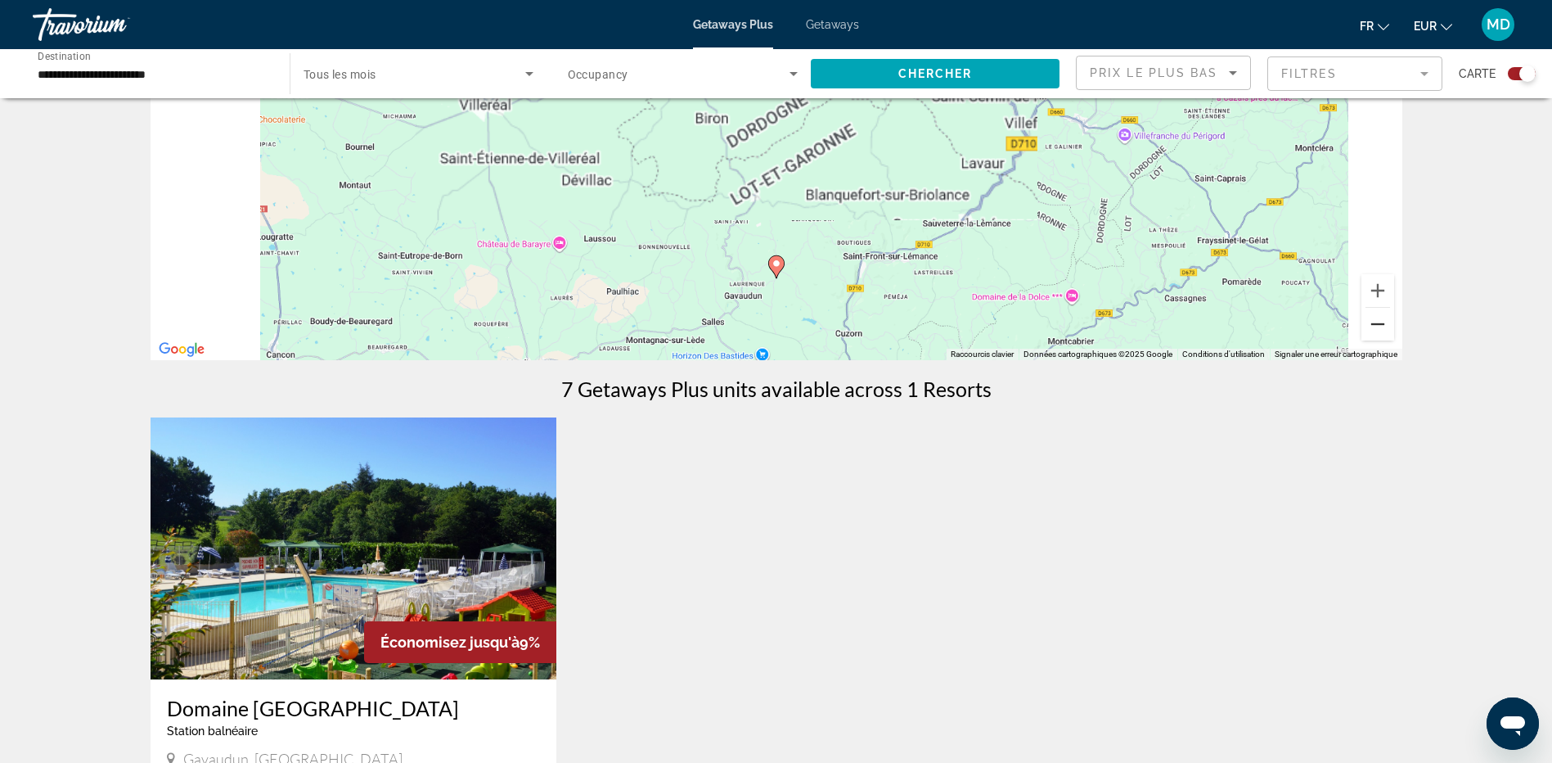
click at [1378, 326] on button "Zoom arrière" at bounding box center [1377, 324] width 33 height 33
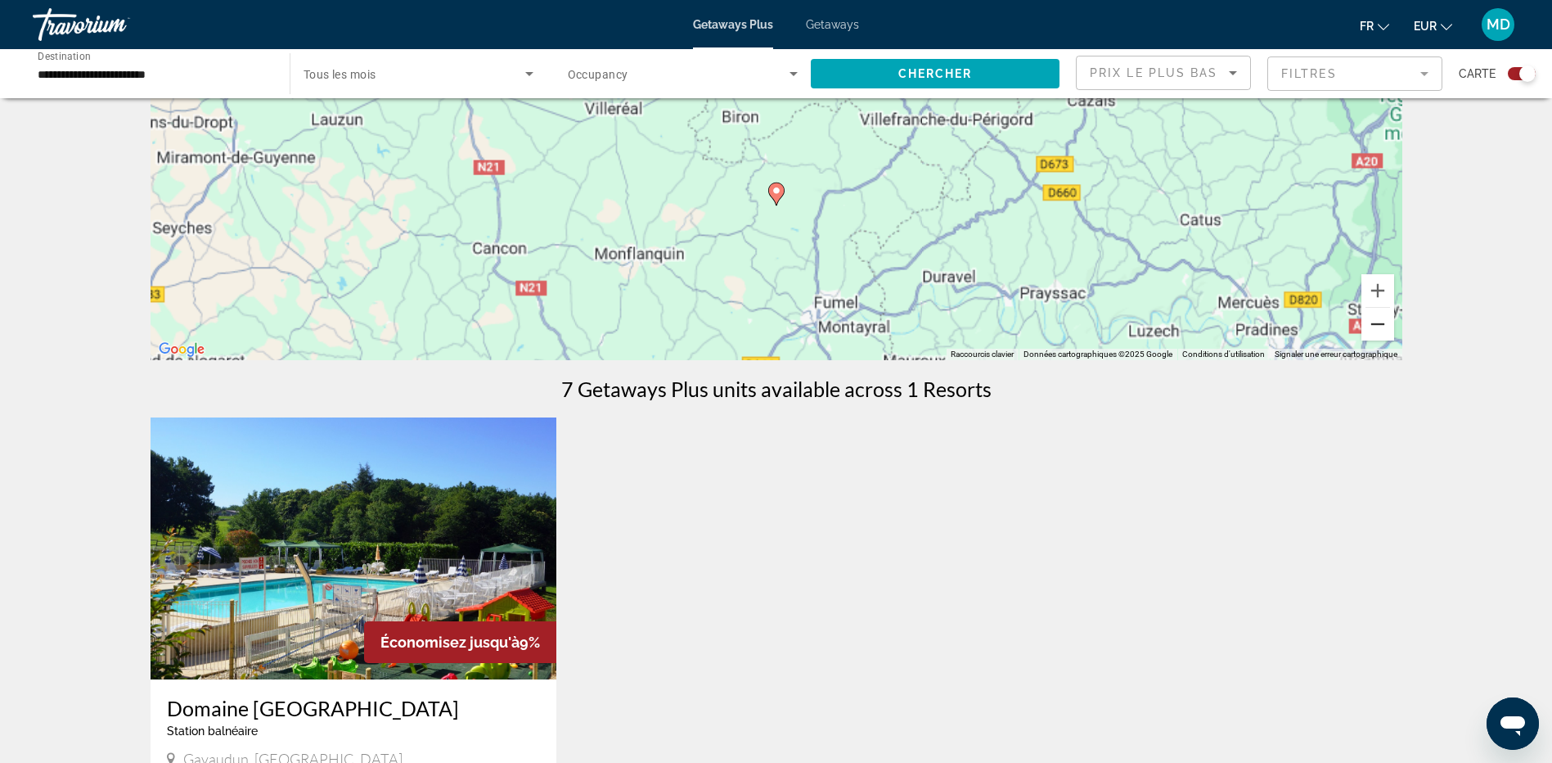
click at [1378, 326] on button "Zoom arrière" at bounding box center [1377, 324] width 33 height 33
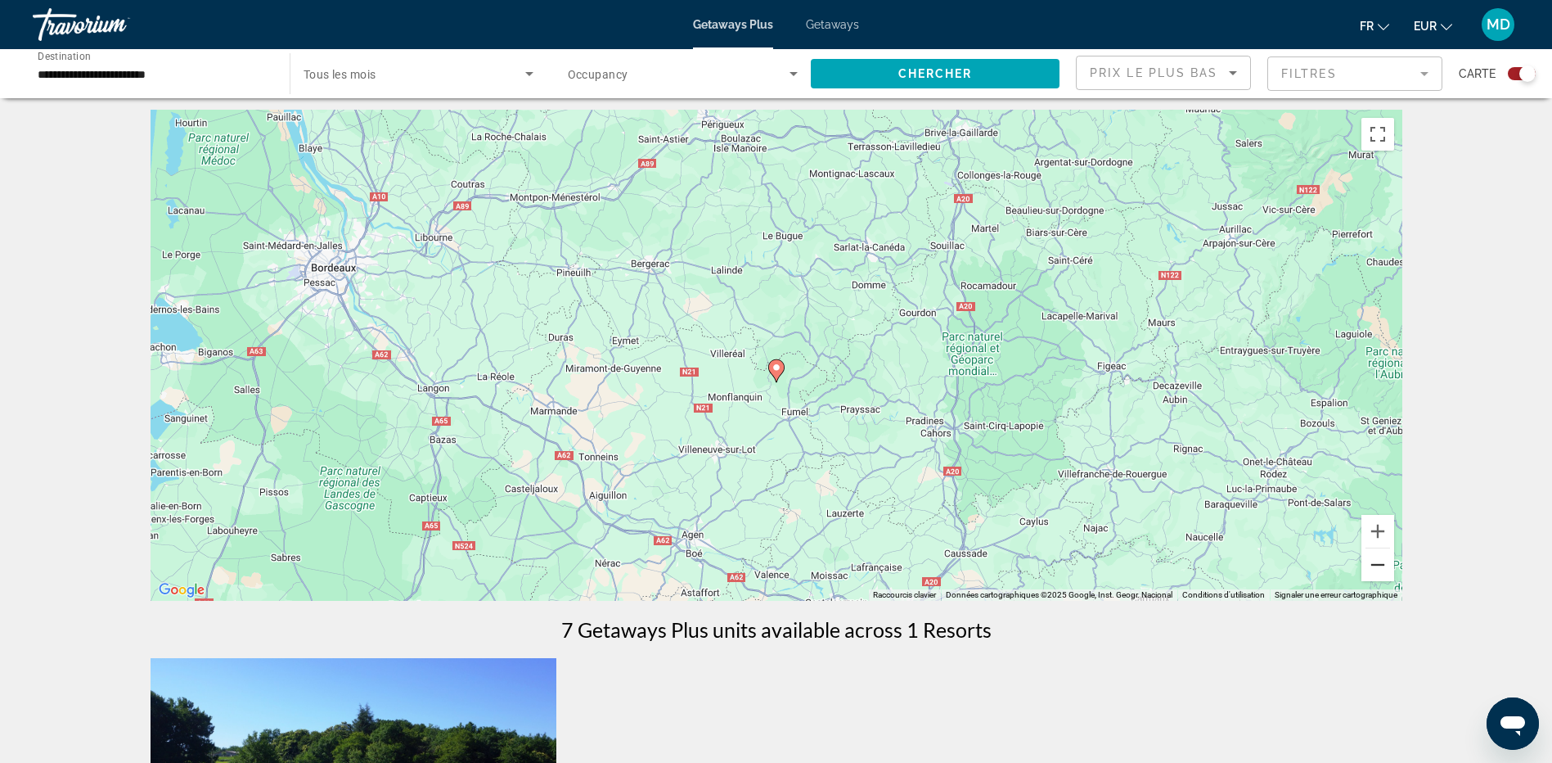
scroll to position [0, 0]
